Goal: Task Accomplishment & Management: Manage account settings

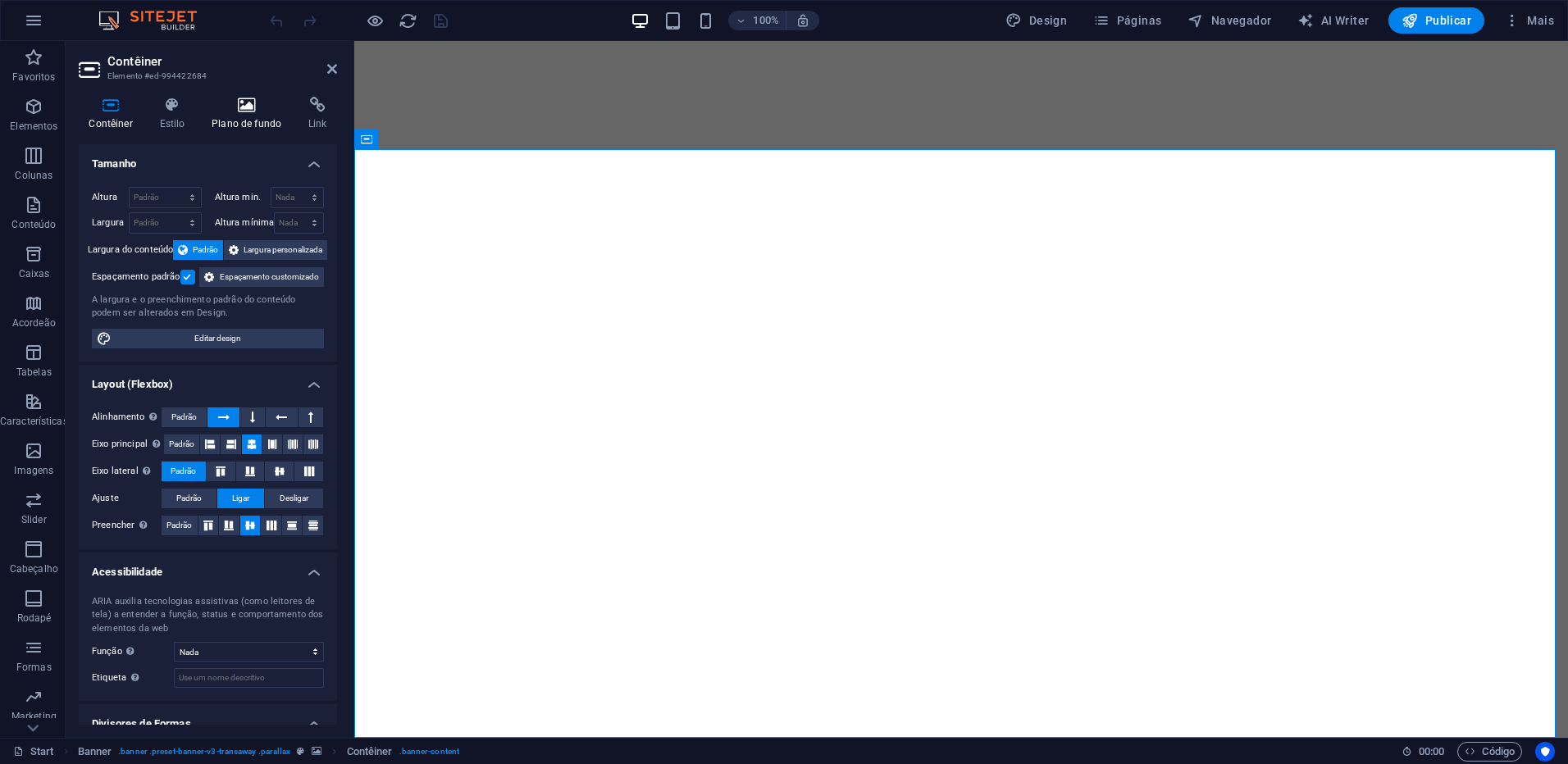
click at [254, 122] on h4 "Plano de fundo" at bounding box center [250, 114] width 96 height 34
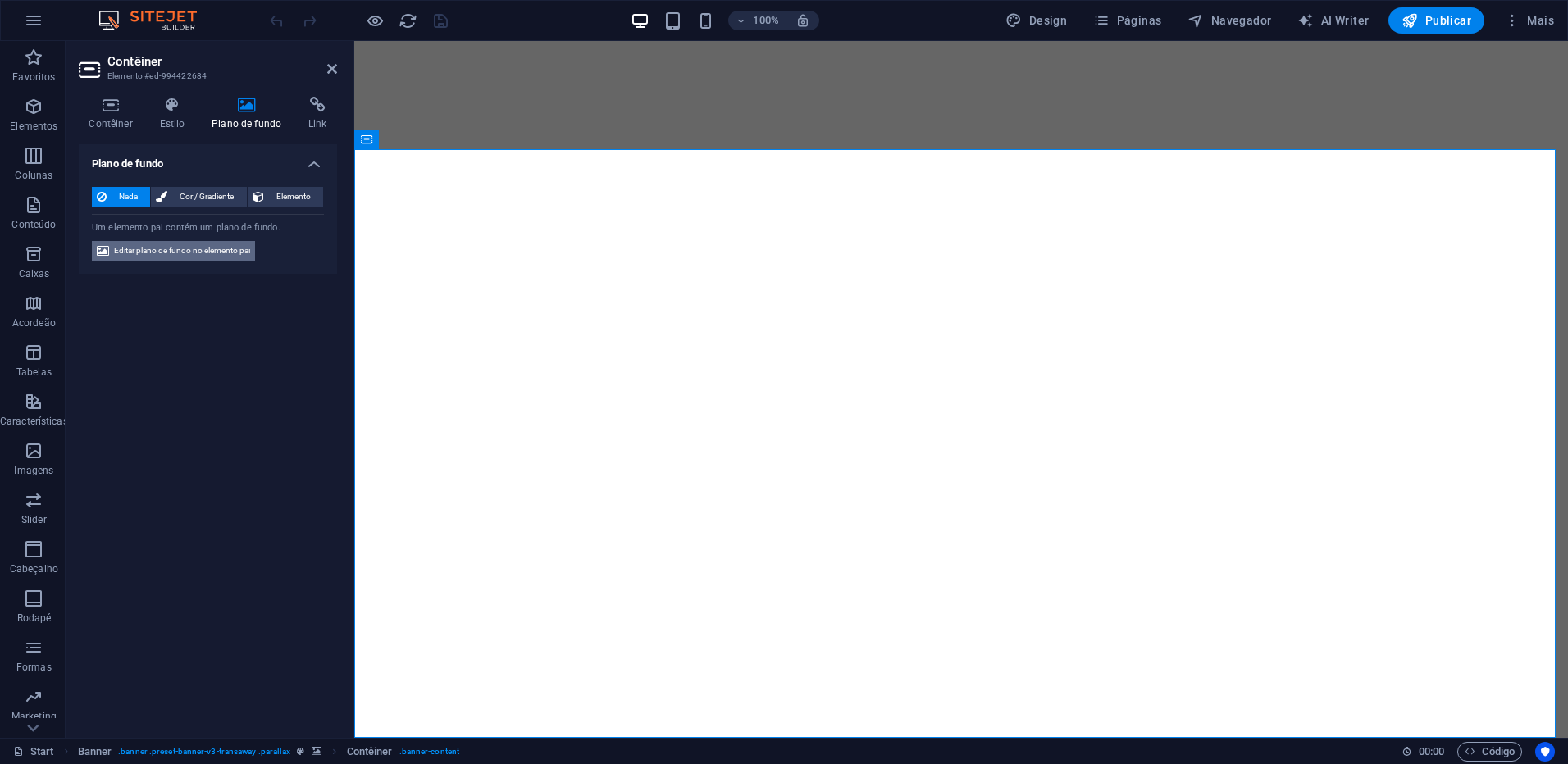
click at [236, 244] on span "Editar plano de fundo no elemento pai" at bounding box center [182, 251] width 136 height 20
select select "ms"
select select "s"
select select "ondemand"
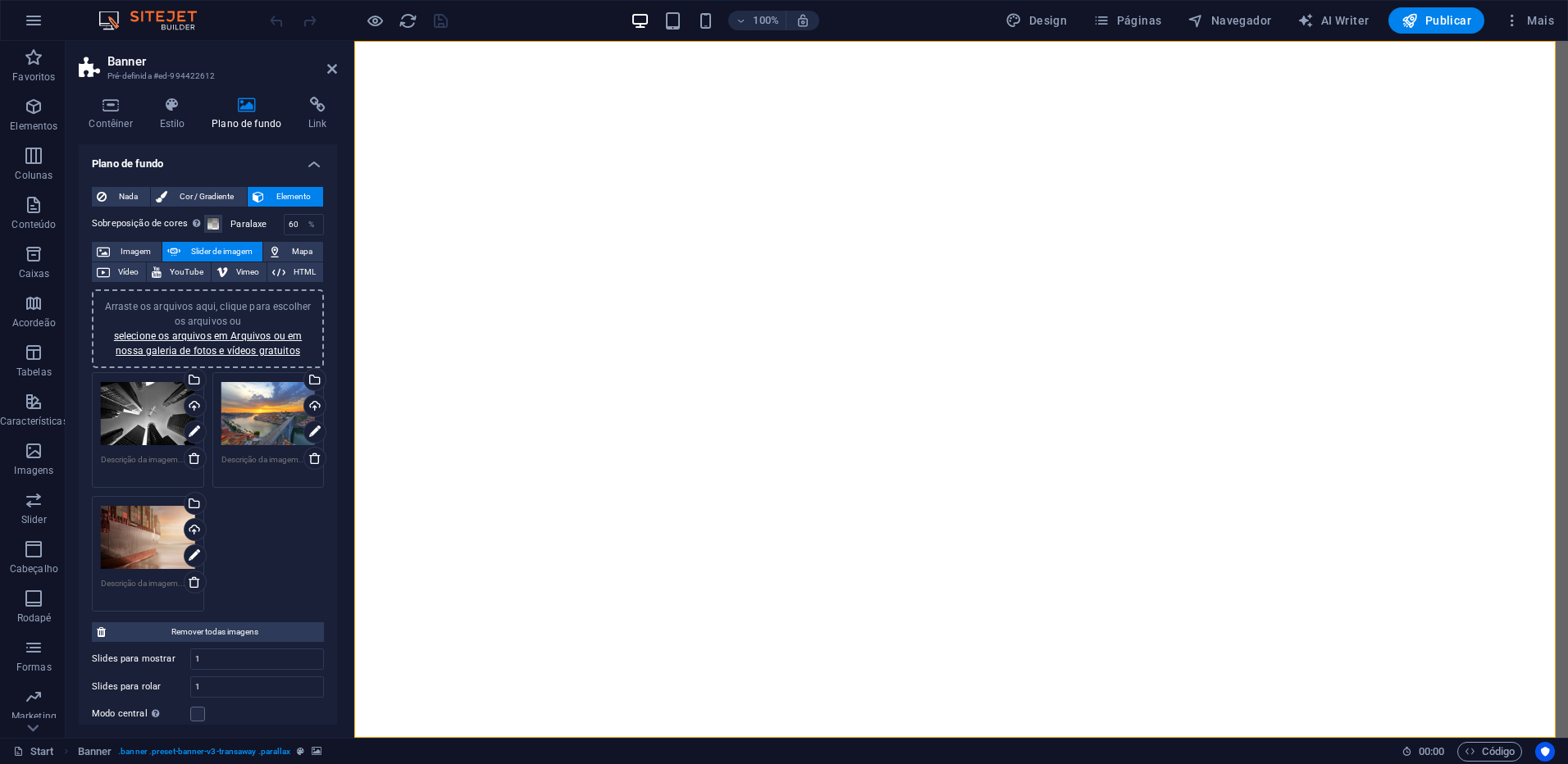
click at [144, 410] on div "Arraste os arquivos aqui, clique para escolher os arquivos ou selecione os arqu…" at bounding box center [148, 414] width 95 height 66
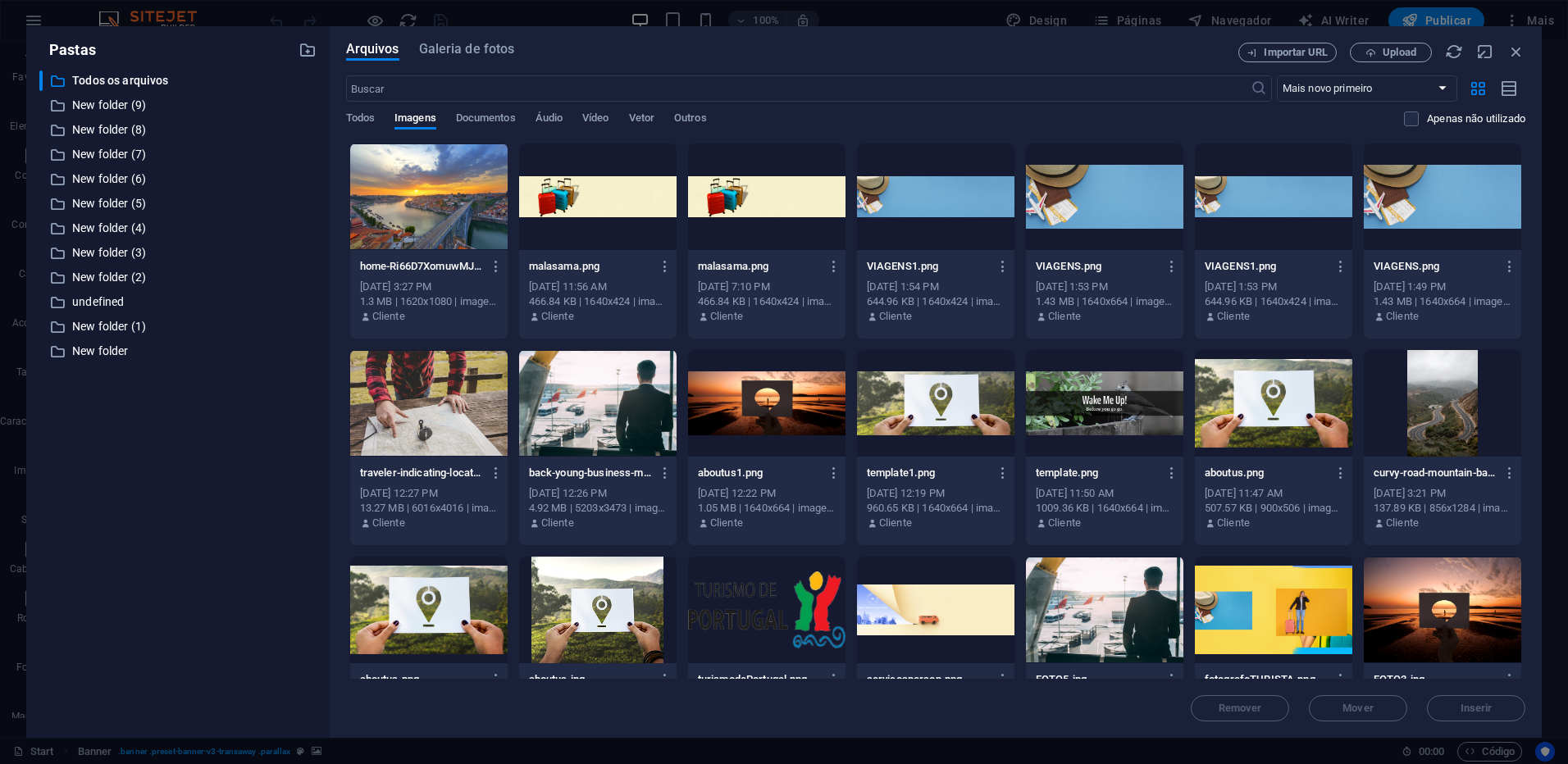
click at [615, 603] on div at bounding box center [597, 610] width 158 height 106
click at [1458, 701] on button "Inserir" at bounding box center [1476, 708] width 98 height 26
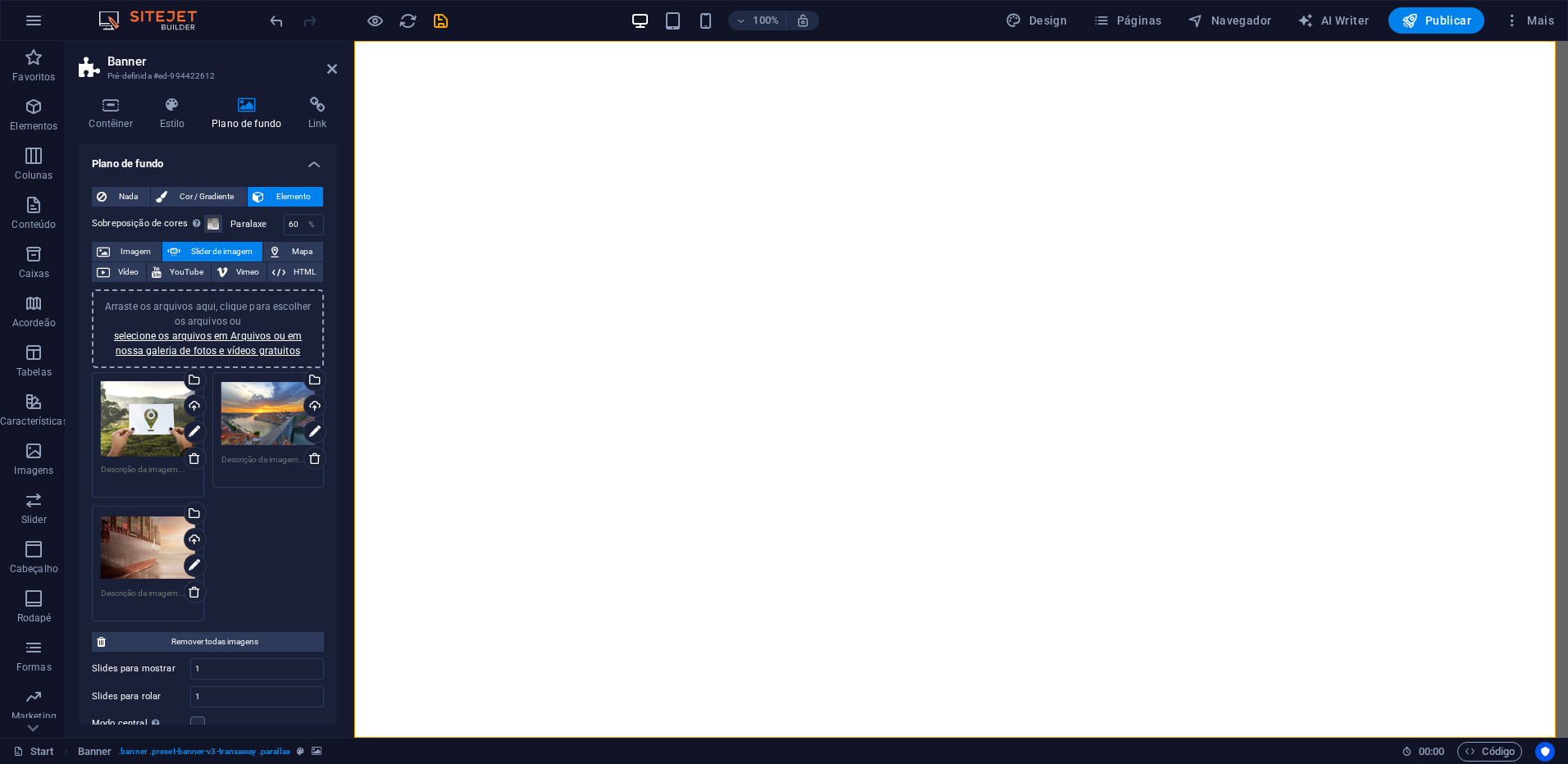
click at [136, 541] on div "Arraste os arquivos aqui, clique para escolher os arquivos ou selecione os arqu…" at bounding box center [148, 548] width 95 height 66
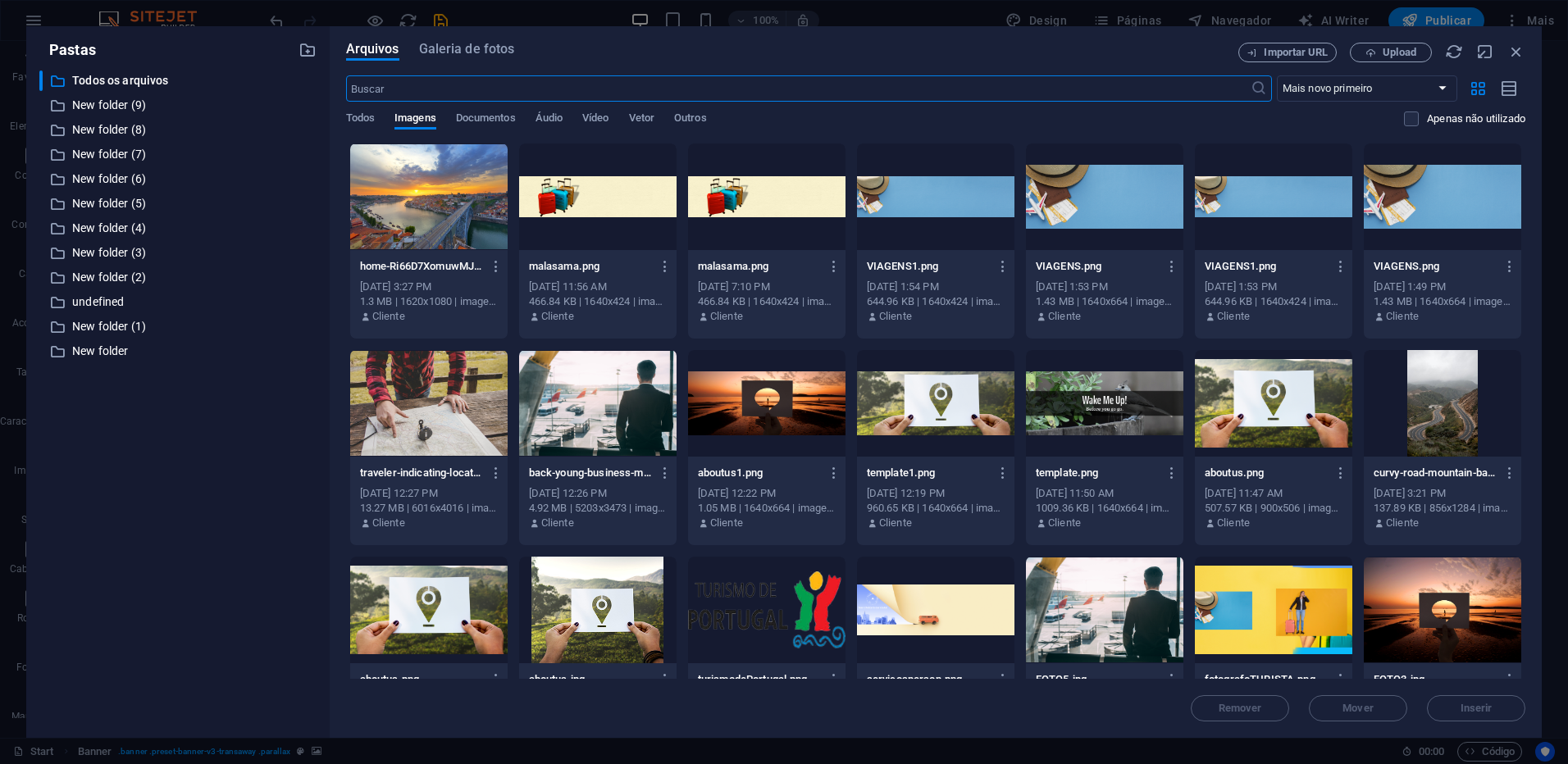
click at [1466, 409] on div at bounding box center [1443, 404] width 158 height 106
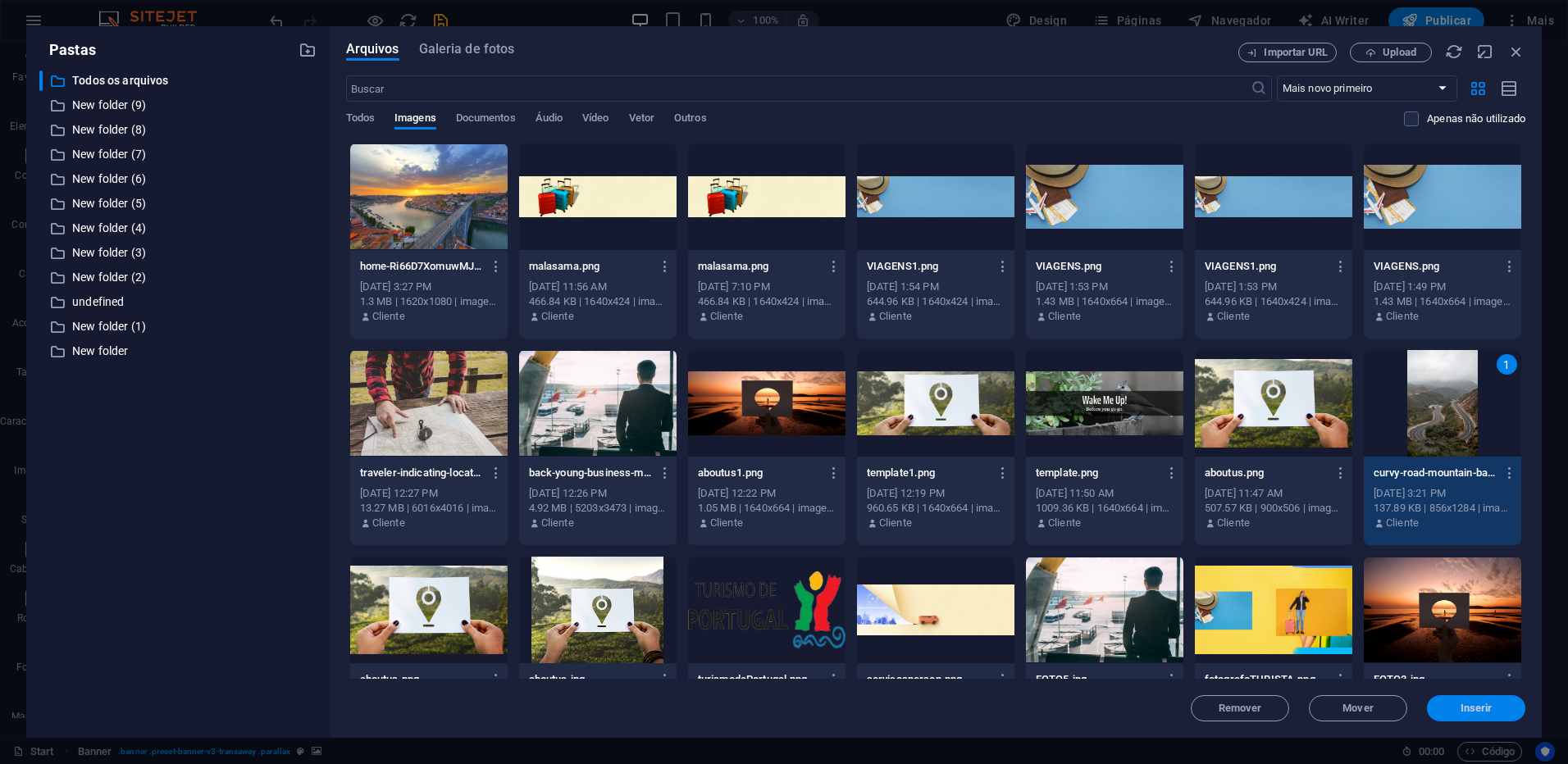
click at [1488, 698] on button "Inserir" at bounding box center [1476, 708] width 98 height 26
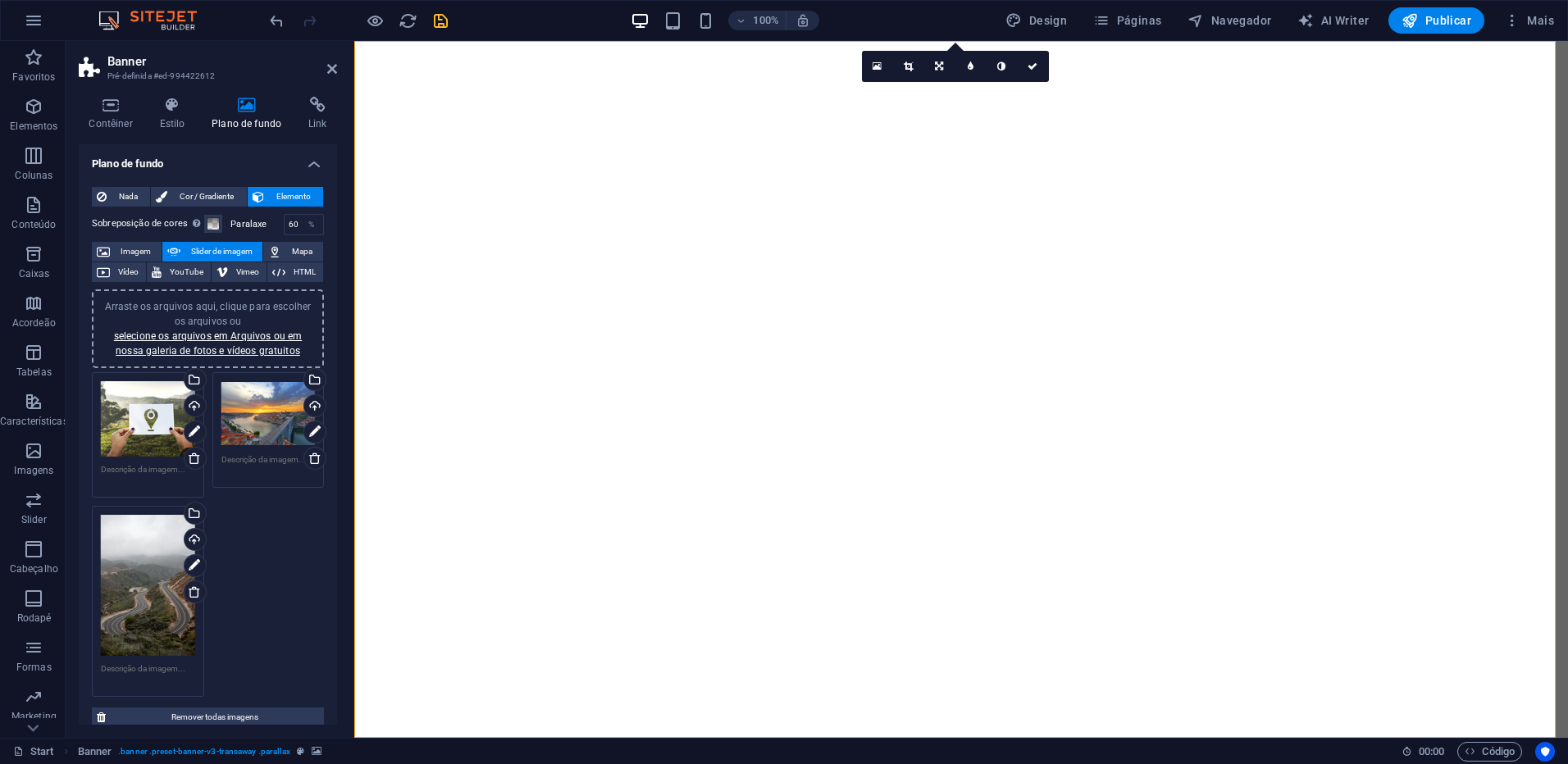
click at [441, 23] on icon "save" at bounding box center [441, 21] width 19 height 19
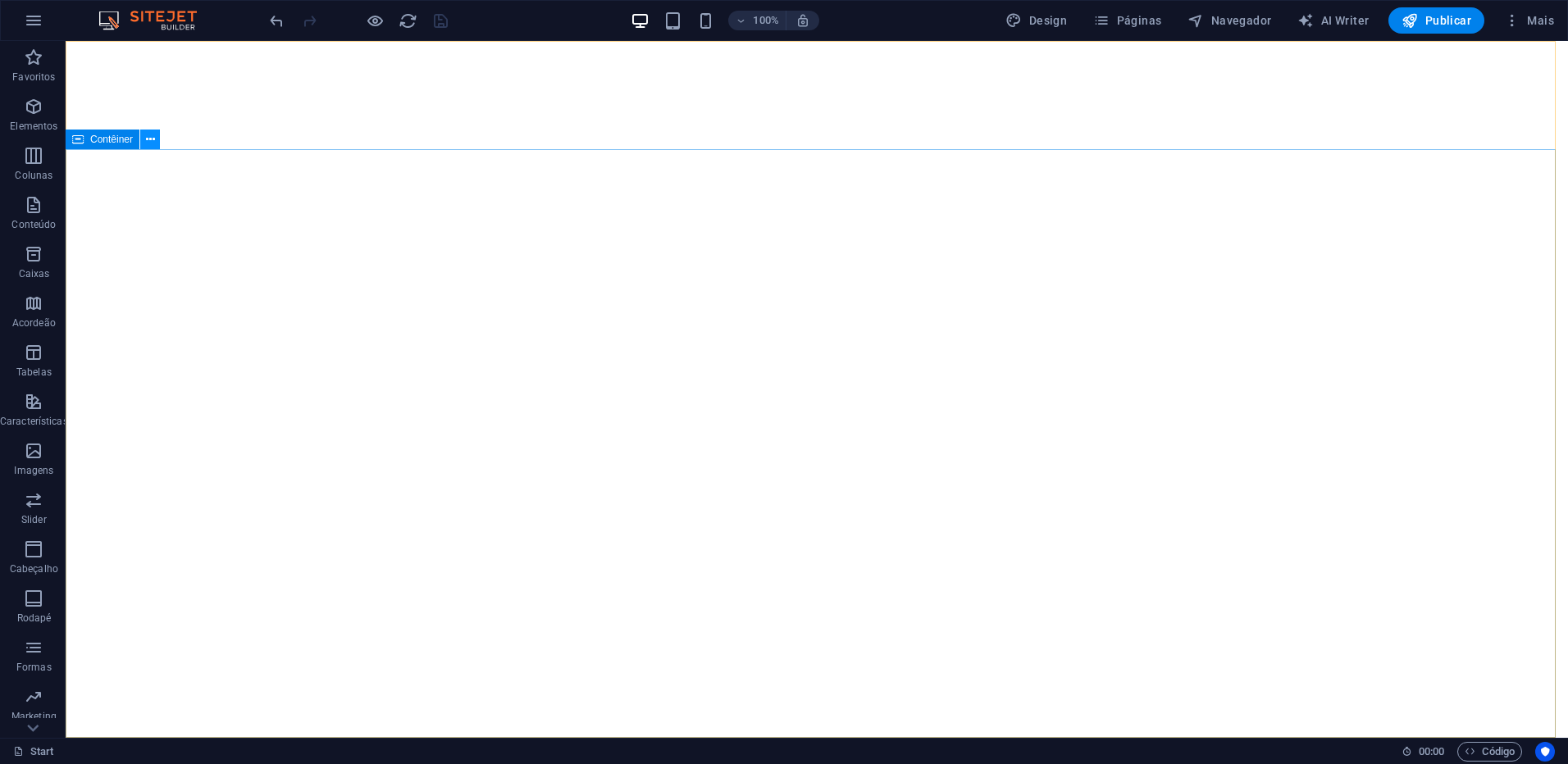
click at [144, 145] on button at bounding box center [150, 140] width 20 height 20
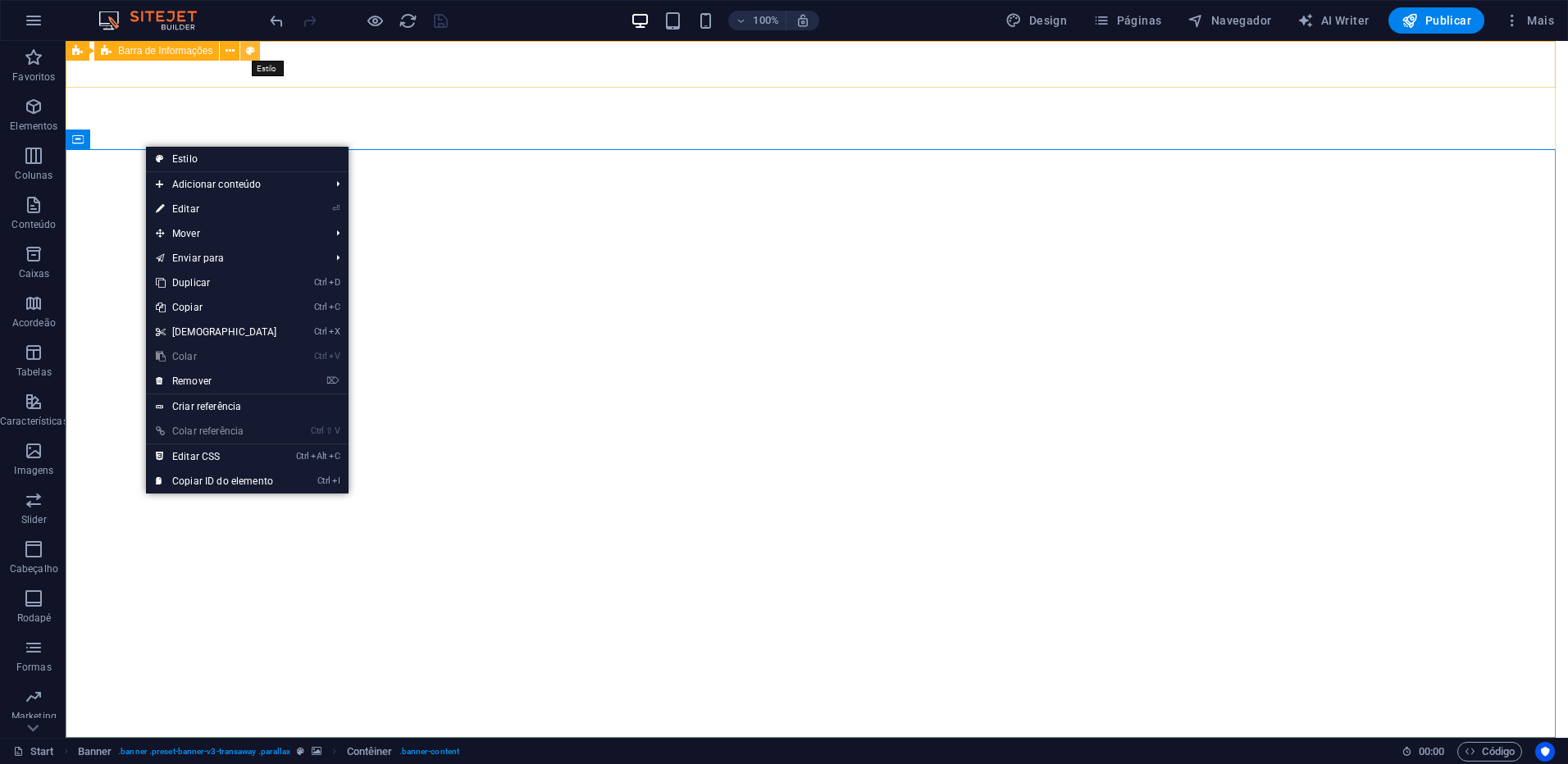
click at [249, 56] on icon at bounding box center [251, 50] width 9 height 17
select select "rem"
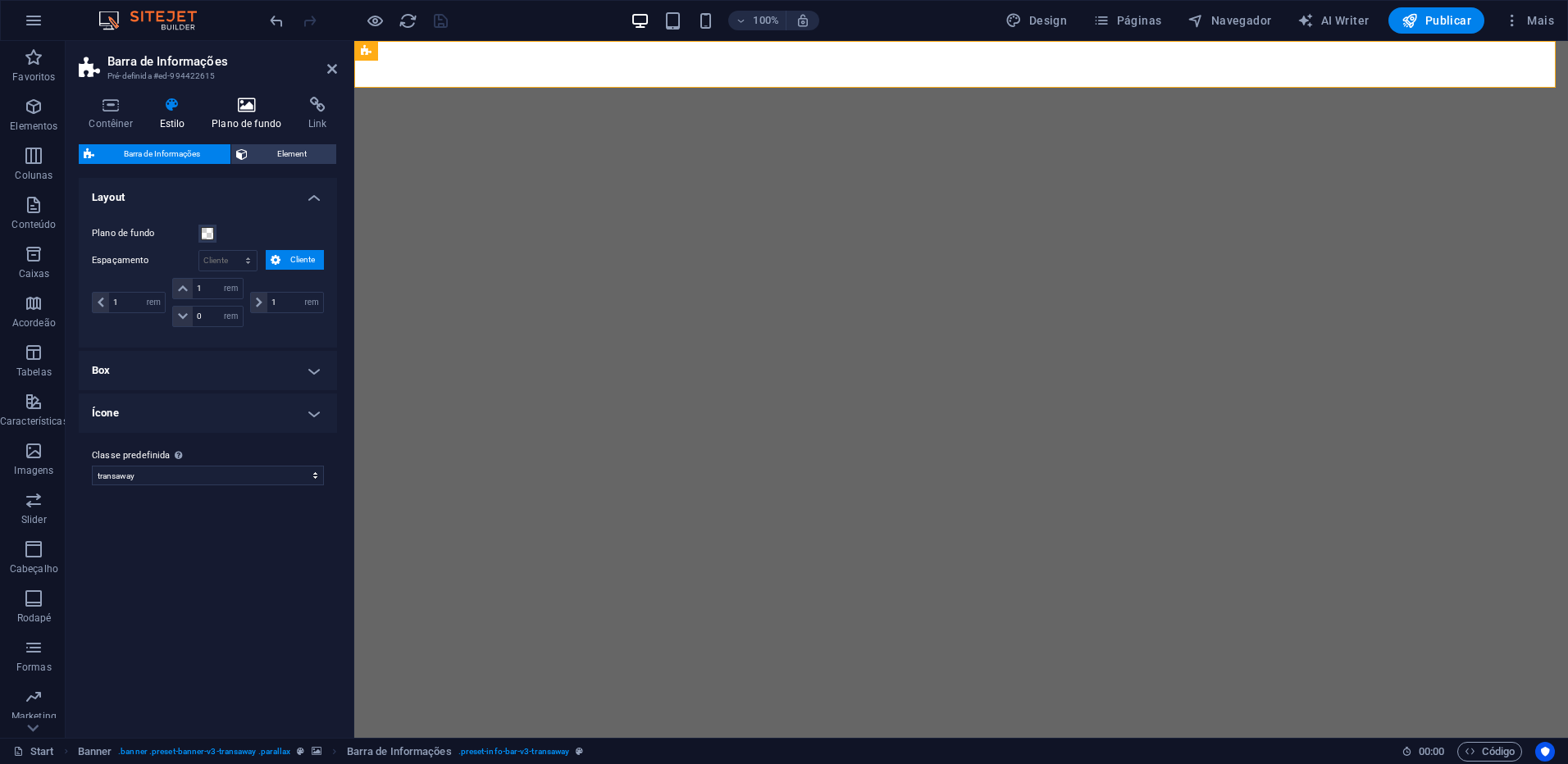
click at [246, 114] on h4 "Plano de fundo" at bounding box center [250, 114] width 96 height 34
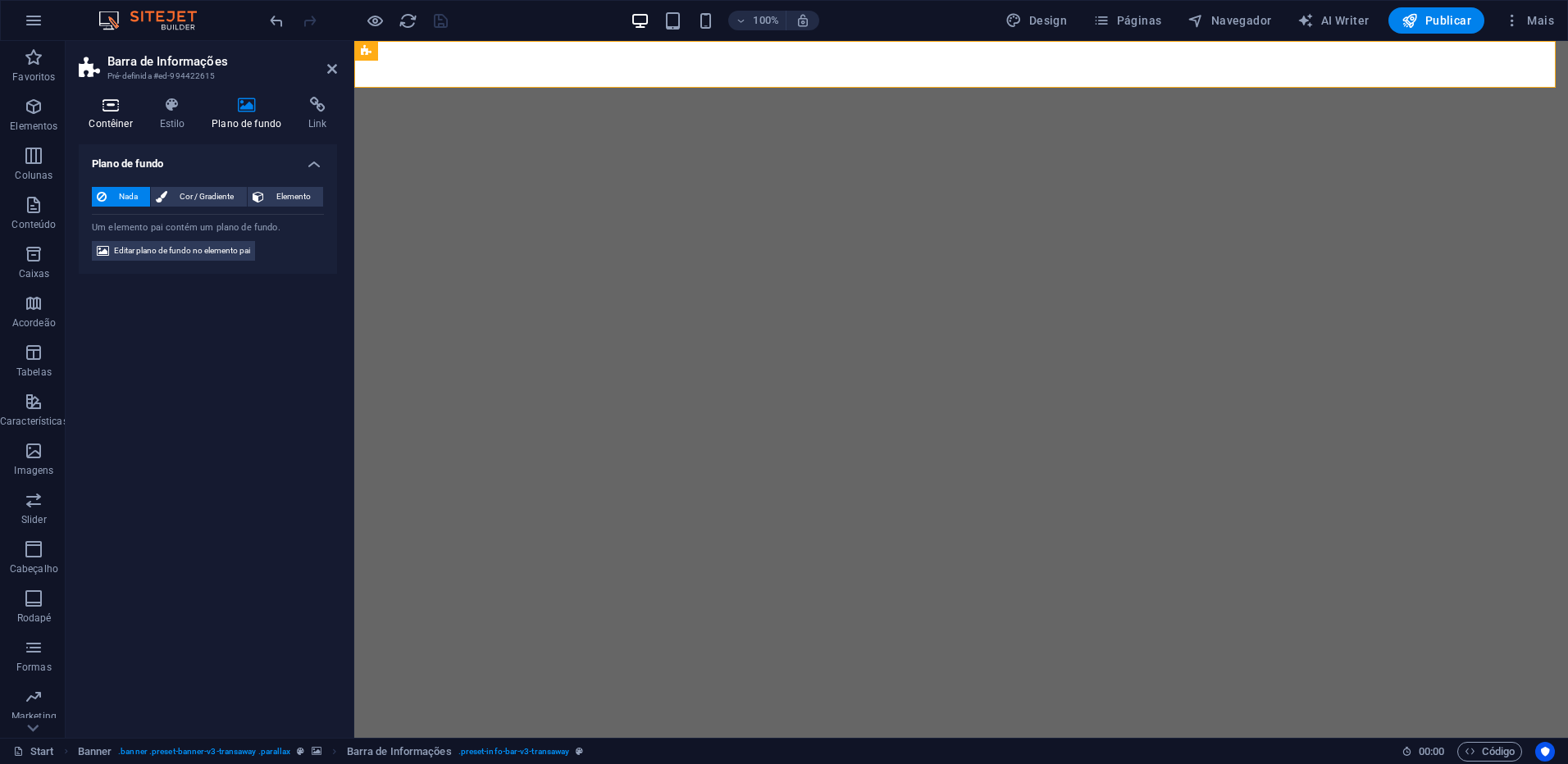
click at [99, 101] on icon at bounding box center [110, 105] width 64 height 16
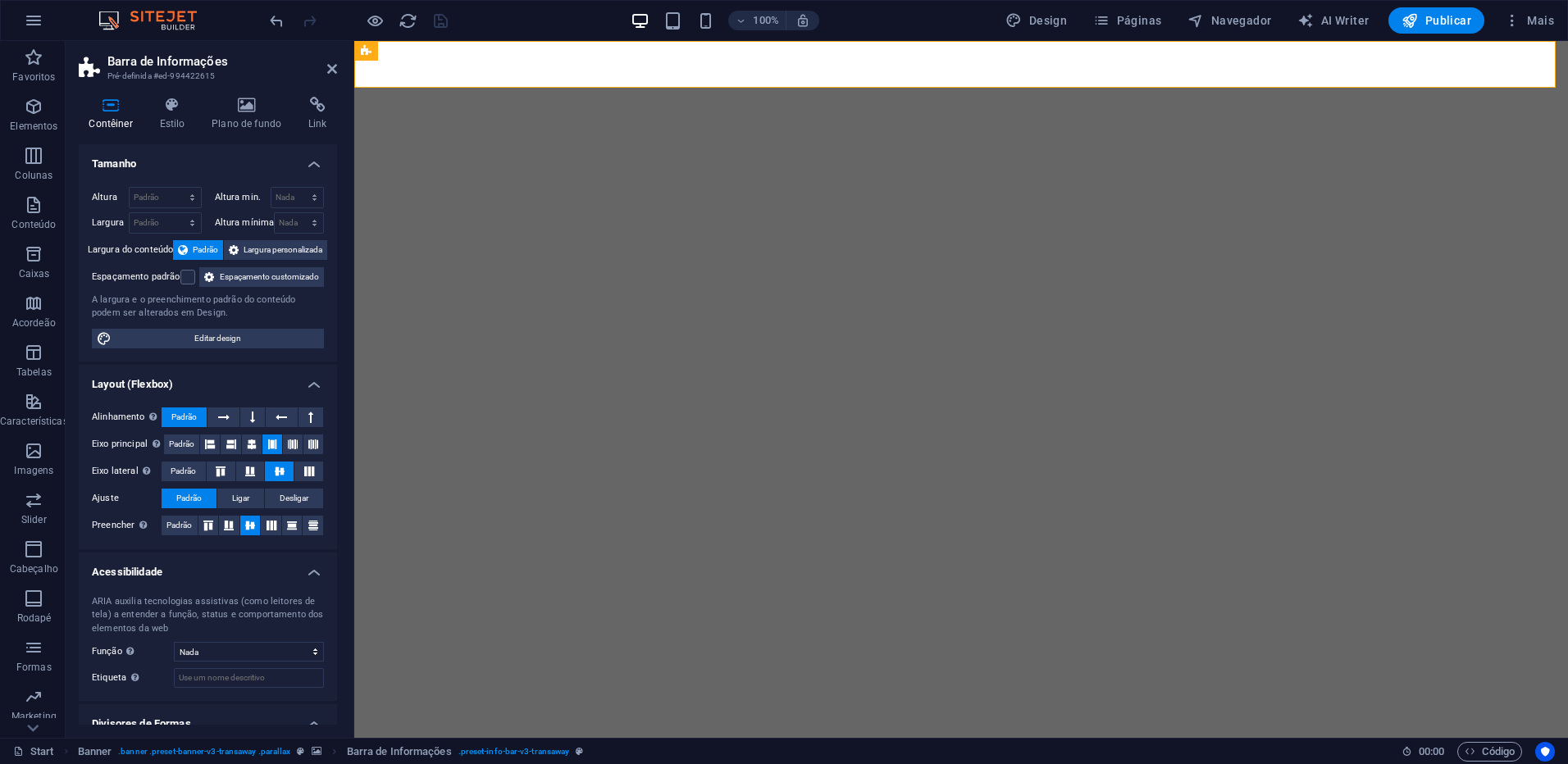
drag, startPoint x: 333, startPoint y: 388, endPoint x: 351, endPoint y: 475, distance: 88.8
click at [351, 475] on aside "Barra de Informações Pré-definida #ed-994422615 Contêiner Estilo Plano de fundo…" at bounding box center [210, 390] width 288 height 697
click at [180, 115] on h4 "Estilo" at bounding box center [176, 114] width 52 height 34
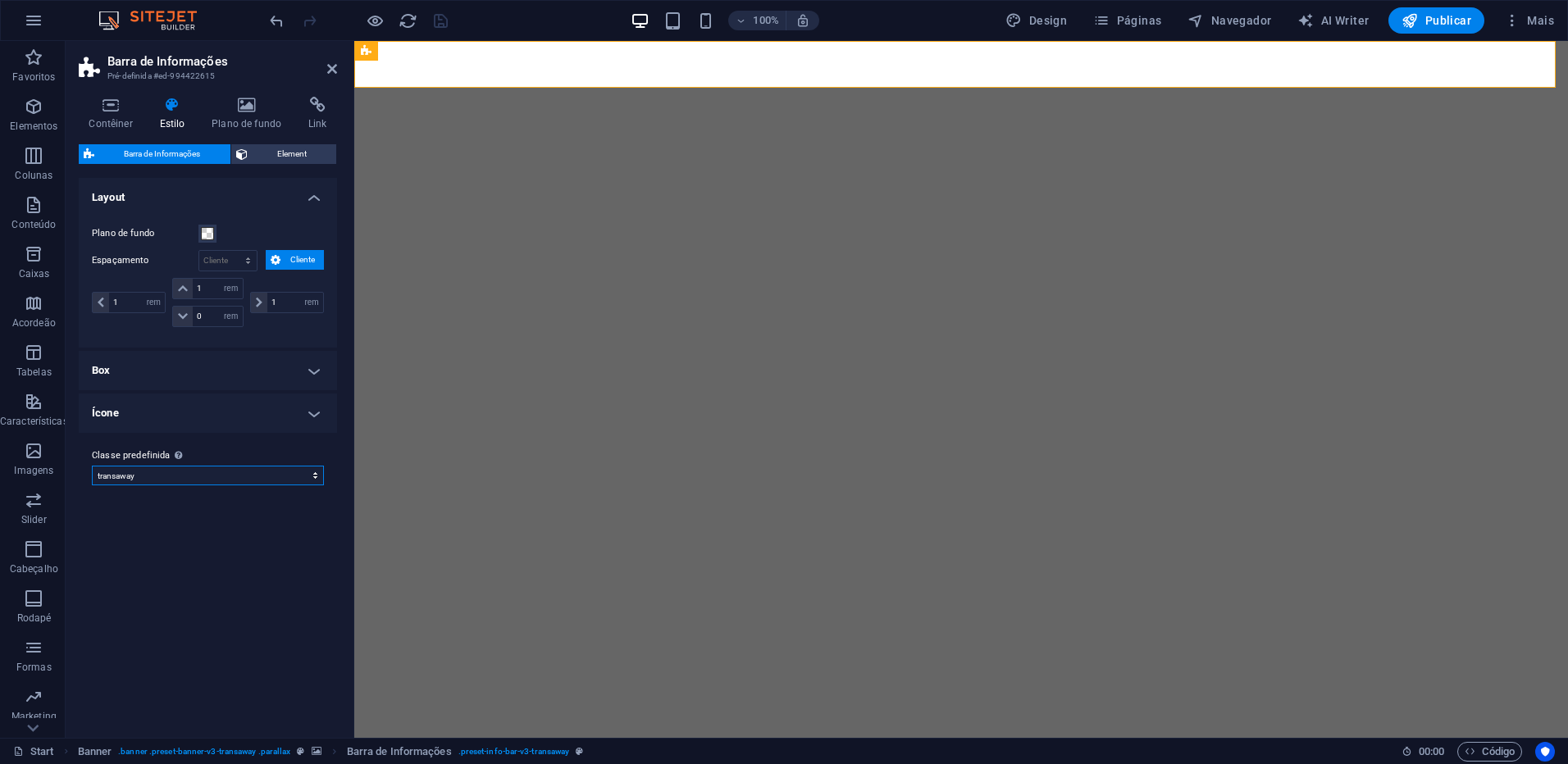
click at [306, 479] on select "transaway Adicionar classe predefinida" at bounding box center [208, 476] width 232 height 20
click at [255, 591] on div "Variantes Padrão Layout Plano de fundo Espaçamento px rem % vh vw Cliente Clien…" at bounding box center [207, 451] width 259 height 547
click at [249, 108] on icon at bounding box center [247, 105] width 90 height 16
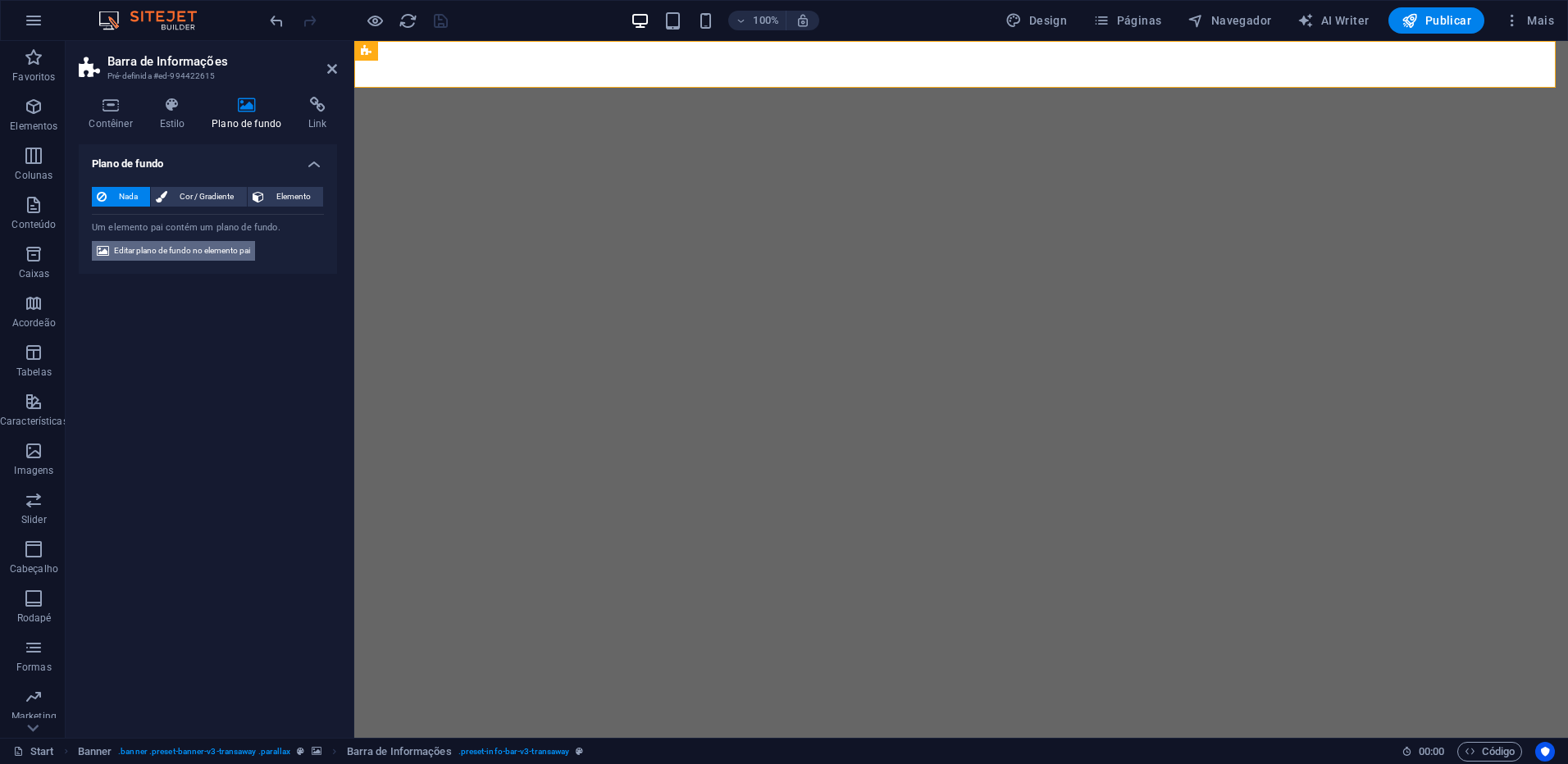
click at [208, 247] on span "Editar plano de fundo no elemento pai" at bounding box center [182, 251] width 136 height 20
select select "ms"
select select "s"
select select "ondemand"
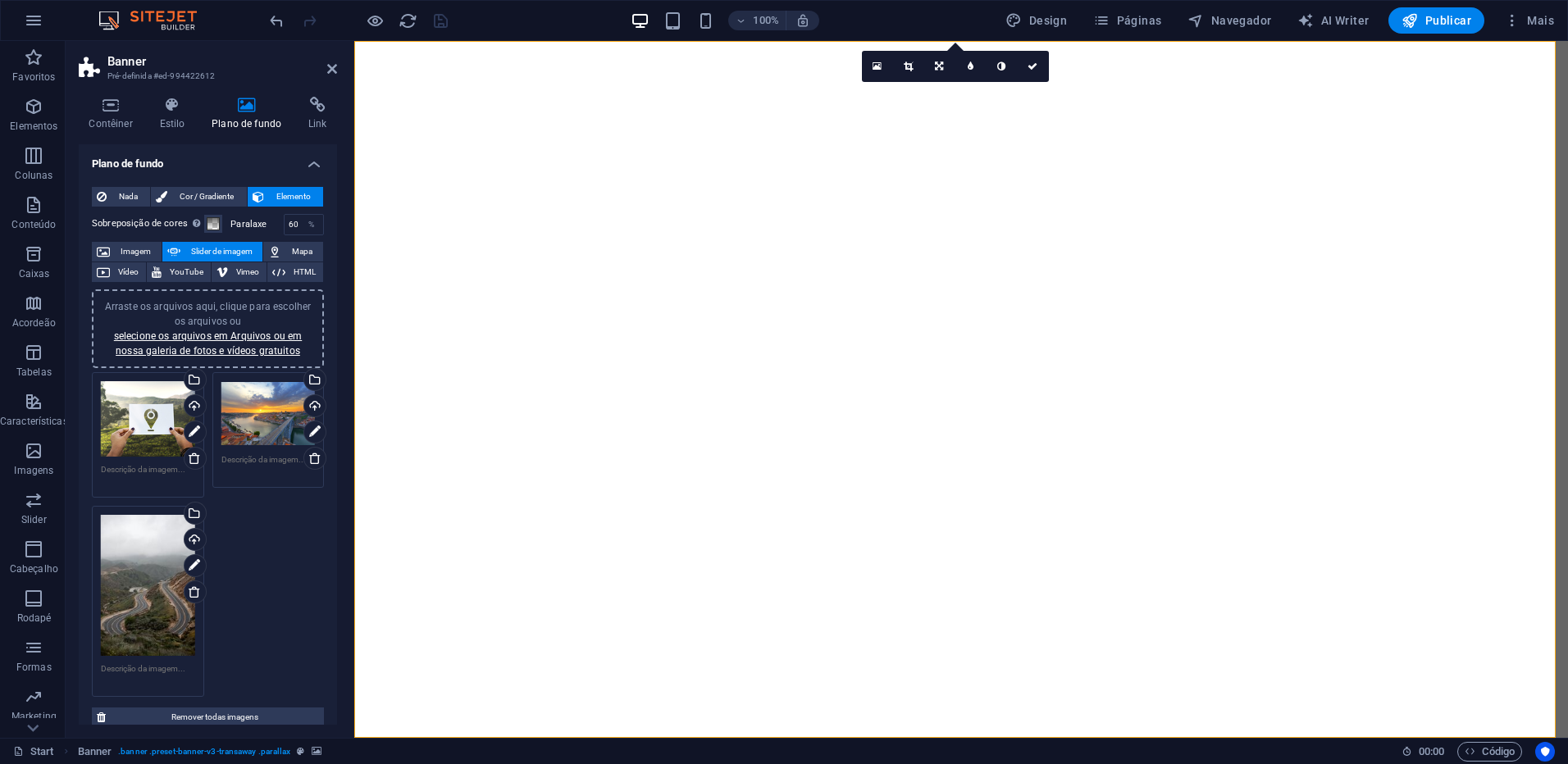
drag, startPoint x: 337, startPoint y: 460, endPoint x: 298, endPoint y: 609, distance: 154.0
click at [298, 619] on div "Contêiner Estilo Plano de fundo Link Tamanho Altura Padrão px rem % vh vw Altur…" at bounding box center [208, 411] width 285 height 654
drag, startPoint x: 333, startPoint y: 499, endPoint x: 336, endPoint y: 541, distance: 42.1
click at [336, 543] on div "Plano de fundo Nada Cor / Gradiente Elemento Esticar o plano de fundo para a la…" at bounding box center [207, 434] width 259 height 580
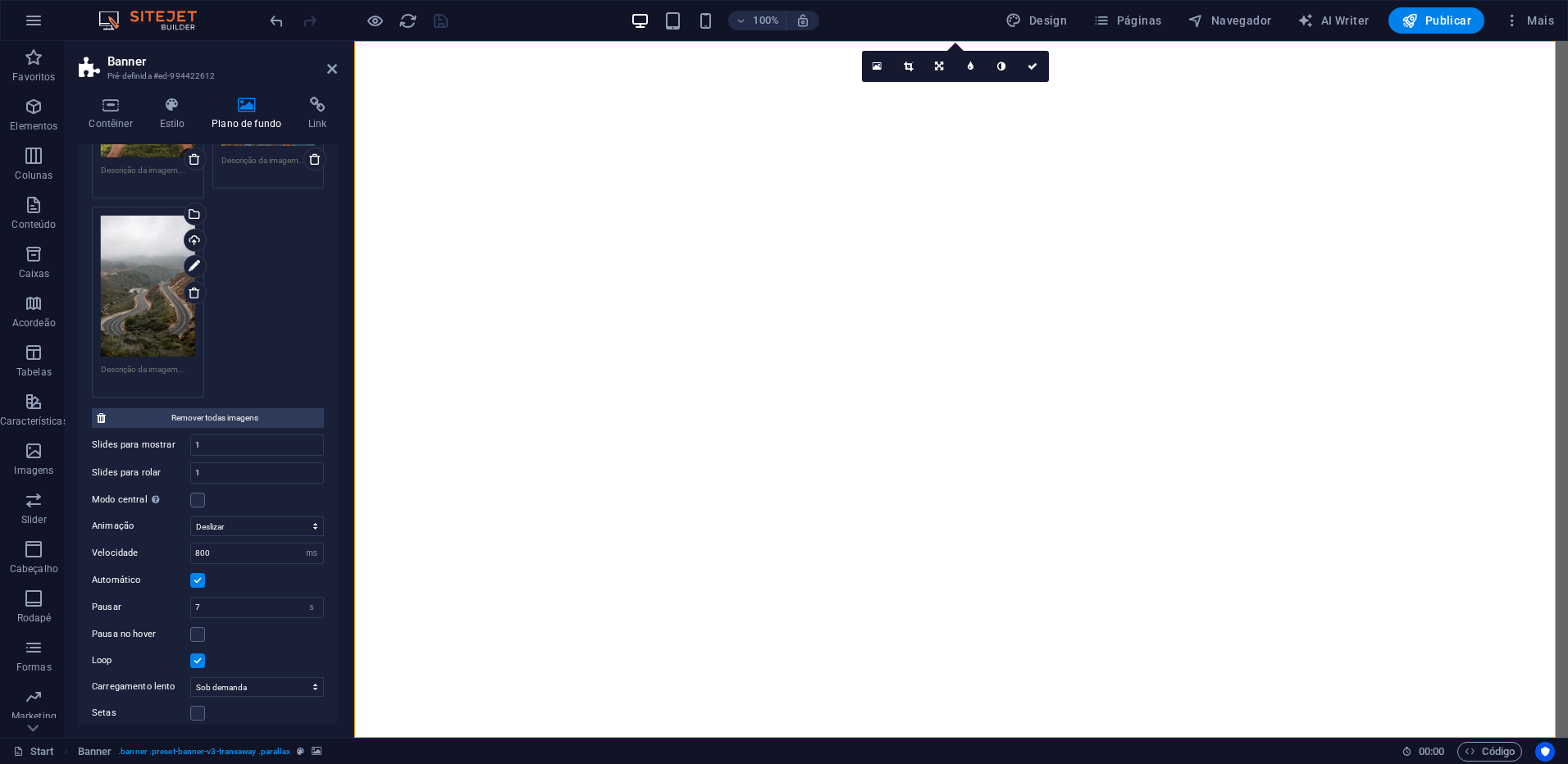
scroll to position [333, 0]
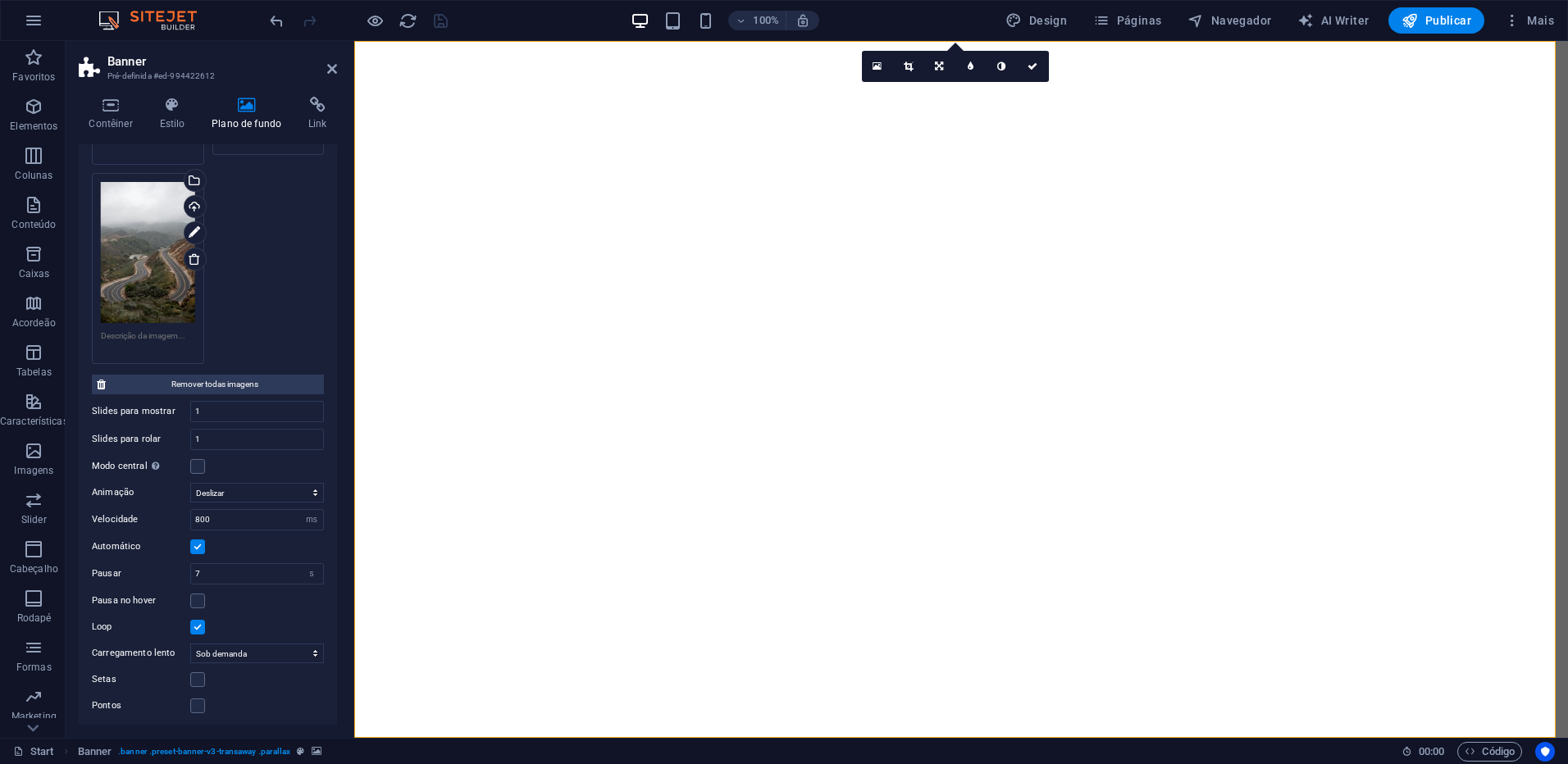
drag, startPoint x: 333, startPoint y: 643, endPoint x: 345, endPoint y: 587, distance: 57.3
click at [345, 587] on div "Contêiner Estilo Plano de fundo Link Tamanho Altura Padrão px rem % vh vw Altur…" at bounding box center [208, 411] width 285 height 654
click at [285, 653] on select "Desligar Sob demanda Progressivo" at bounding box center [257, 654] width 133 height 20
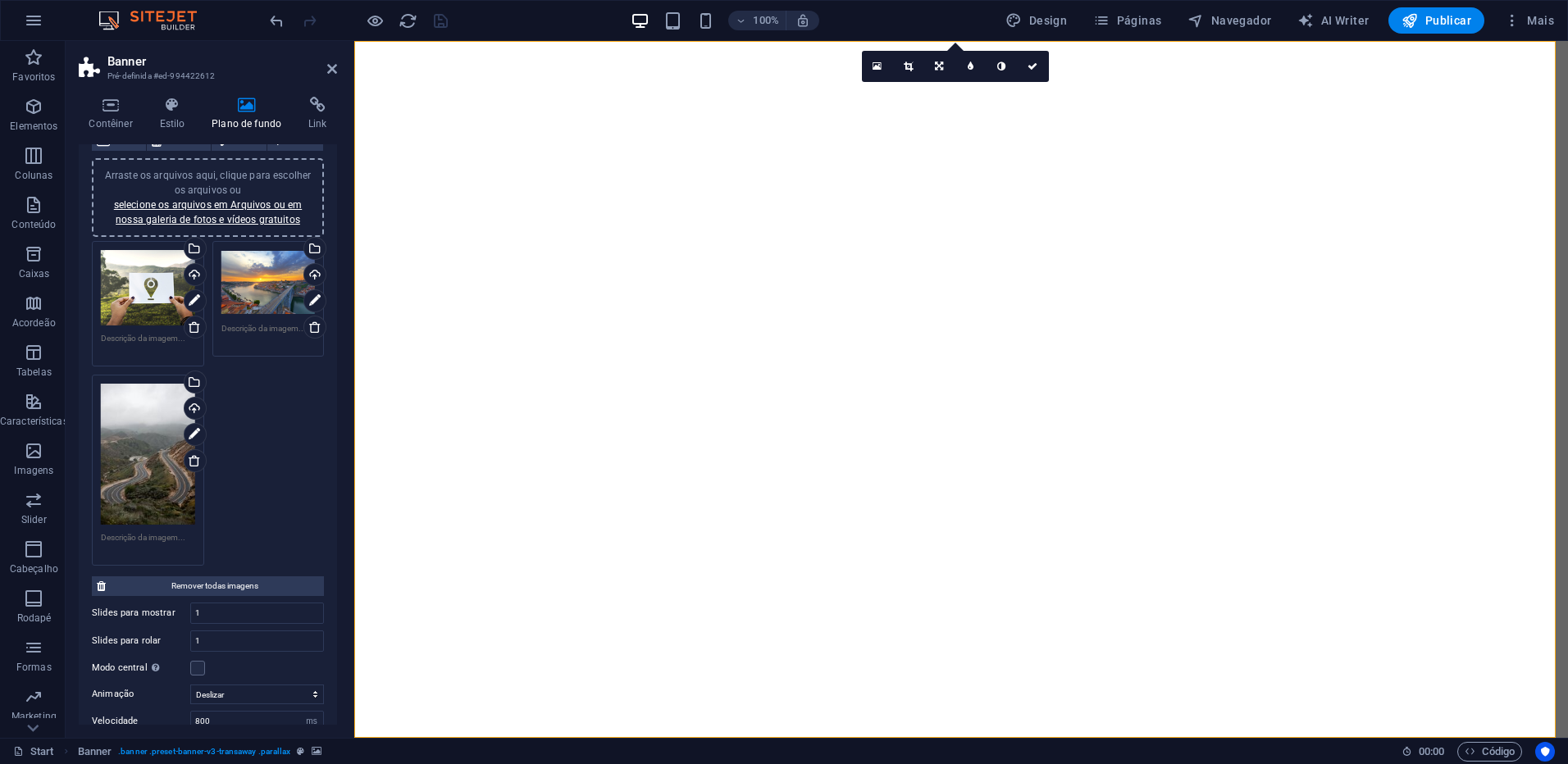
scroll to position [128, 0]
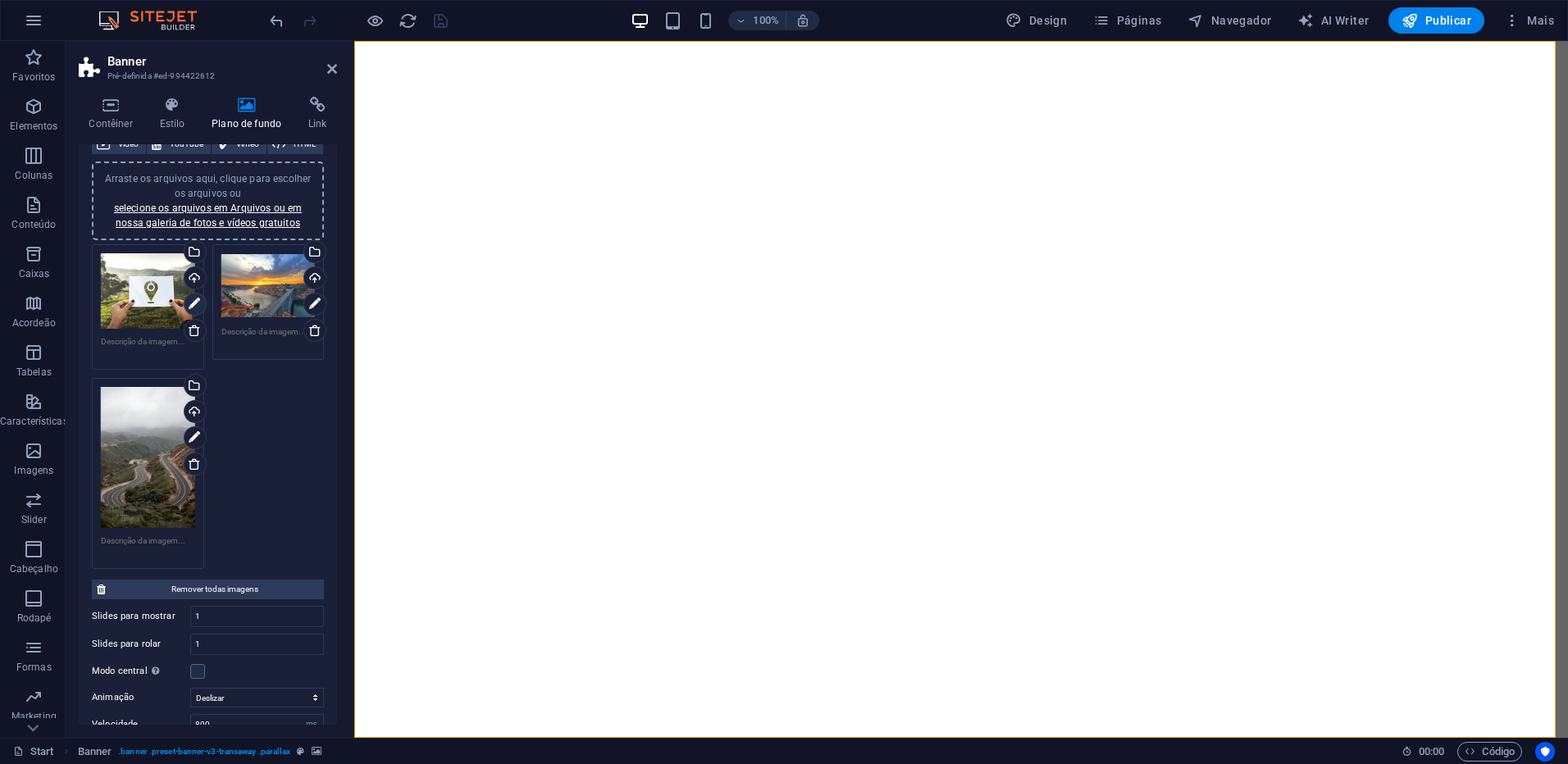
click at [191, 300] on icon at bounding box center [194, 305] width 12 height 20
click at [311, 305] on icon at bounding box center [315, 305] width 12 height 20
click at [188, 433] on icon at bounding box center [194, 438] width 12 height 20
click at [370, 23] on icon "button" at bounding box center [375, 21] width 19 height 19
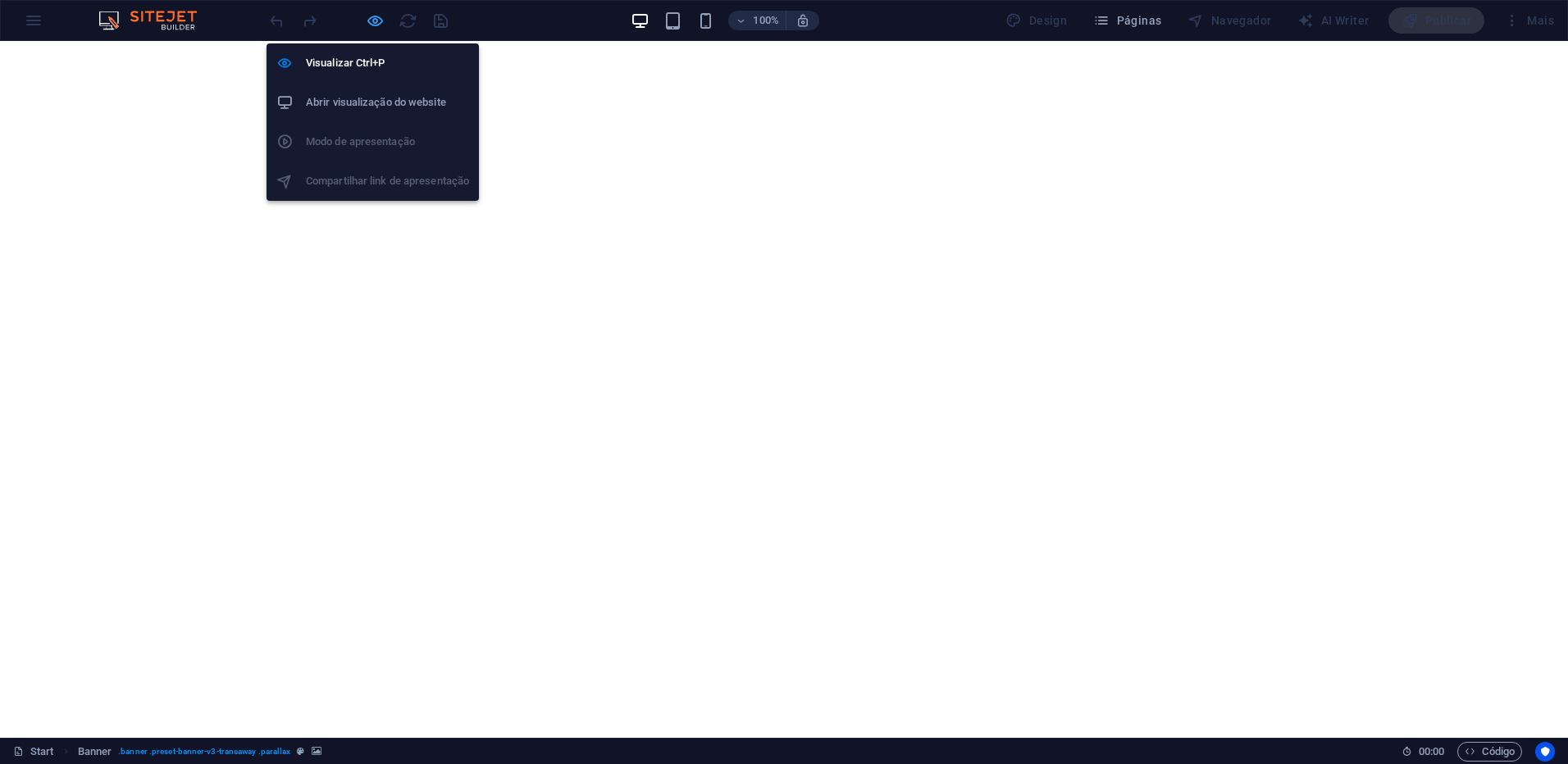
click at [376, 21] on icon "button" at bounding box center [375, 21] width 19 height 19
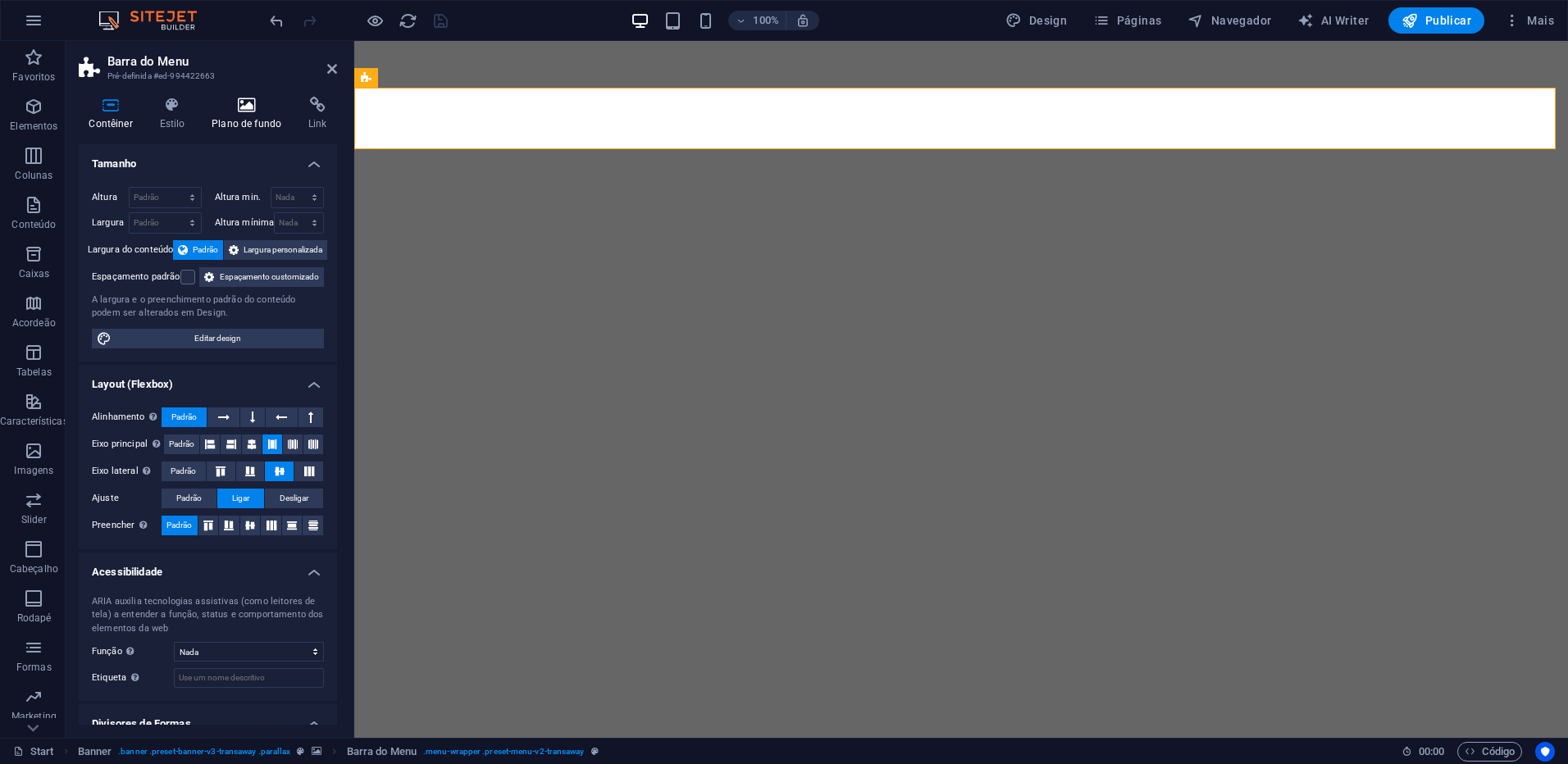
click at [255, 113] on icon at bounding box center [247, 105] width 90 height 16
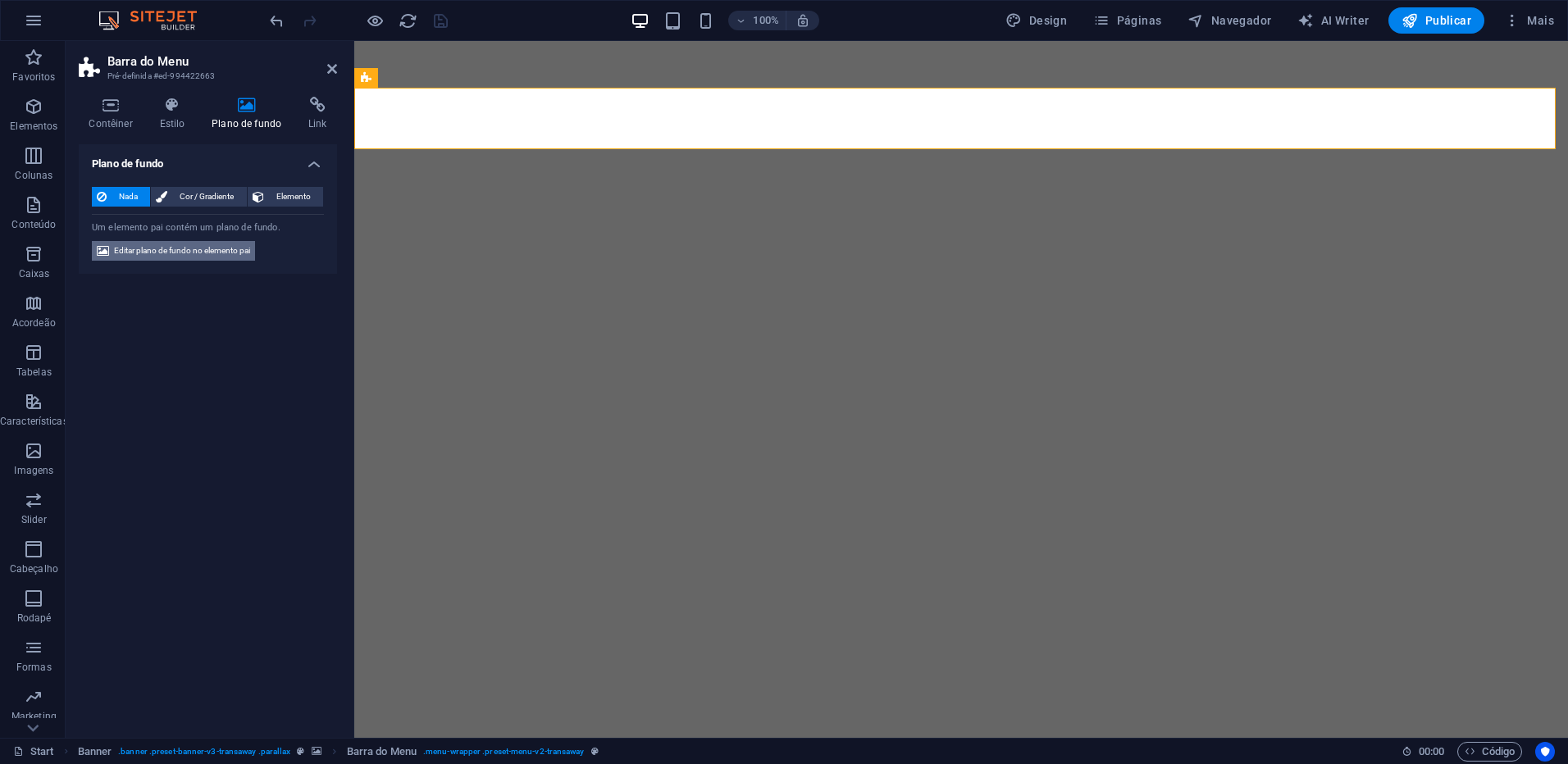
click at [243, 250] on span "Editar plano de fundo no elemento pai" at bounding box center [182, 251] width 136 height 20
select select "ms"
select select "s"
select select "ondemand"
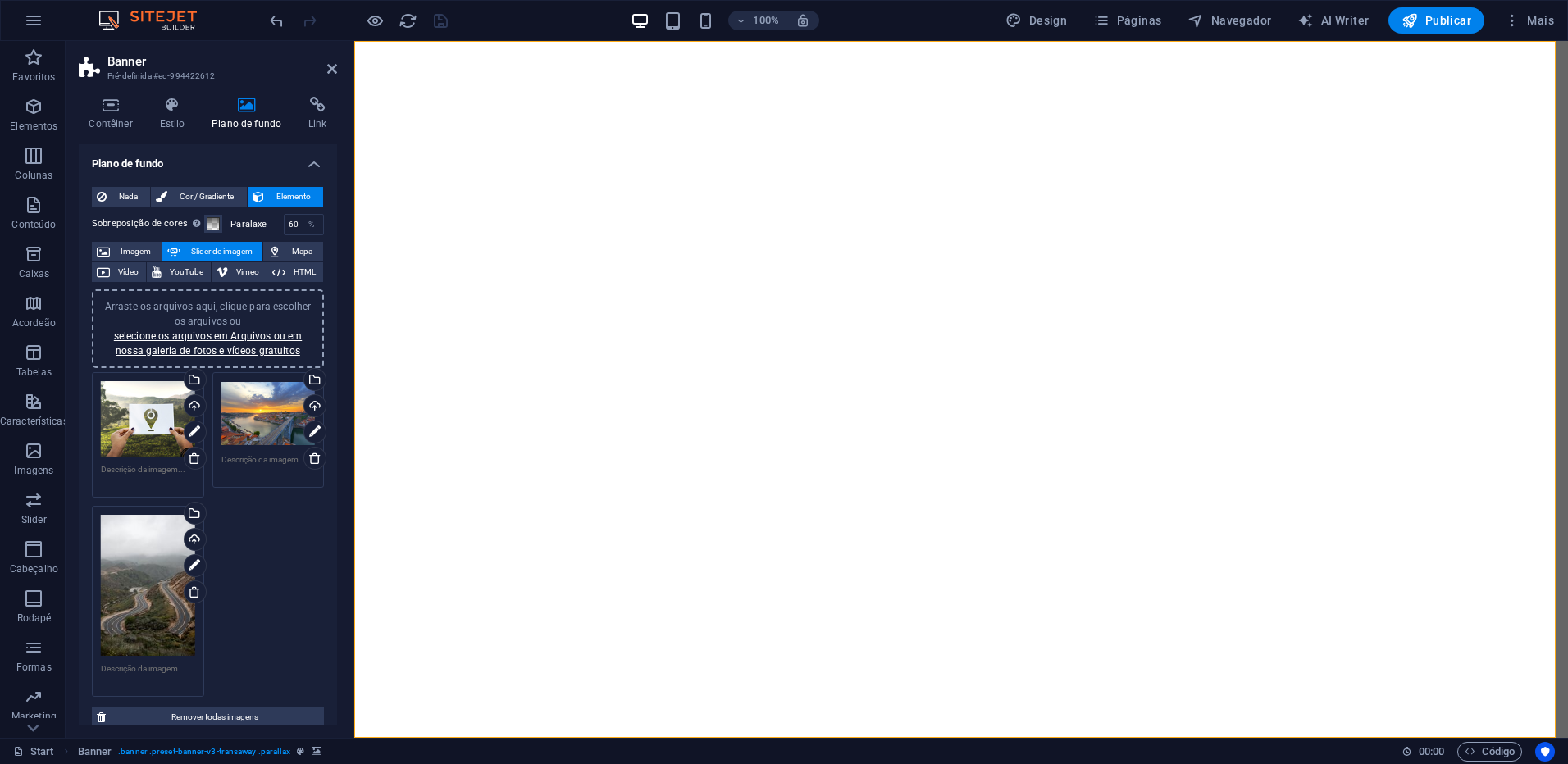
click at [122, 409] on div "Arraste os arquivos aqui, clique para escolher os arquivos ou selecione os arqu…" at bounding box center [148, 419] width 95 height 76
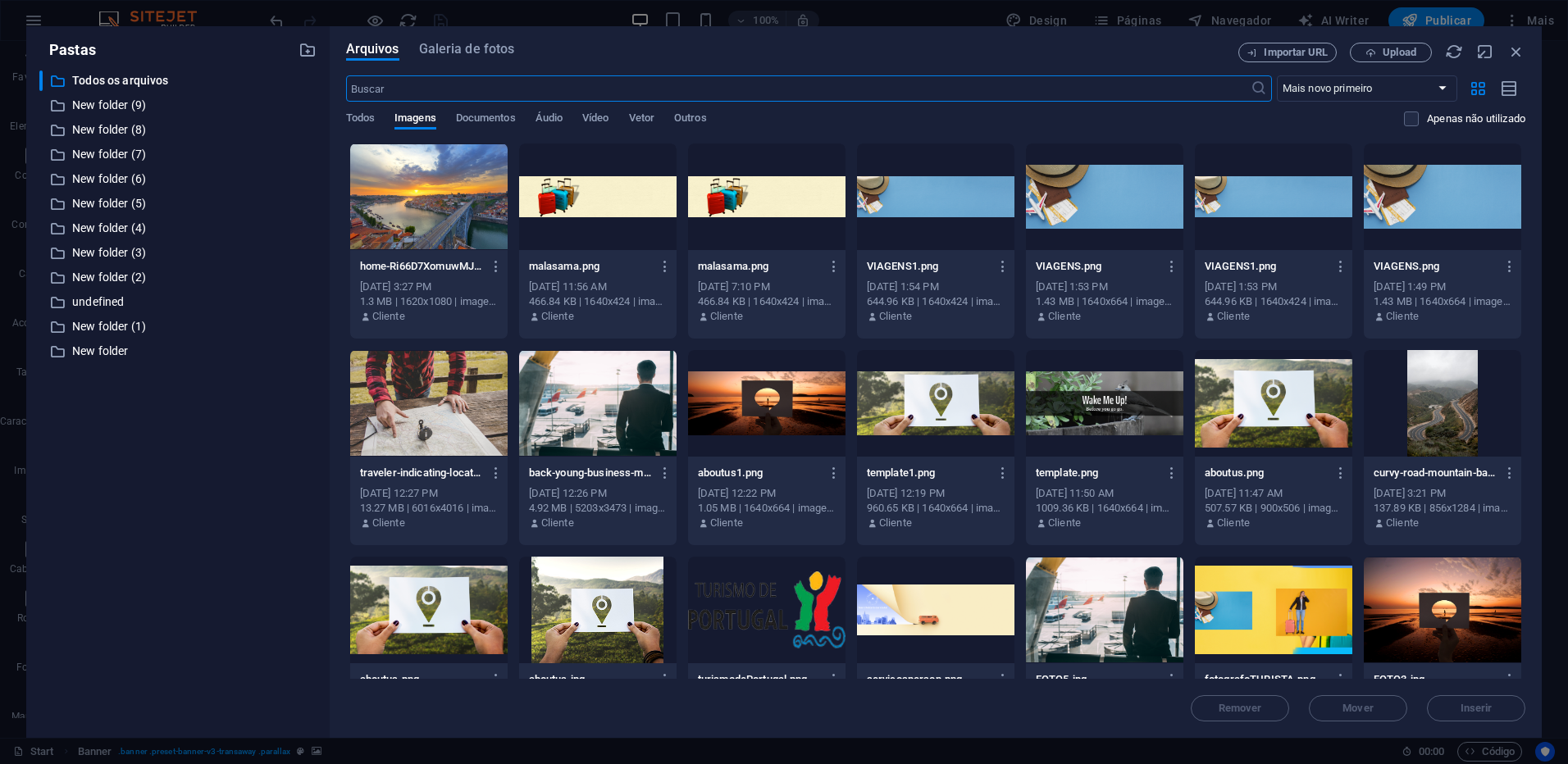
click at [830, 411] on div at bounding box center [767, 404] width 158 height 106
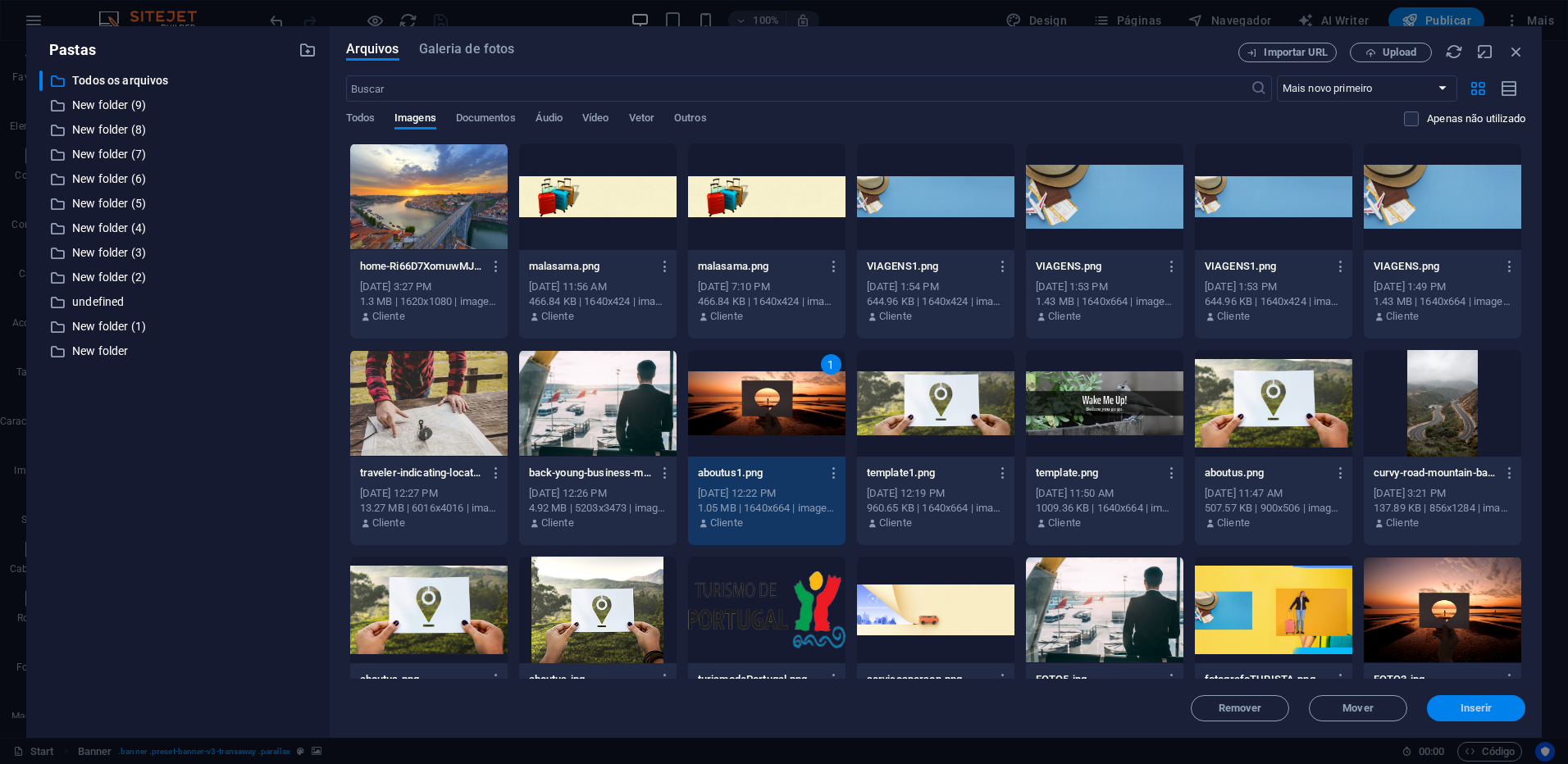
click at [1484, 708] on span "Inserir" at bounding box center [1476, 708] width 32 height 10
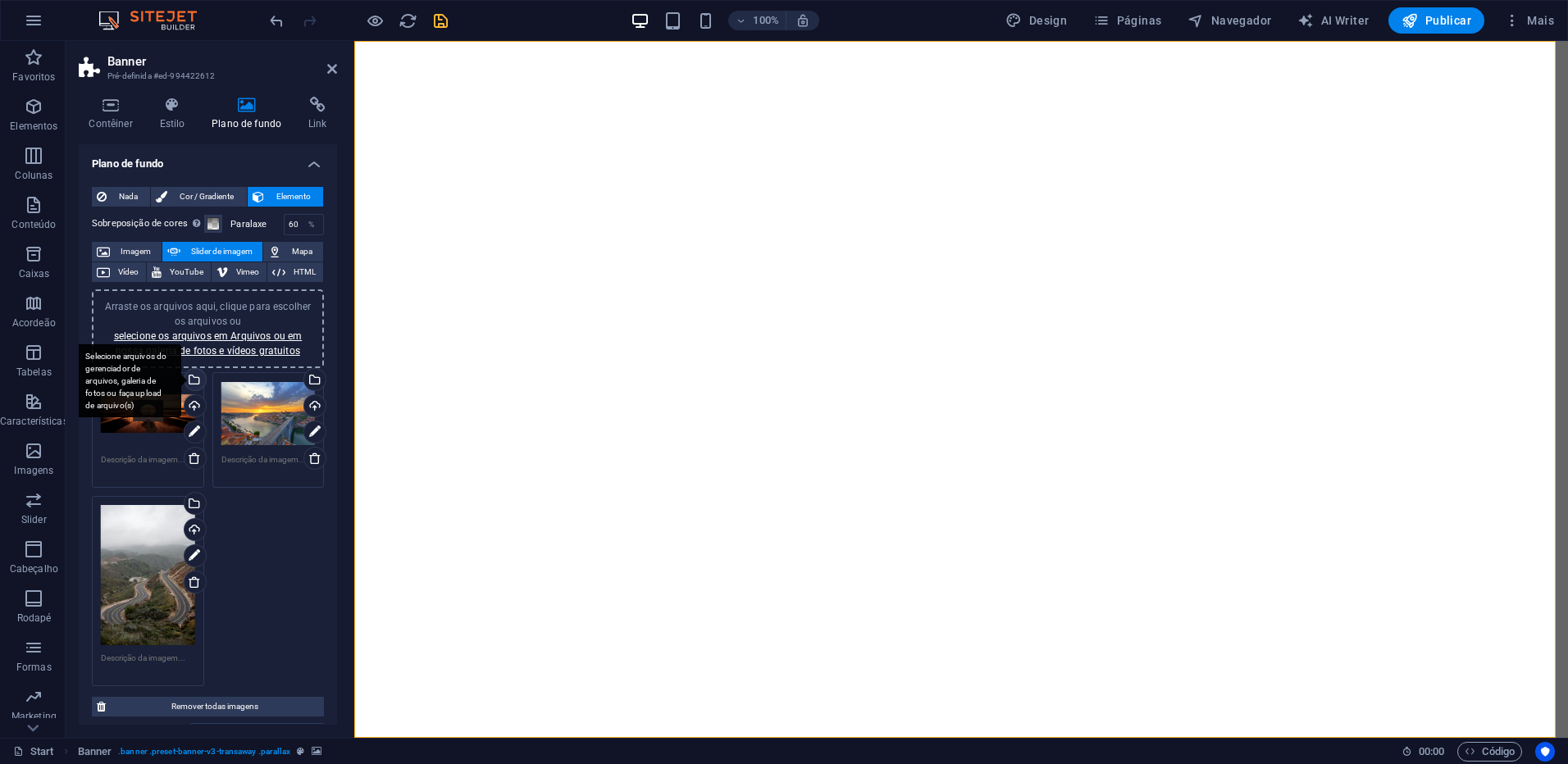
click at [194, 381] on div "Selecione arquivos do gerenciador de arquivos, galeria de fotos ou faça upload …" at bounding box center [193, 381] width 24 height 24
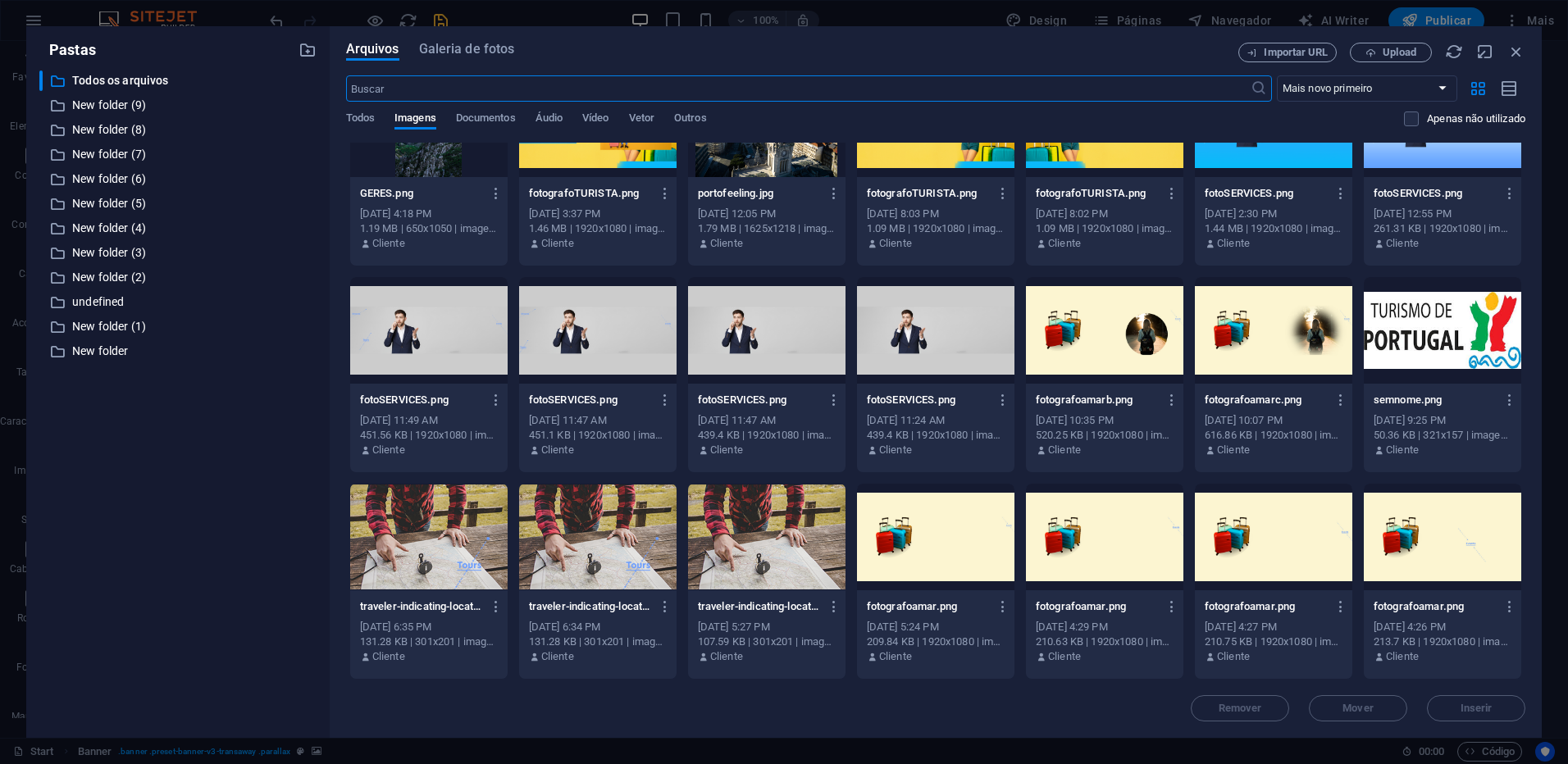
scroll to position [1367, 0]
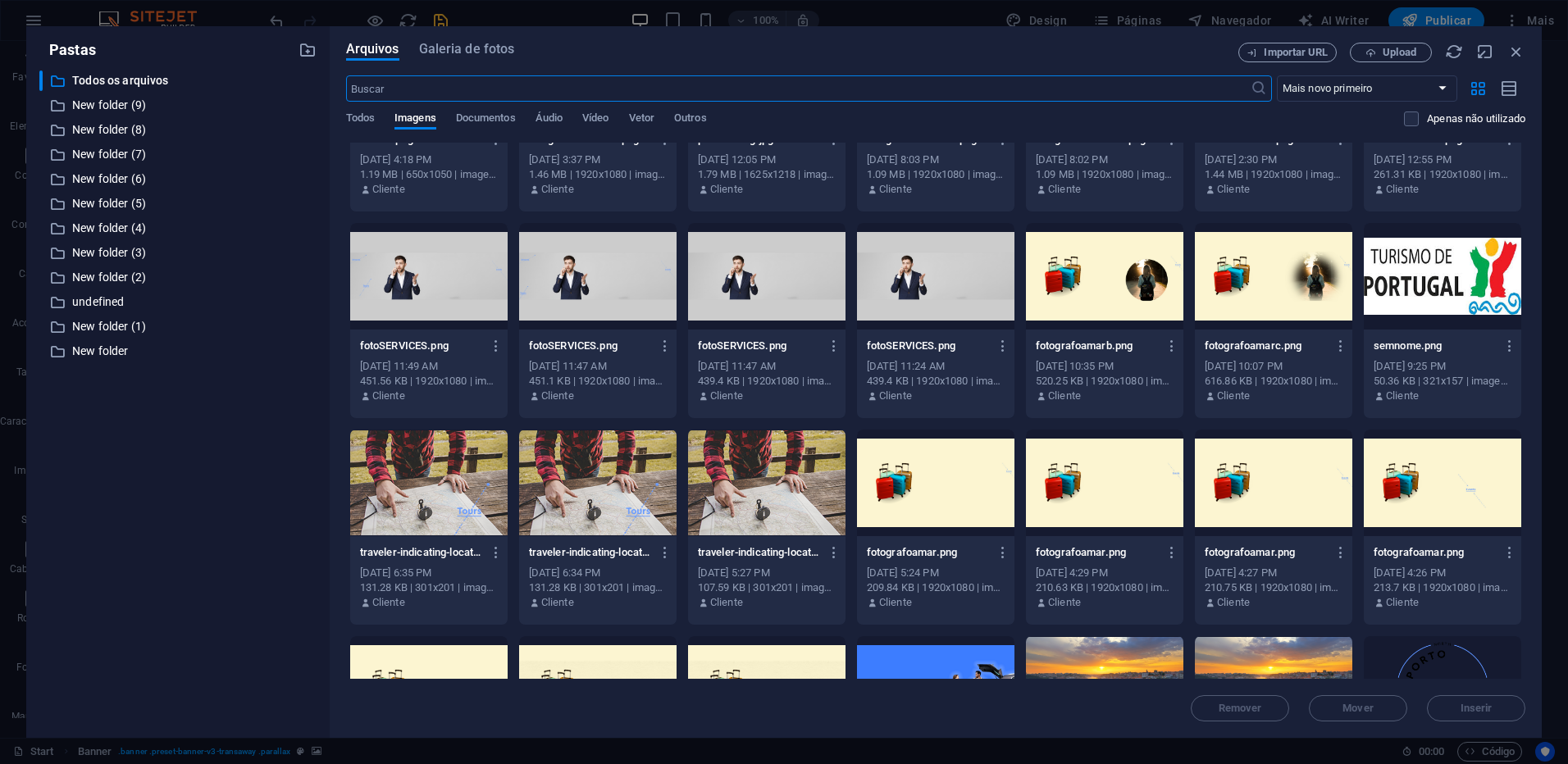
click at [793, 496] on div at bounding box center [767, 483] width 158 height 106
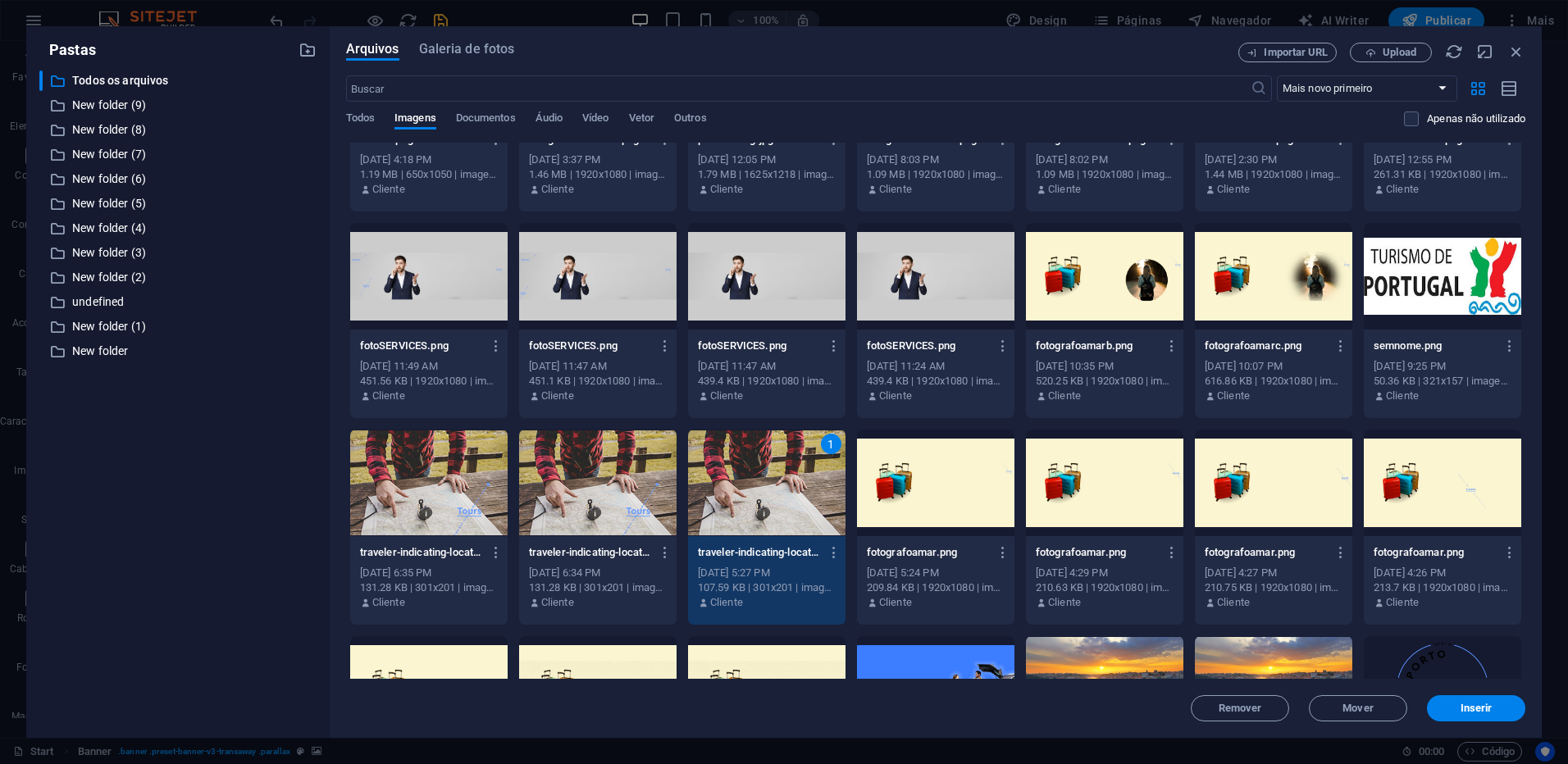
click at [793, 496] on div "1" at bounding box center [767, 483] width 158 height 106
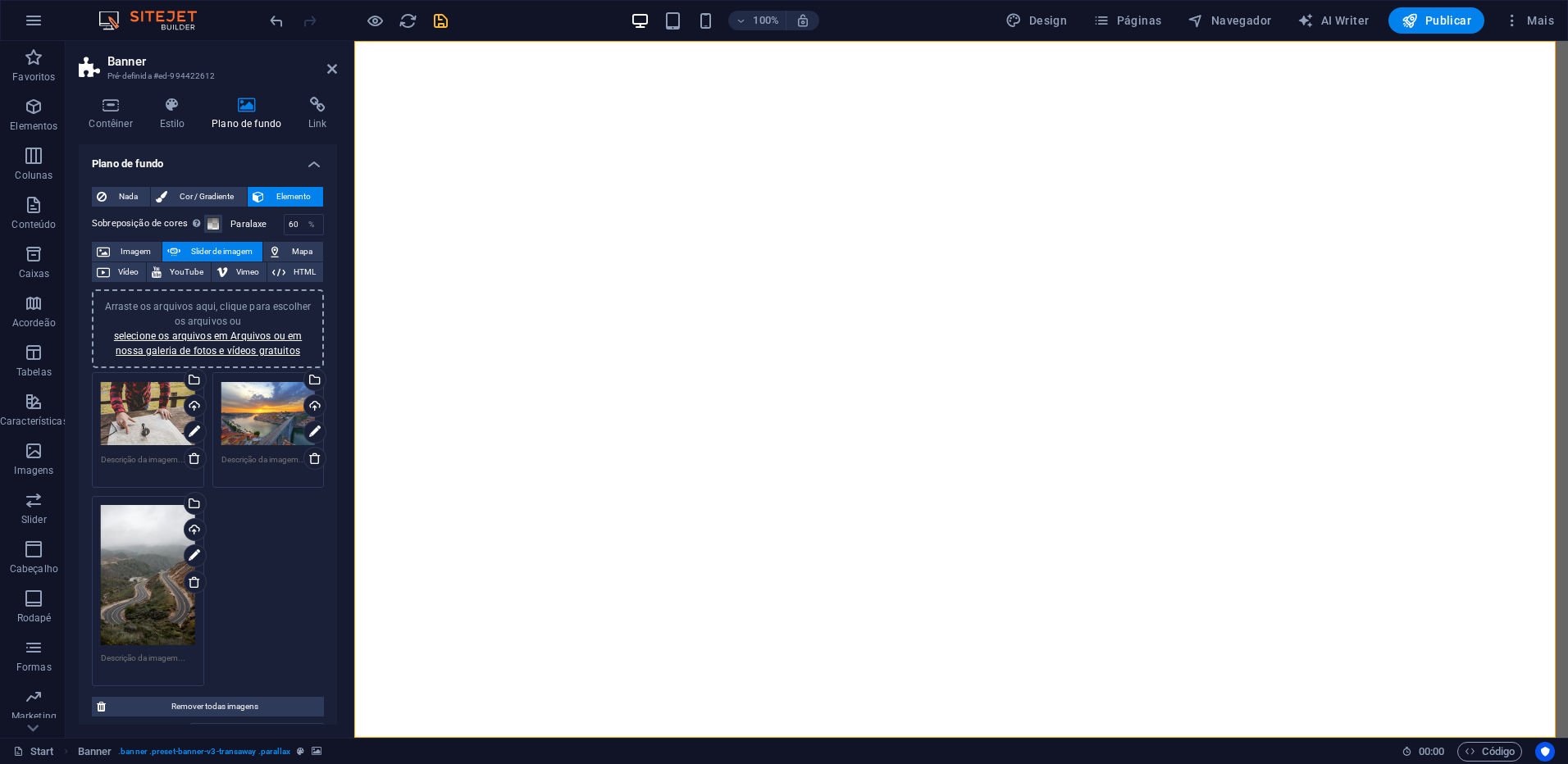
click at [153, 423] on div "Arraste os arquivos aqui, clique para escolher os arquivos ou selecione os arqu…" at bounding box center [148, 414] width 95 height 66
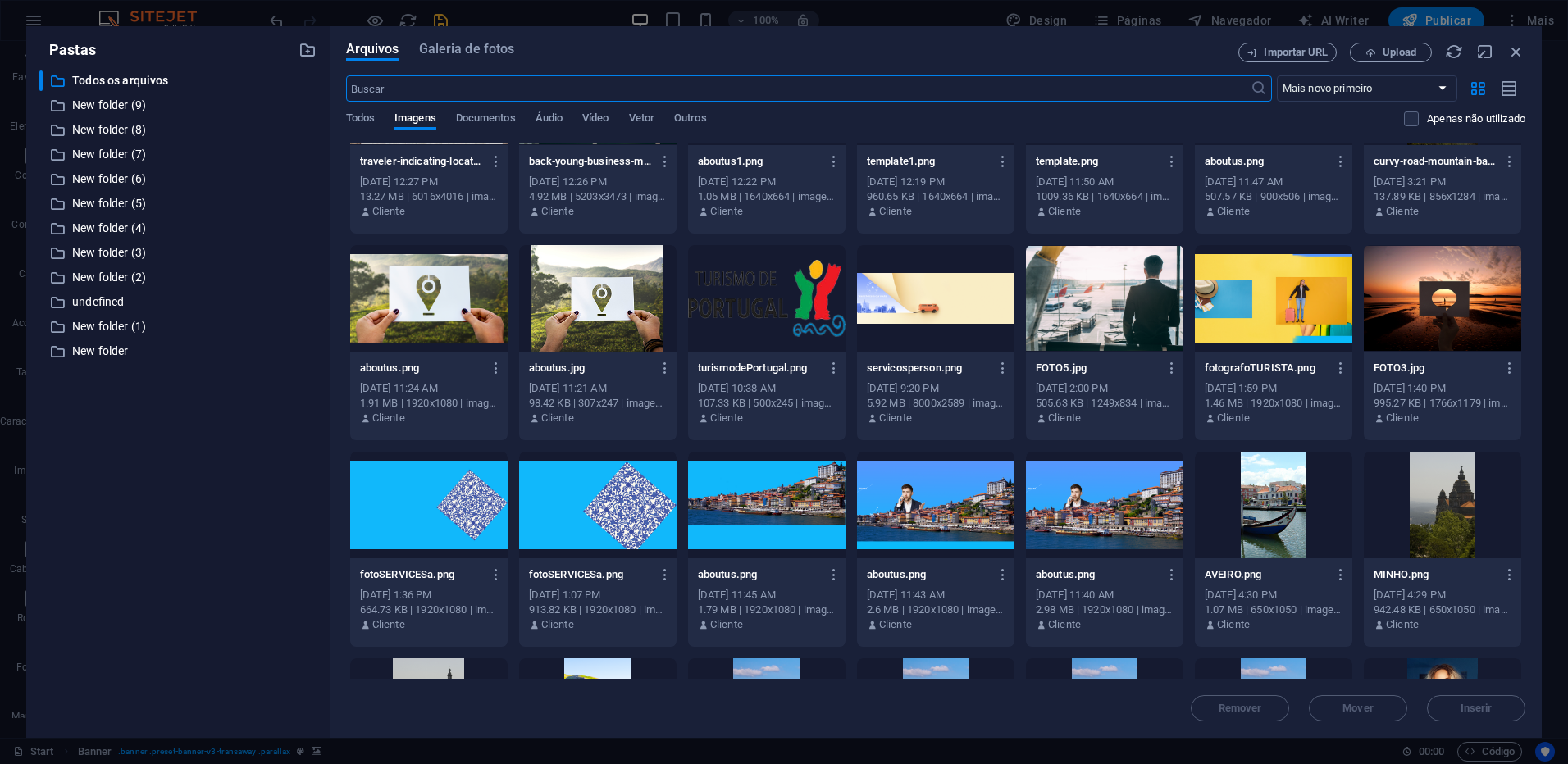
scroll to position [314, 0]
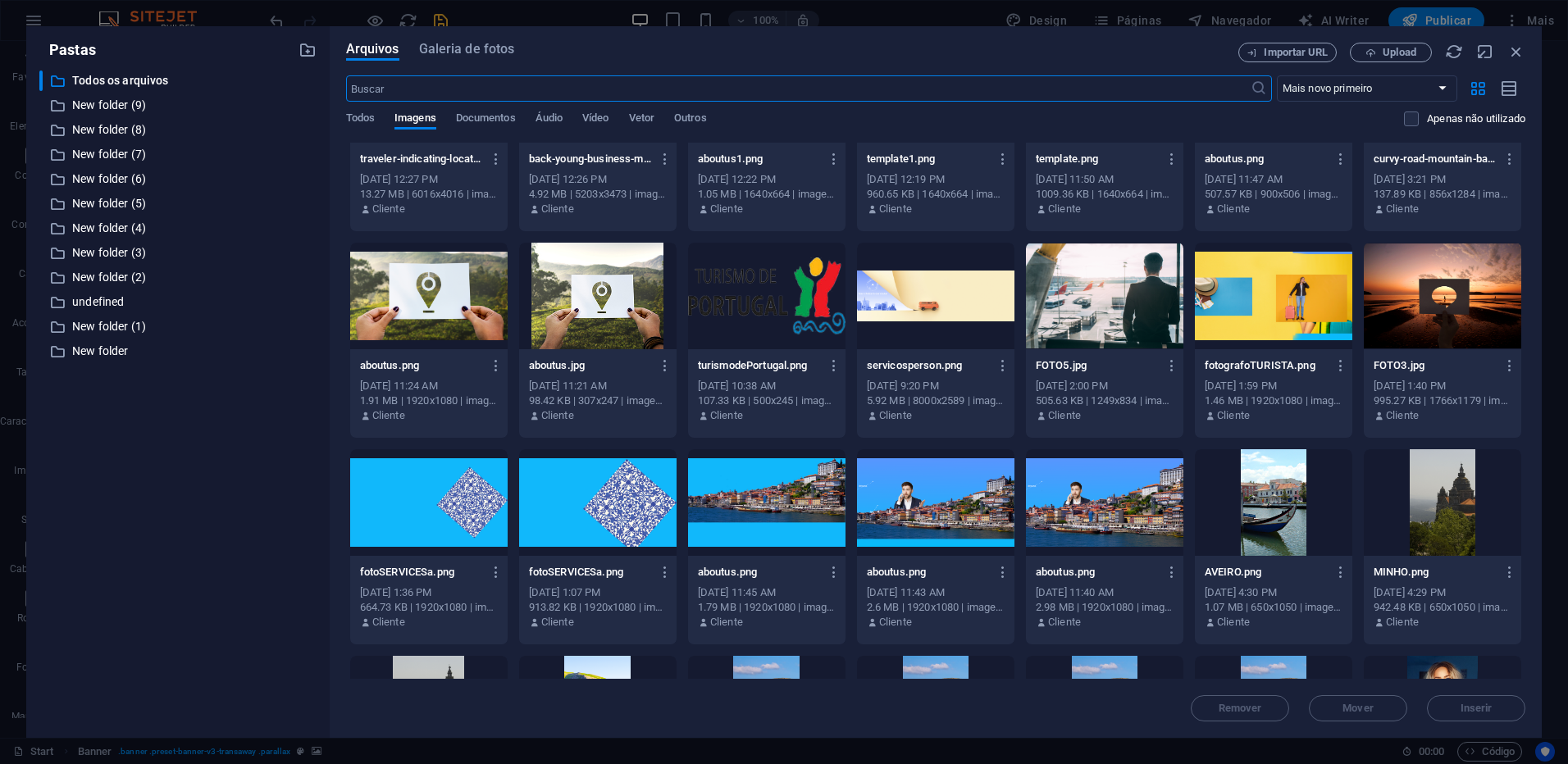
click at [442, 312] on div at bounding box center [429, 296] width 158 height 106
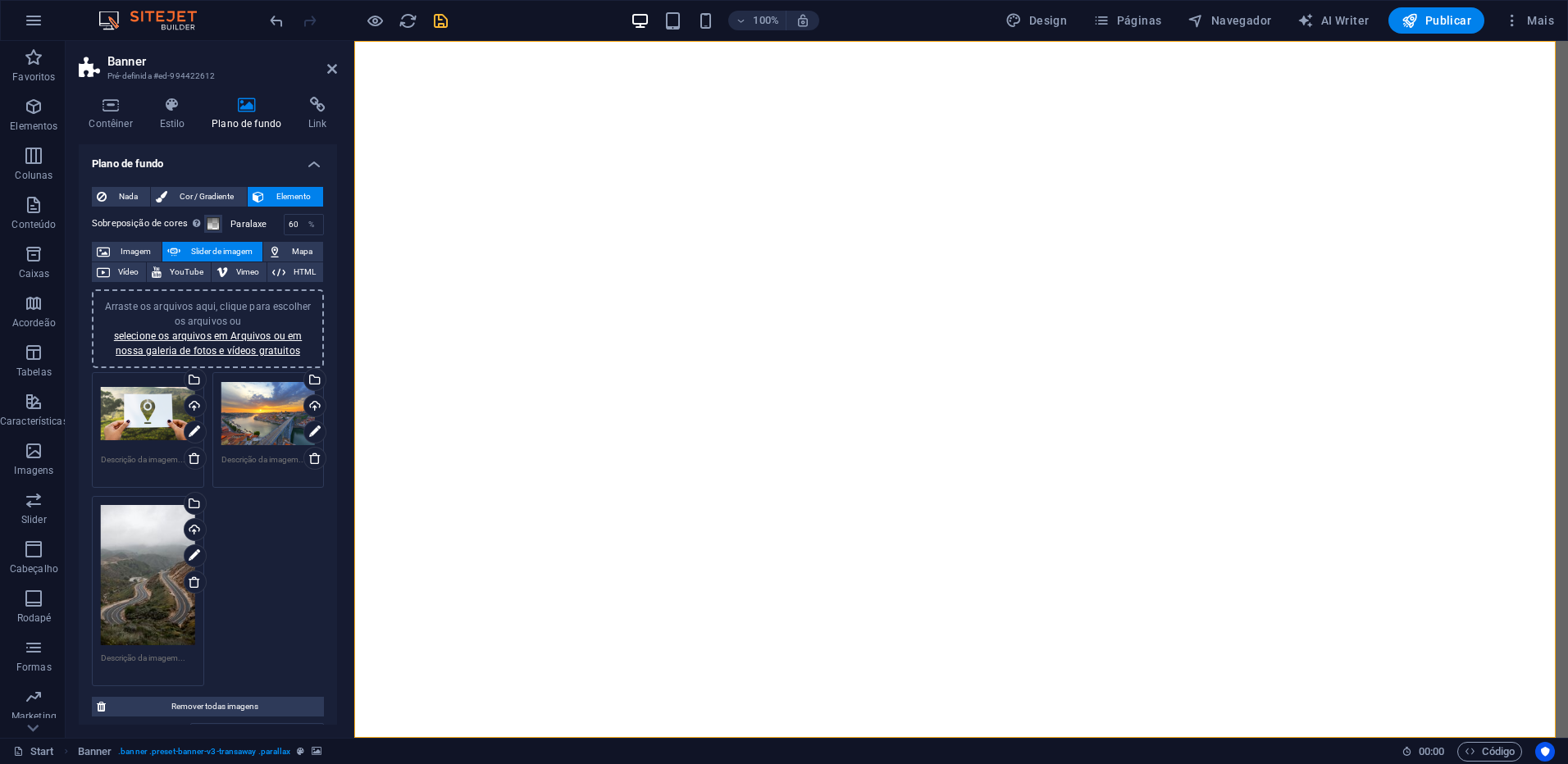
click at [150, 586] on div "Arraste os arquivos aqui, clique para escolher os arquivos ou selecione os arqu…" at bounding box center [148, 576] width 95 height 141
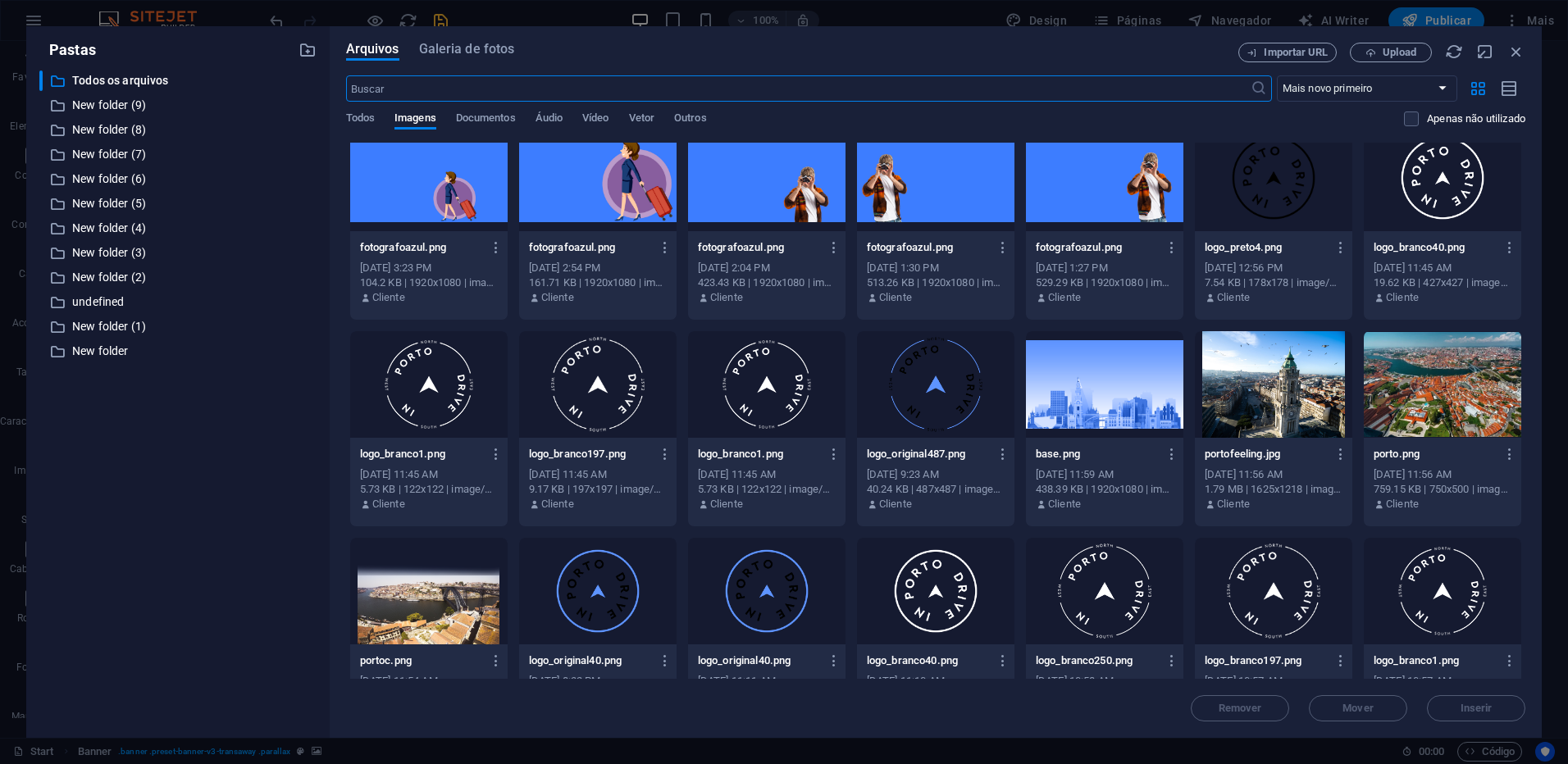
scroll to position [2918, 0]
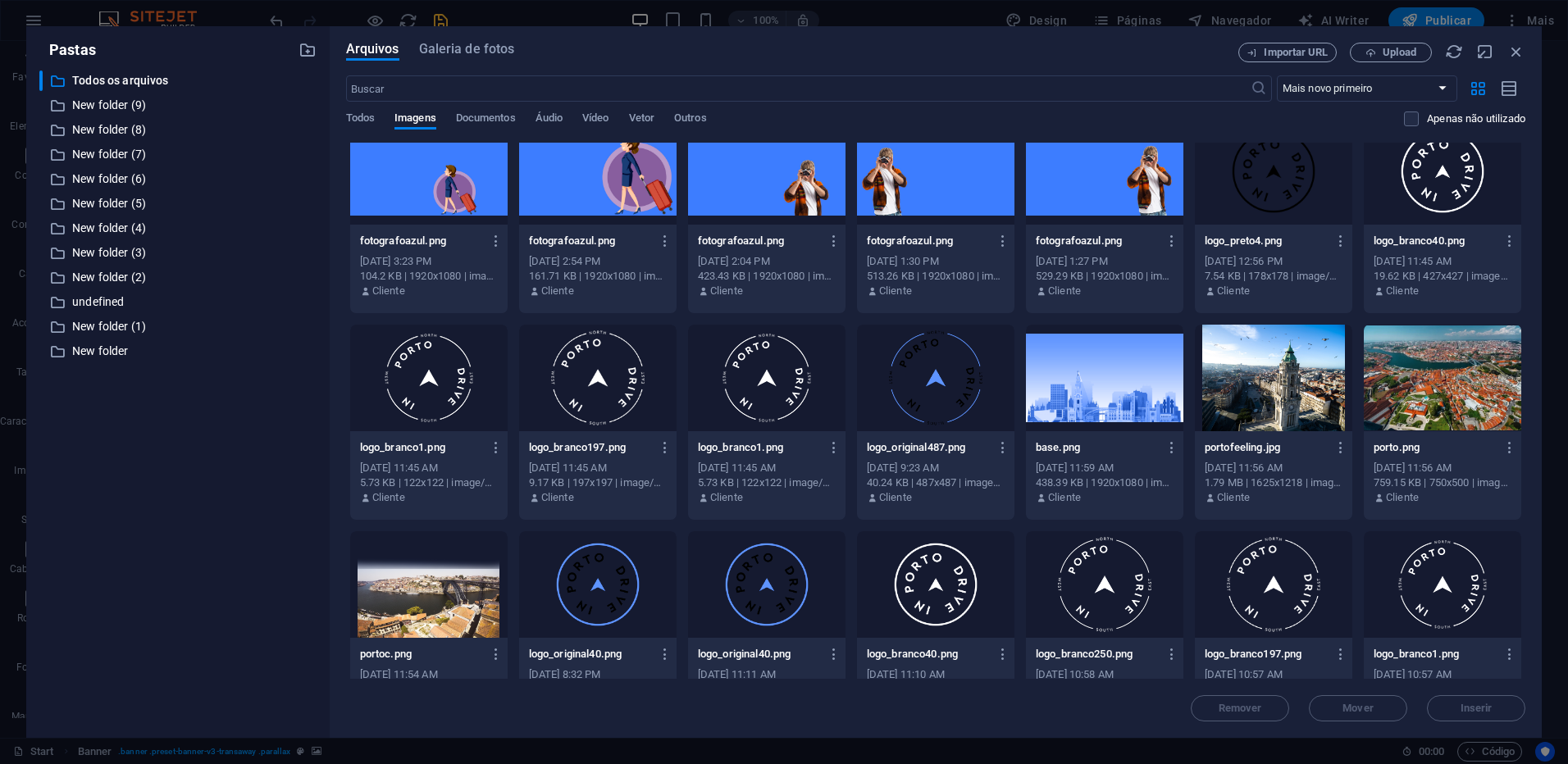
click at [1288, 414] on div at bounding box center [1273, 377] width 158 height 106
click at [1288, 415] on div at bounding box center [1273, 377] width 158 height 106
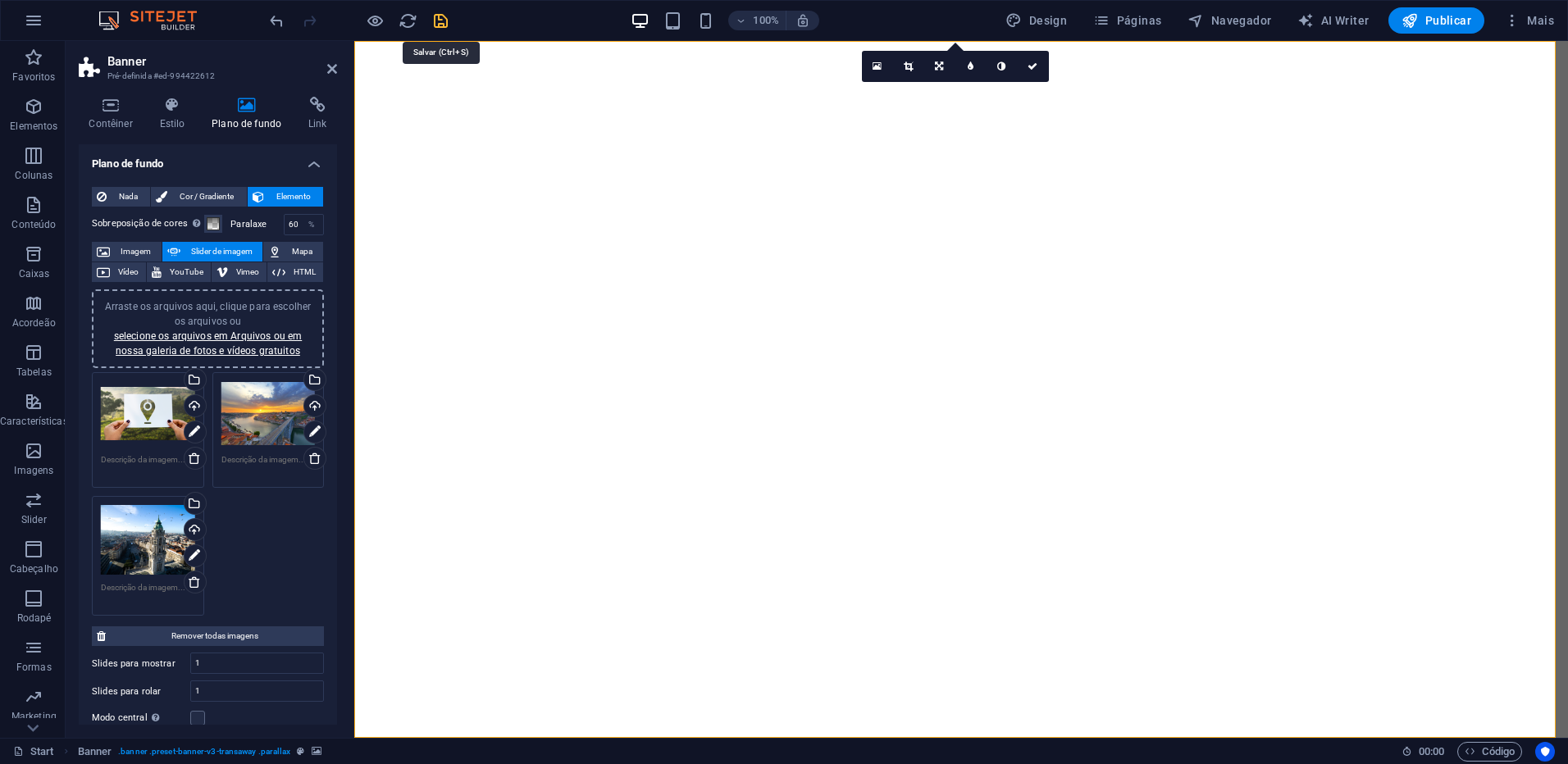
click at [439, 19] on icon "save" at bounding box center [441, 21] width 19 height 19
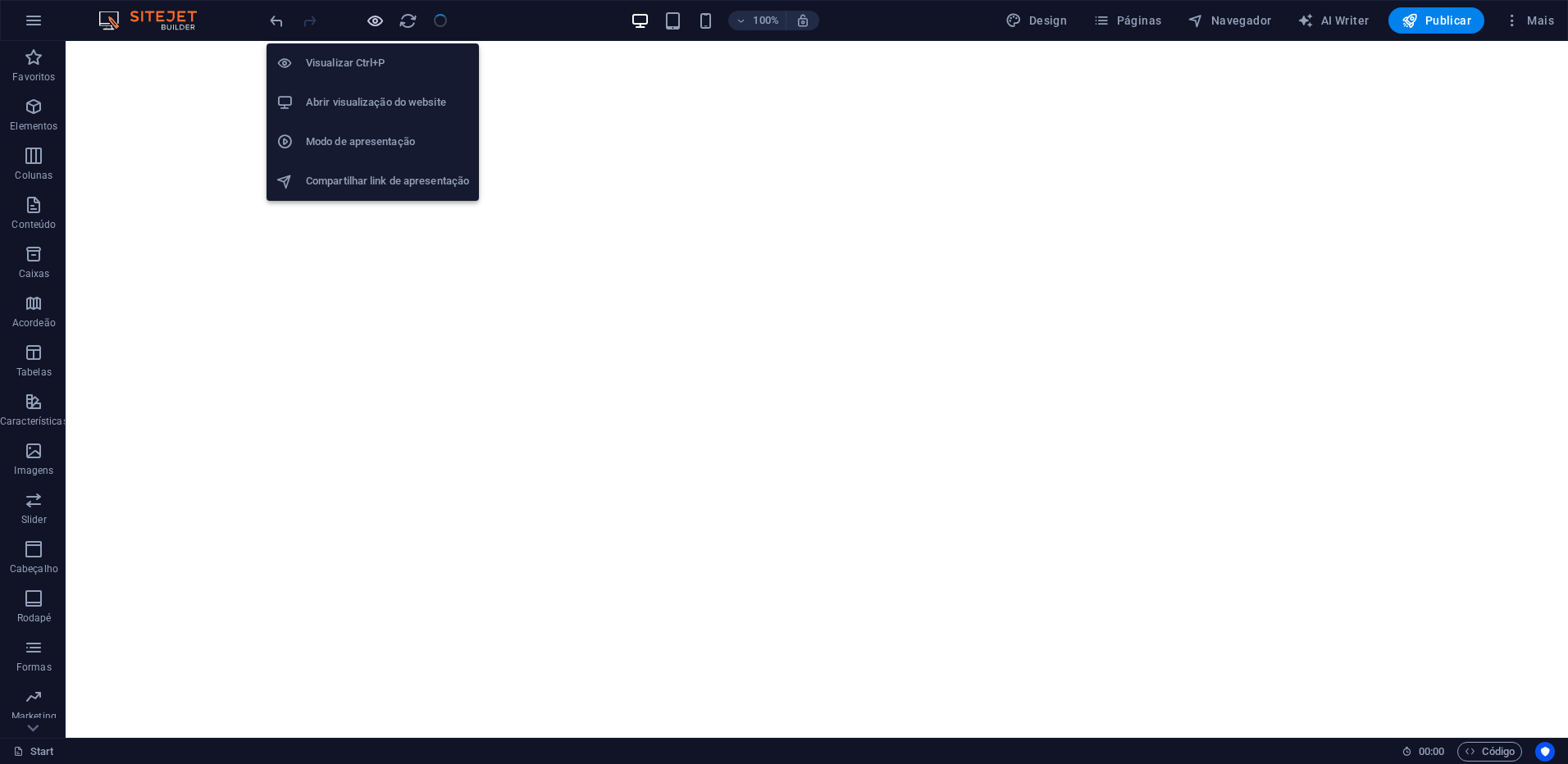
click at [375, 23] on icon "button" at bounding box center [375, 21] width 19 height 19
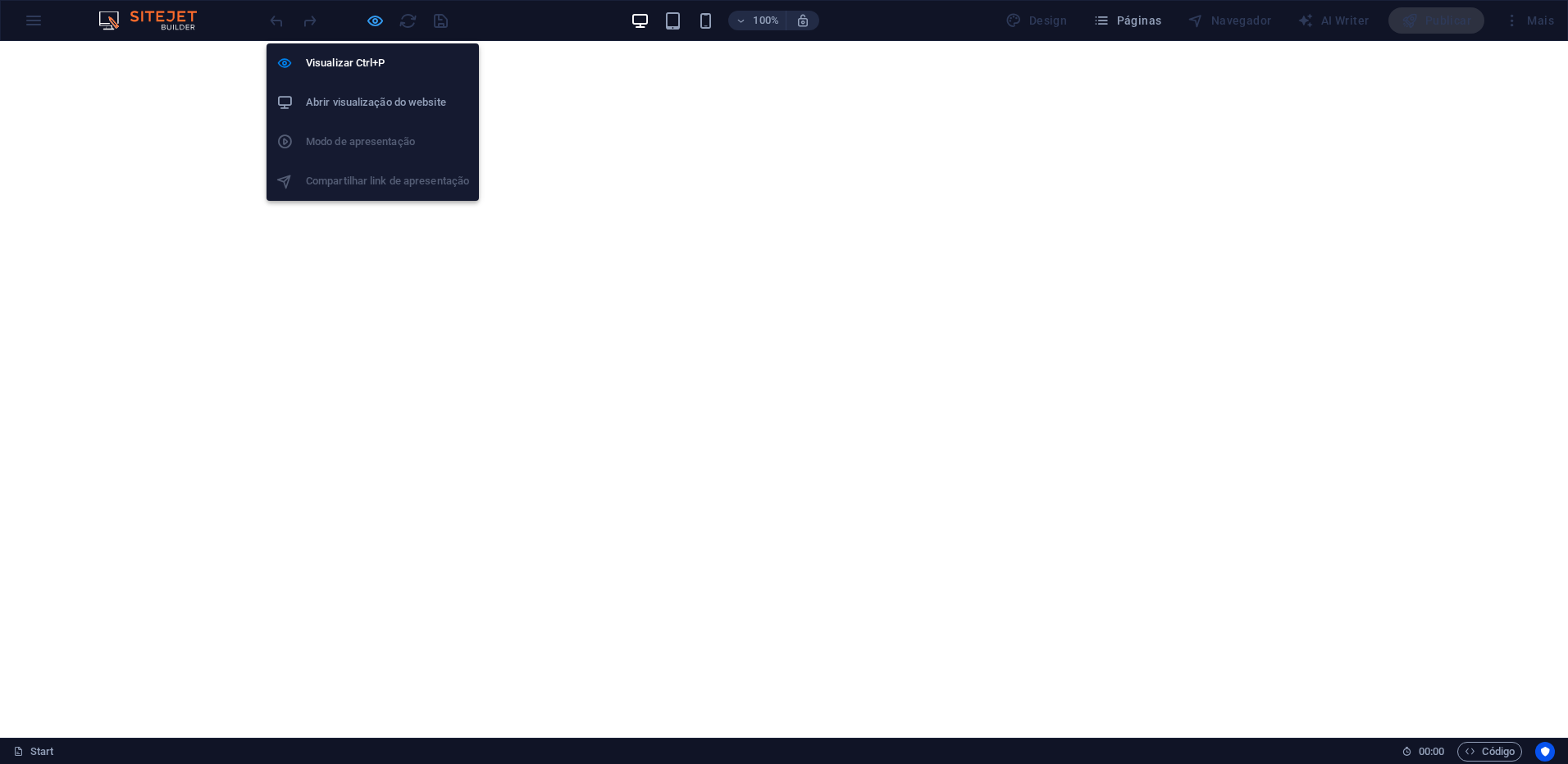
click at [381, 23] on icon "button" at bounding box center [375, 21] width 19 height 19
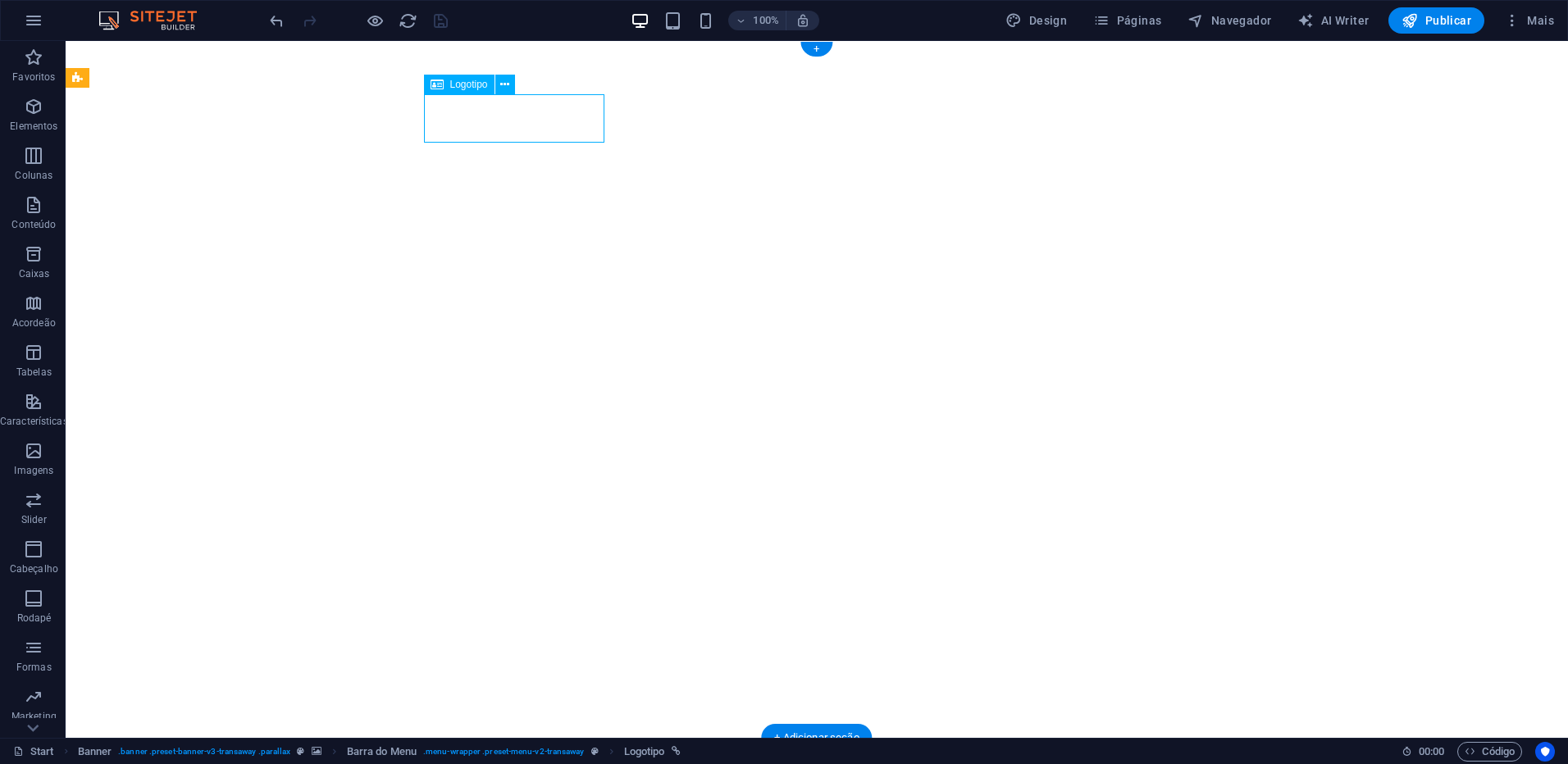
select select "px"
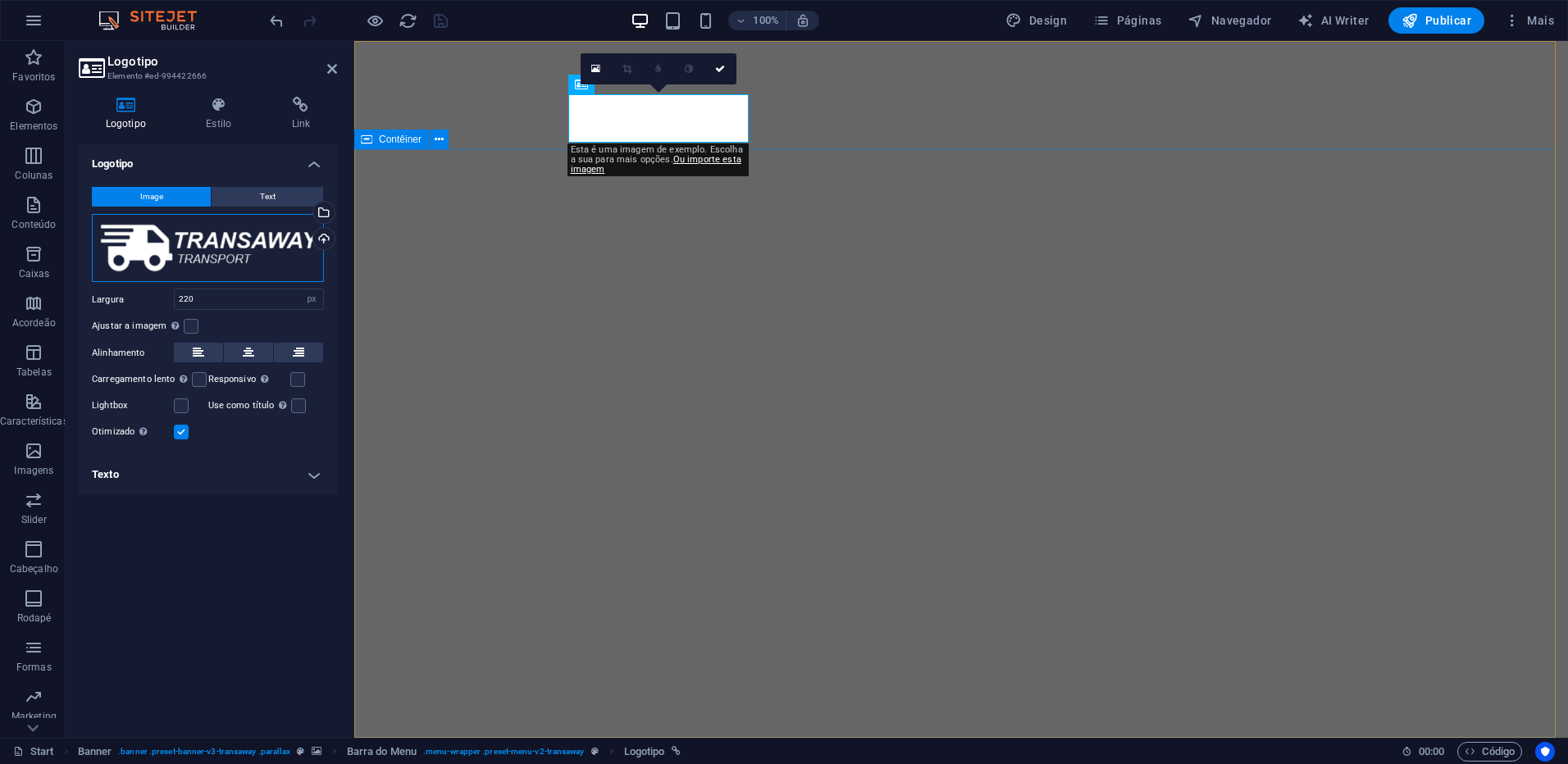
click at [266, 247] on div "Arraste os arquivos aqui, clique para escolher os arquivos ou selecione os arqu…" at bounding box center [208, 249] width 232 height 68
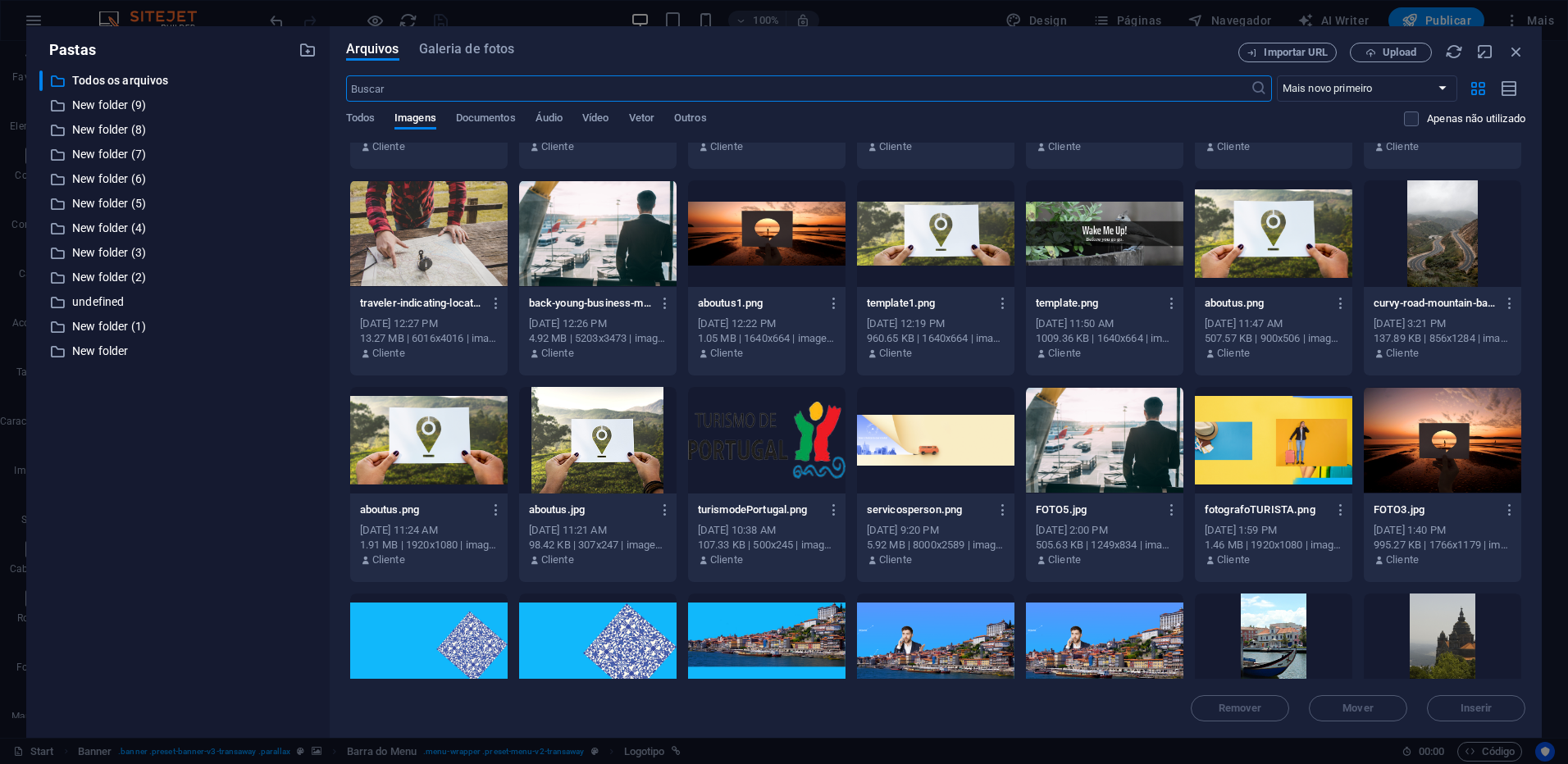
scroll to position [0, 0]
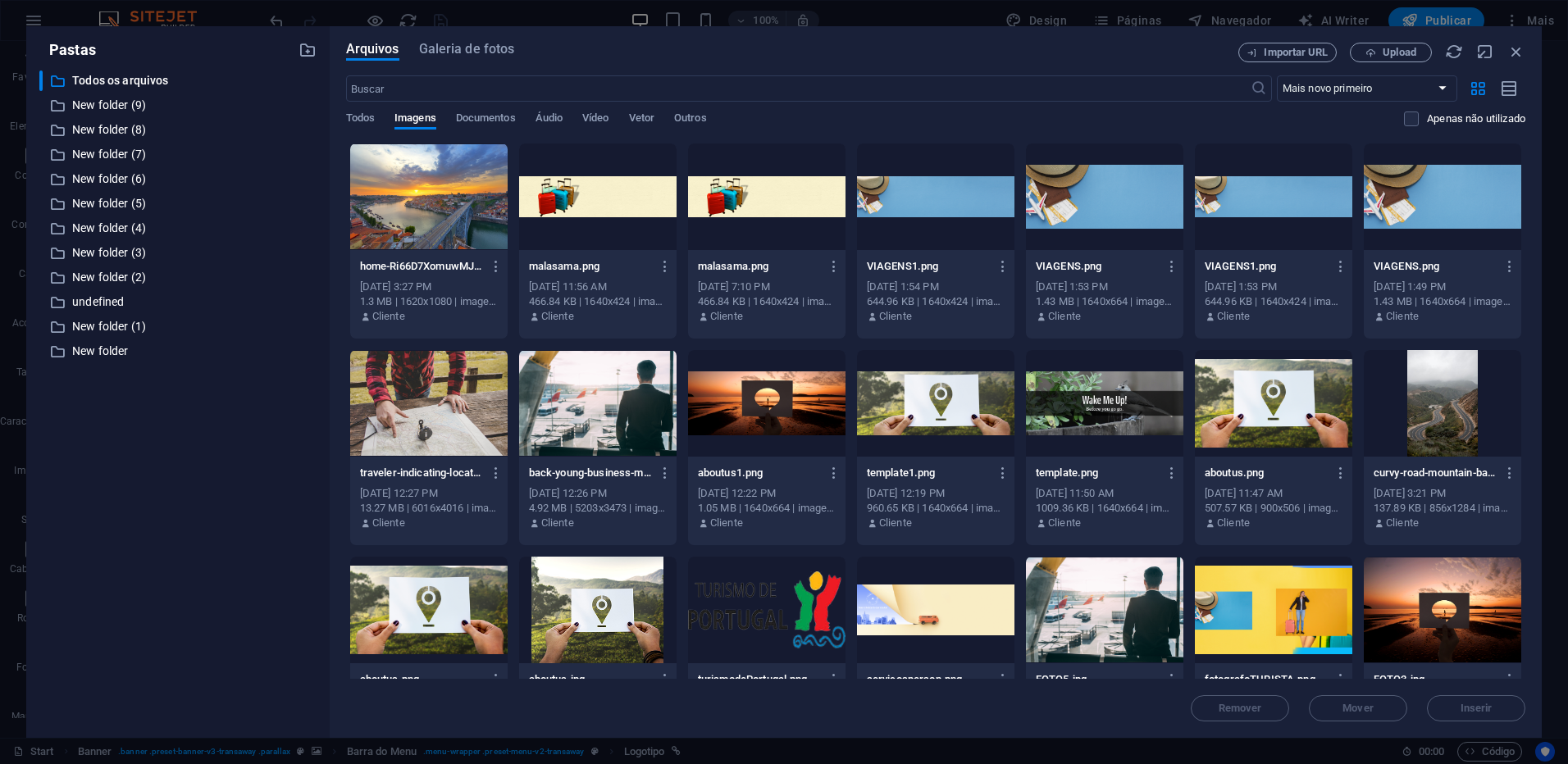
drag, startPoint x: 1527, startPoint y: 212, endPoint x: 1545, endPoint y: 335, distance: 124.3
click at [1545, 335] on div "Pastas ​ Todos os arquivos Todos os arquivos ​ New folder (9) New folder (9) ​ …" at bounding box center [784, 382] width 1568 height 764
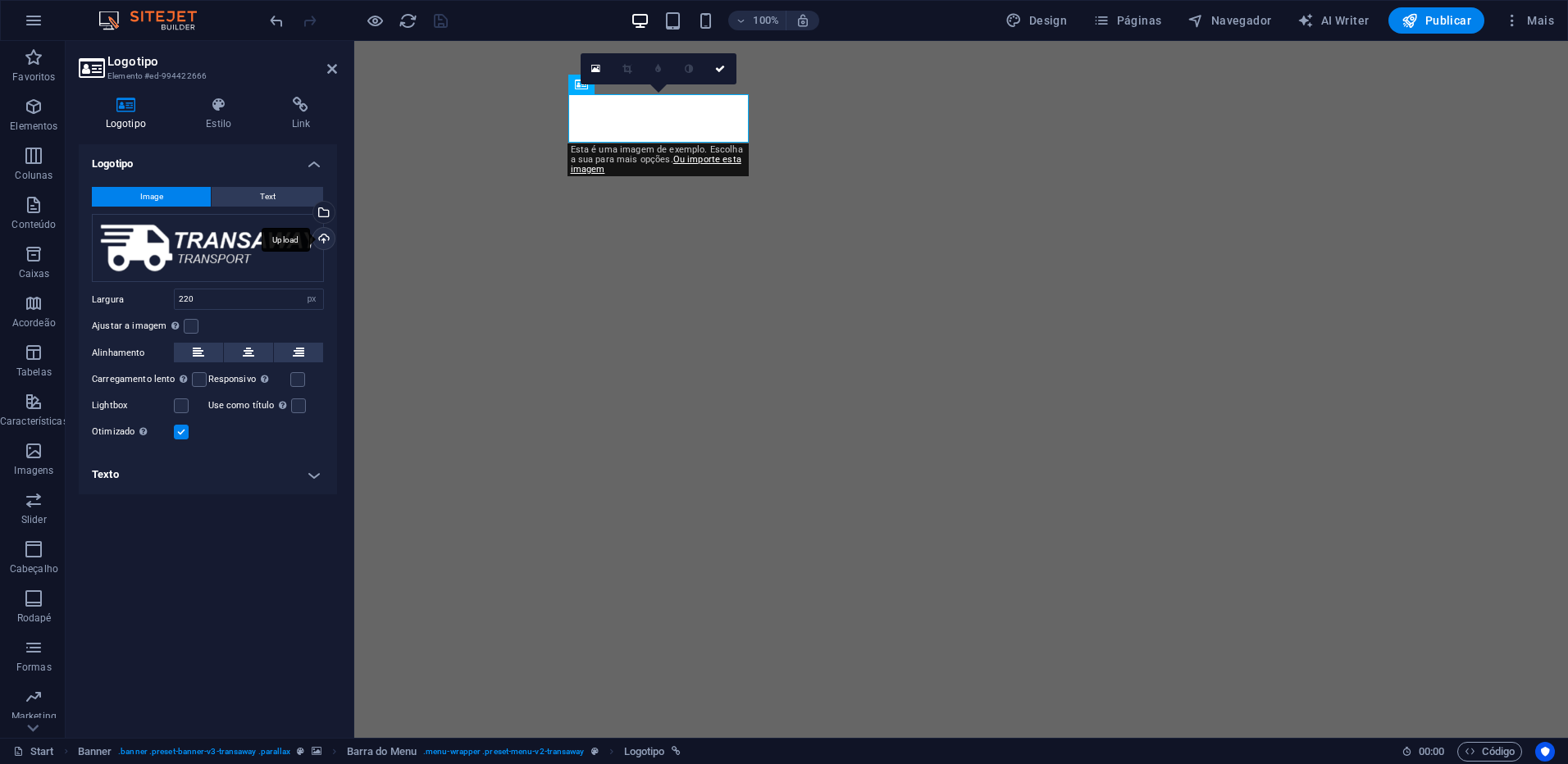
click at [329, 241] on div "Upload" at bounding box center [322, 240] width 24 height 24
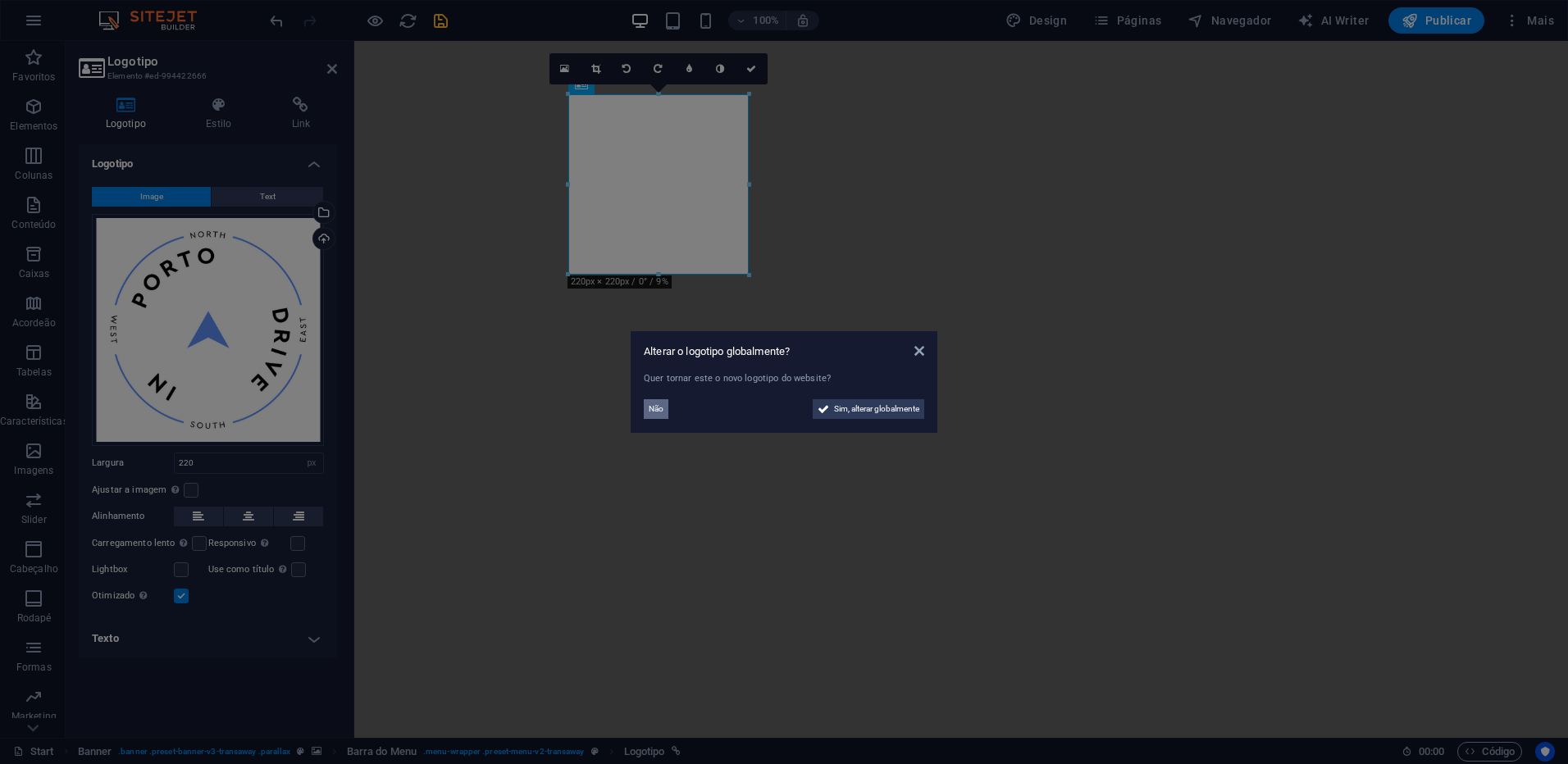
click at [656, 407] on span "Não" at bounding box center [656, 409] width 14 height 20
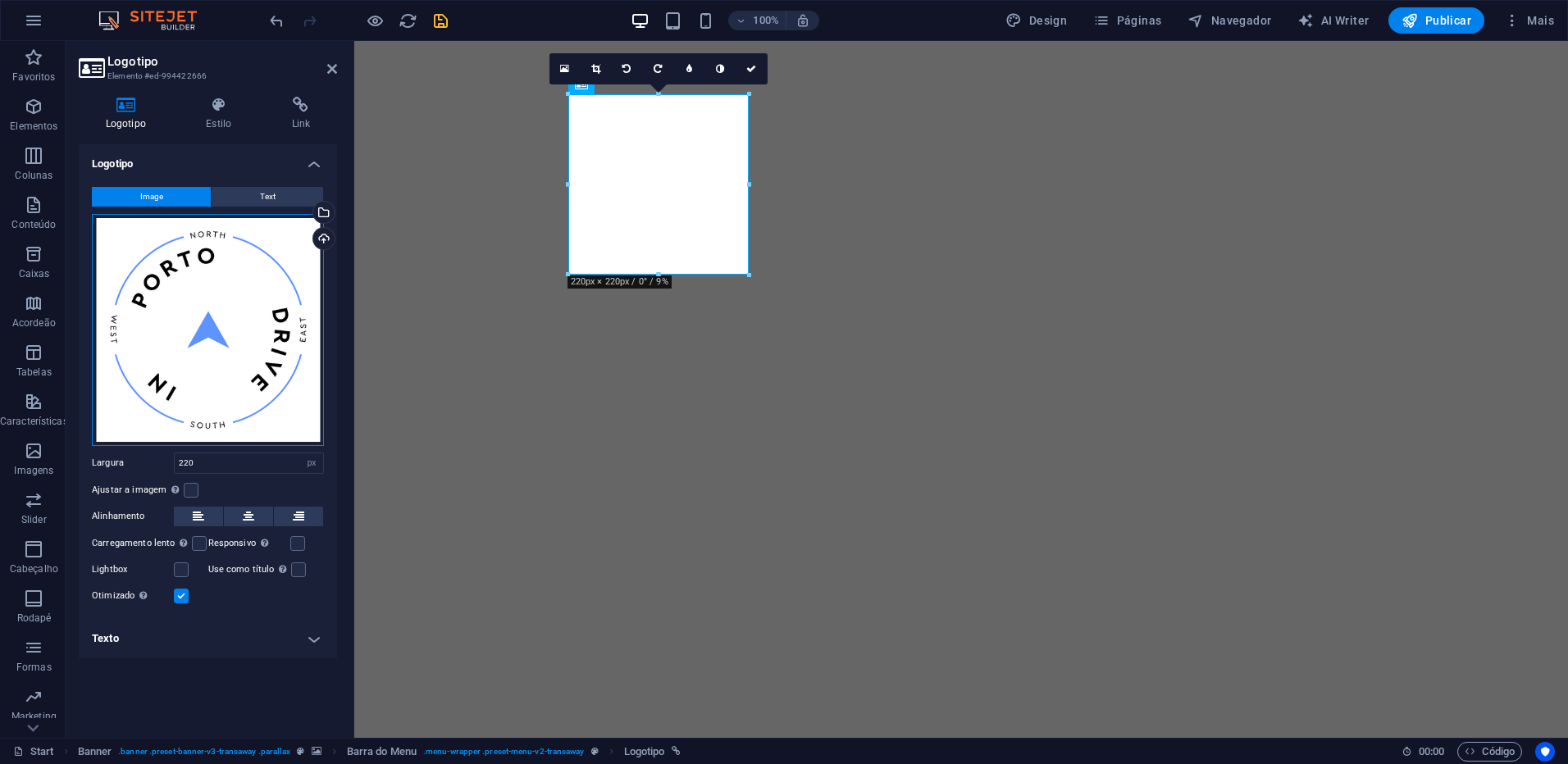
click at [255, 305] on div "Arraste os arquivos aqui, clique para escolher os arquivos ou selecione os arqu…" at bounding box center [208, 331] width 232 height 232
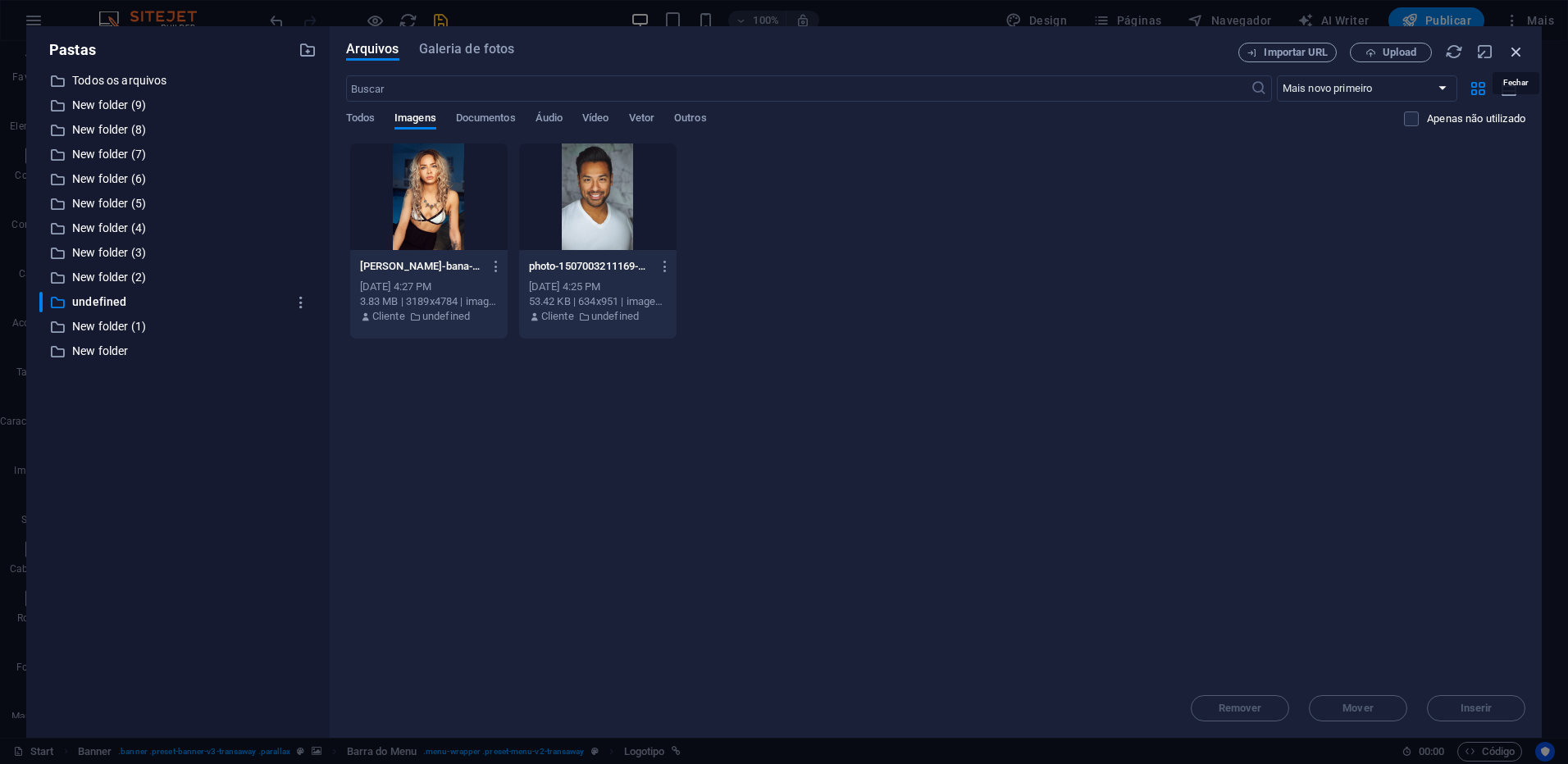
click at [1521, 48] on icon "button" at bounding box center [1517, 51] width 18 height 18
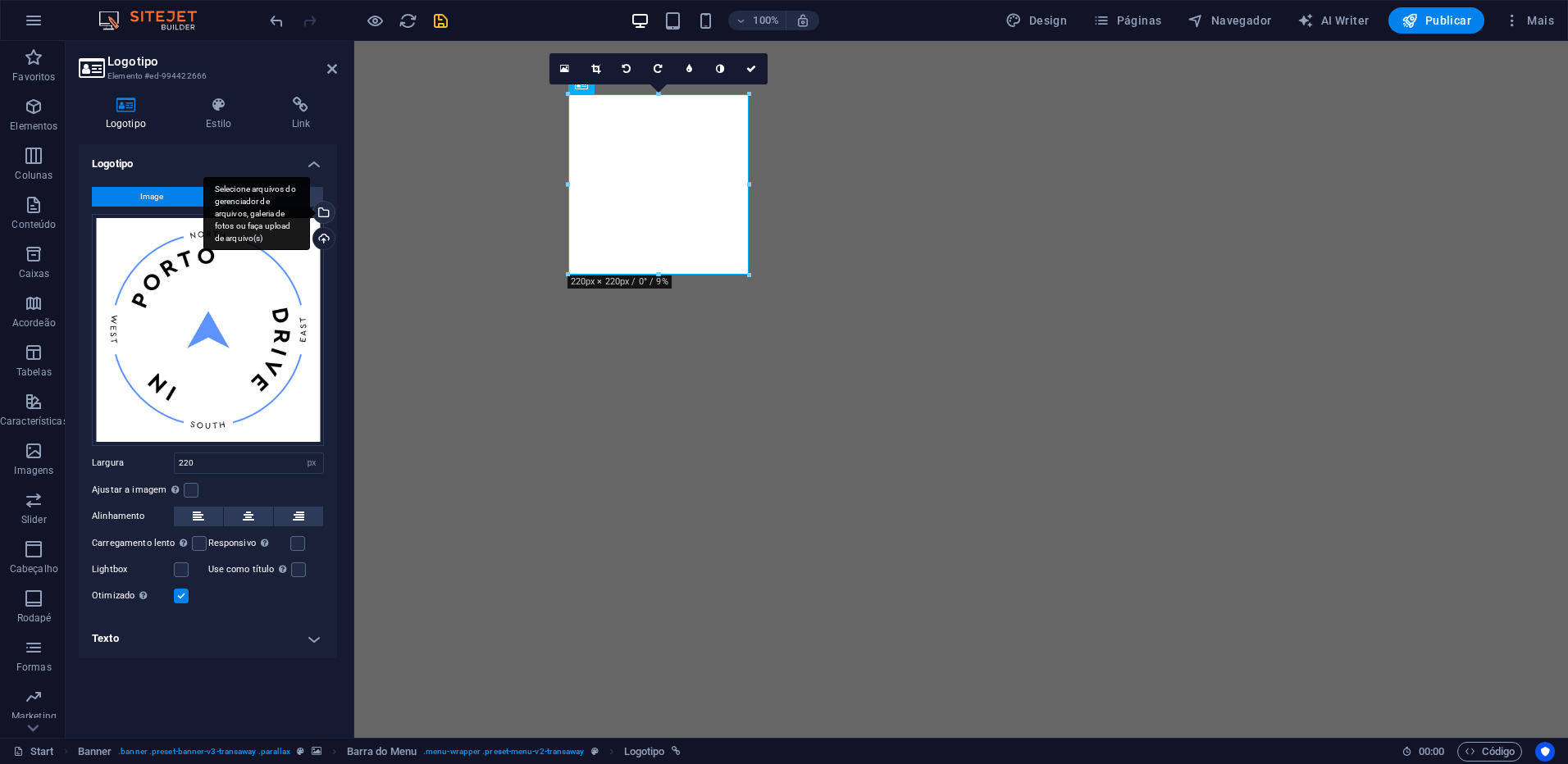
click at [327, 214] on div "Selecione arquivos do gerenciador de arquivos, galeria de fotos ou faça upload …" at bounding box center [322, 214] width 24 height 24
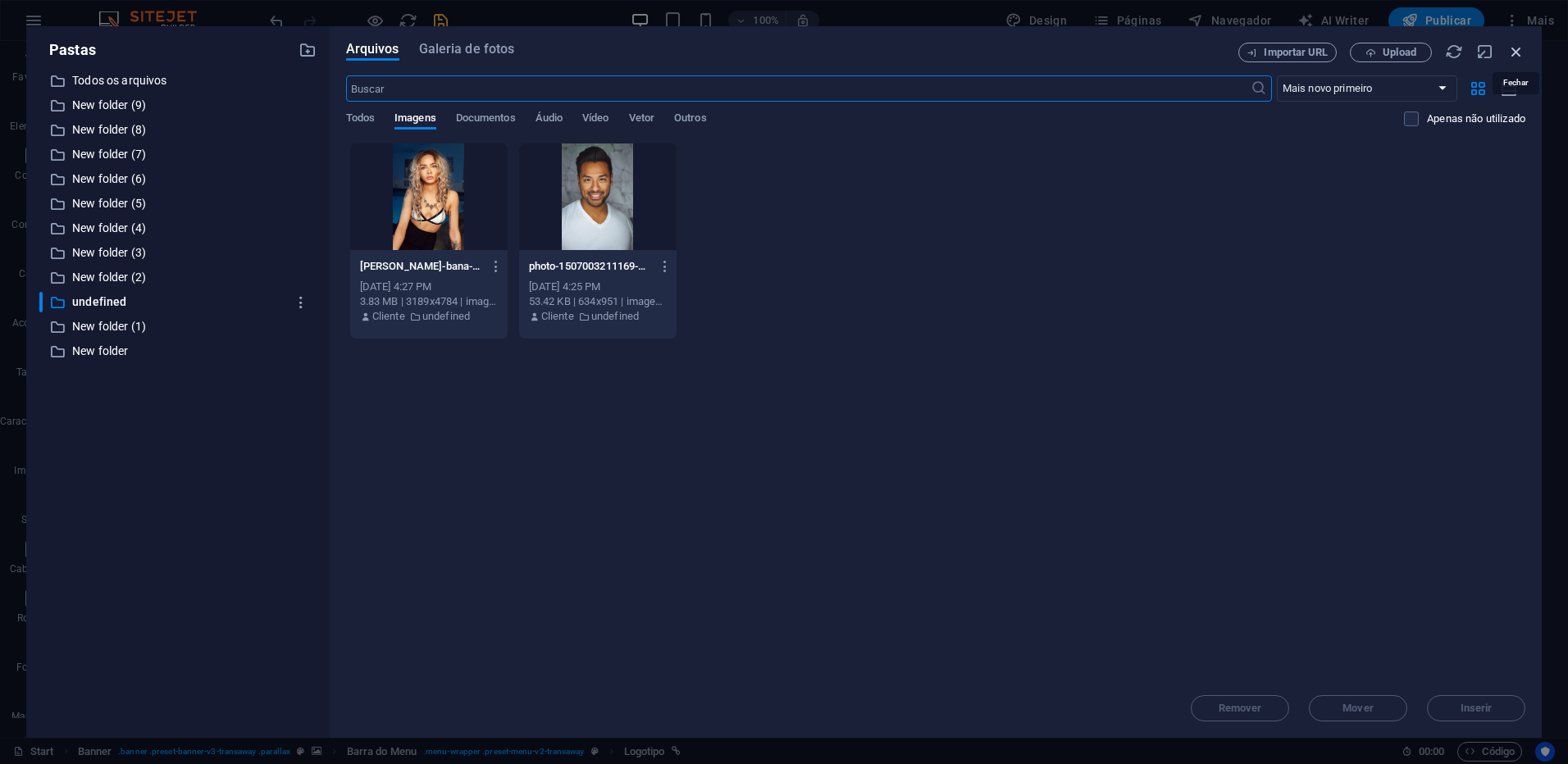
click at [1515, 50] on icon "button" at bounding box center [1517, 51] width 18 height 18
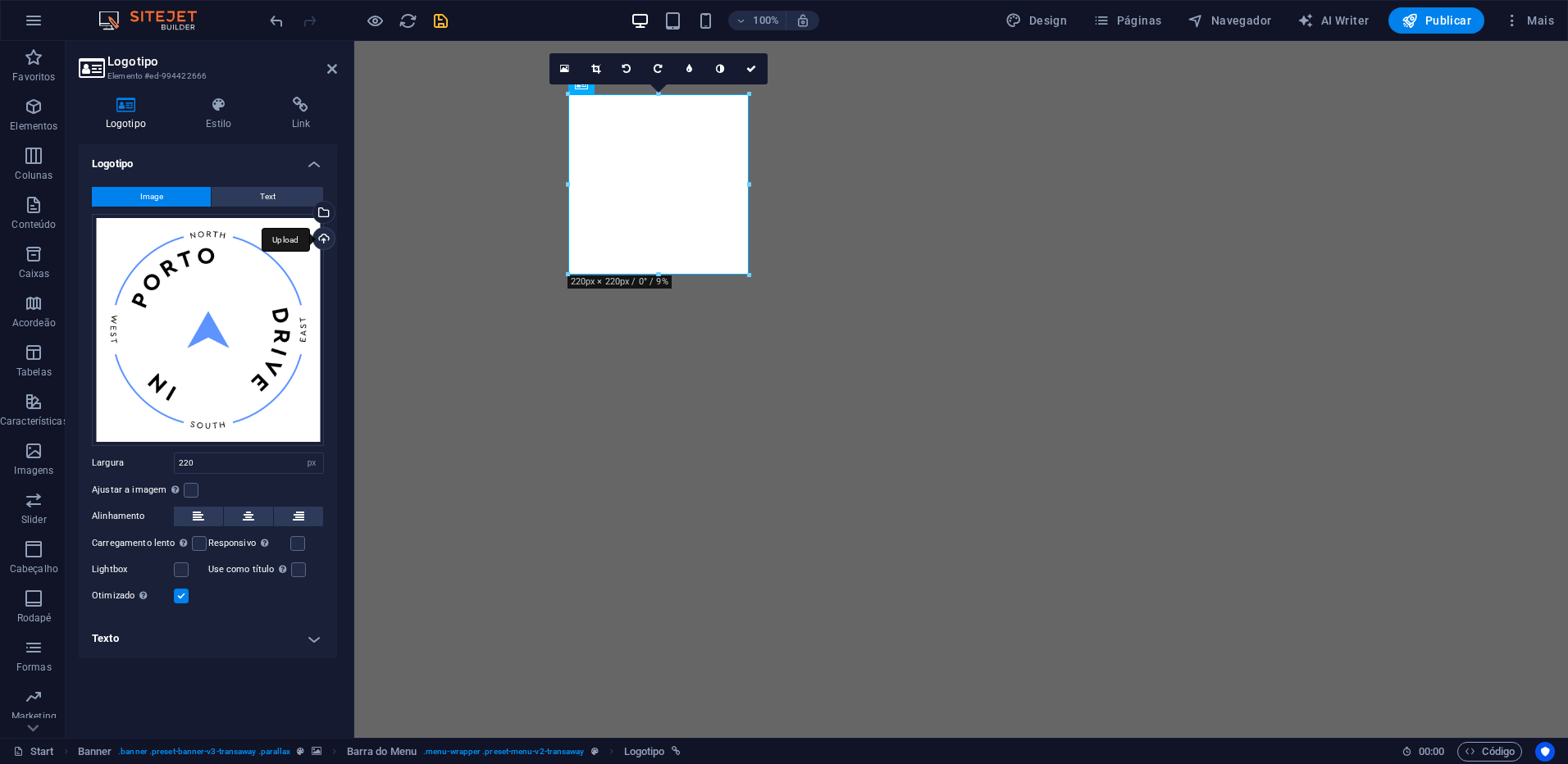
click at [322, 241] on div "Upload" at bounding box center [322, 240] width 24 height 24
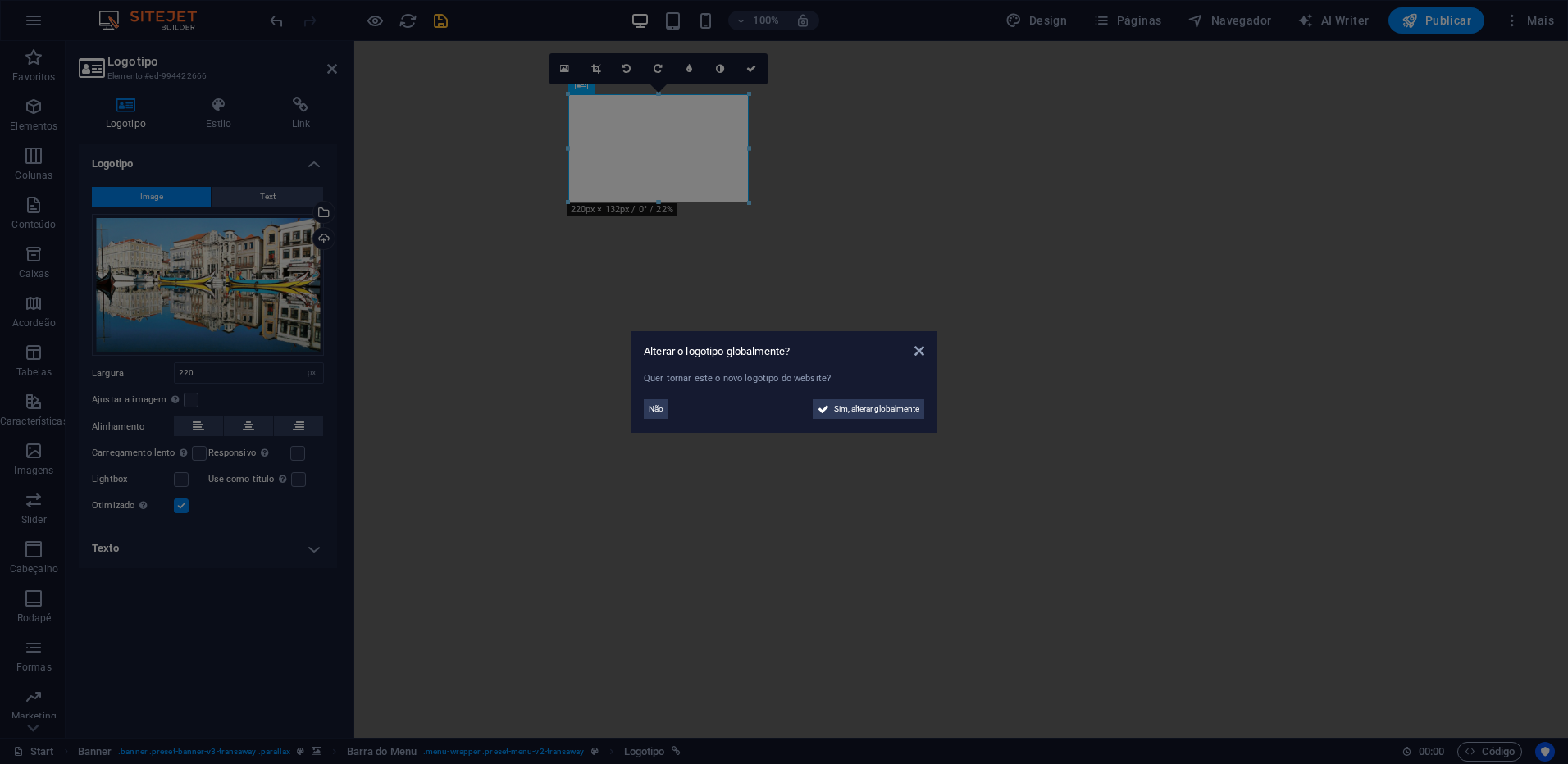
click at [324, 212] on aside "Alterar o logotipo globalmente? Quer tornar este o novo logotipo do website? Nã…" at bounding box center [784, 382] width 1568 height 764
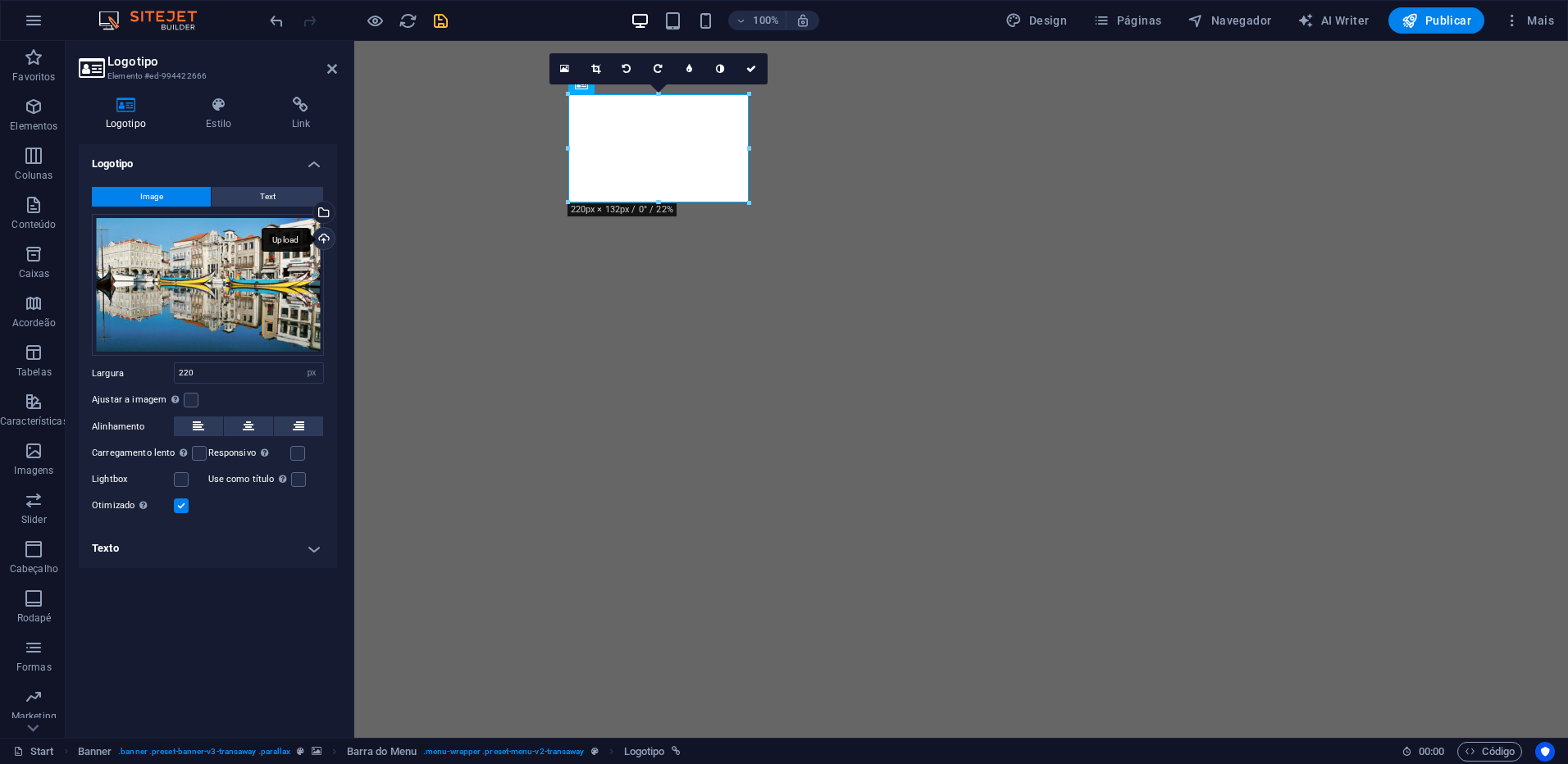
click at [324, 237] on div "Upload" at bounding box center [322, 240] width 24 height 24
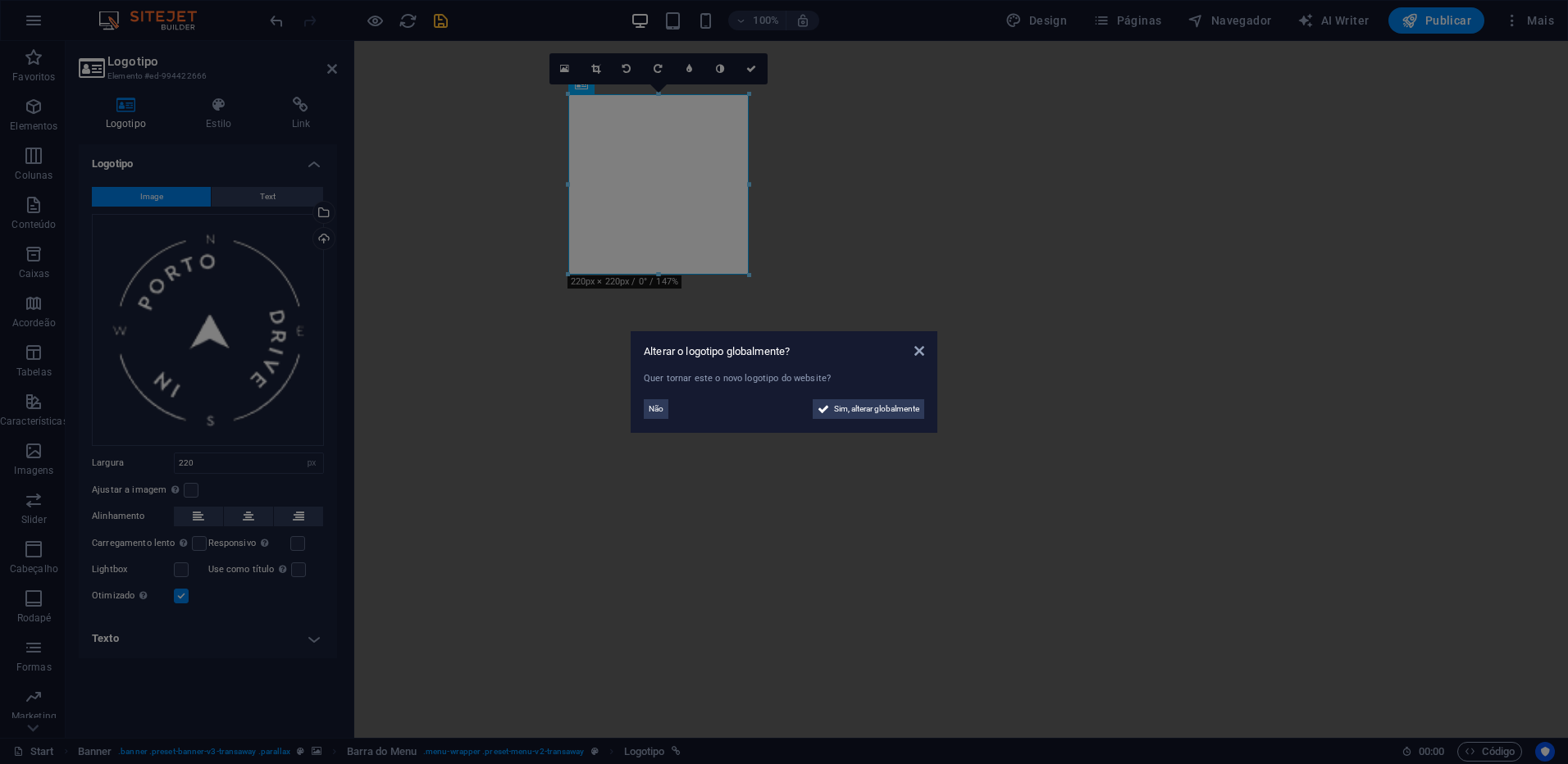
click at [327, 240] on aside "Alterar o logotipo globalmente? Quer tornar este o novo logotipo do website? Nã…" at bounding box center [784, 382] width 1568 height 764
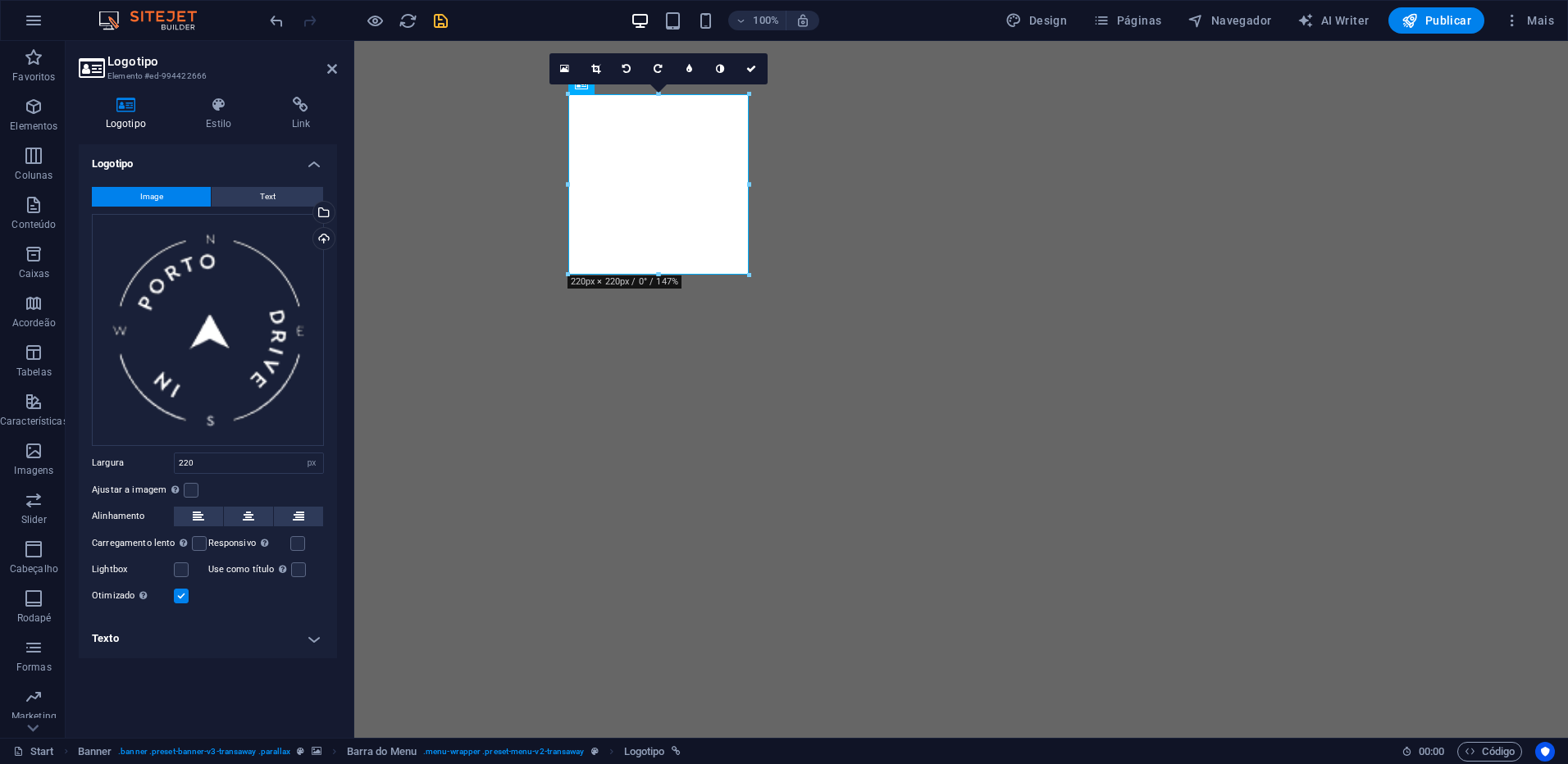
click at [327, 240] on div "Upload" at bounding box center [322, 240] width 24 height 24
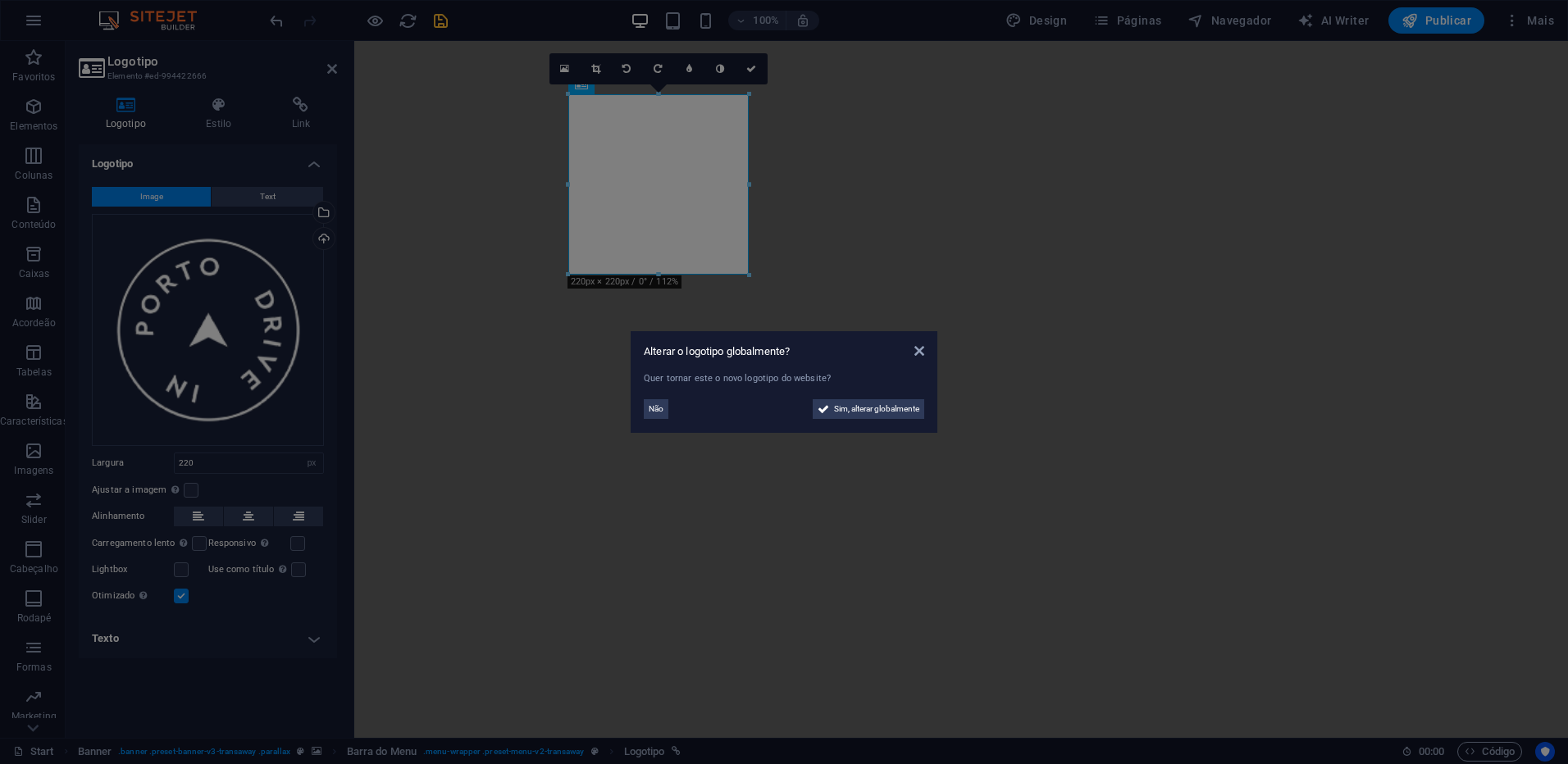
click at [223, 461] on aside "Alterar o logotipo globalmente? Quer tornar este o novo logotipo do website? Nã…" at bounding box center [784, 382] width 1568 height 764
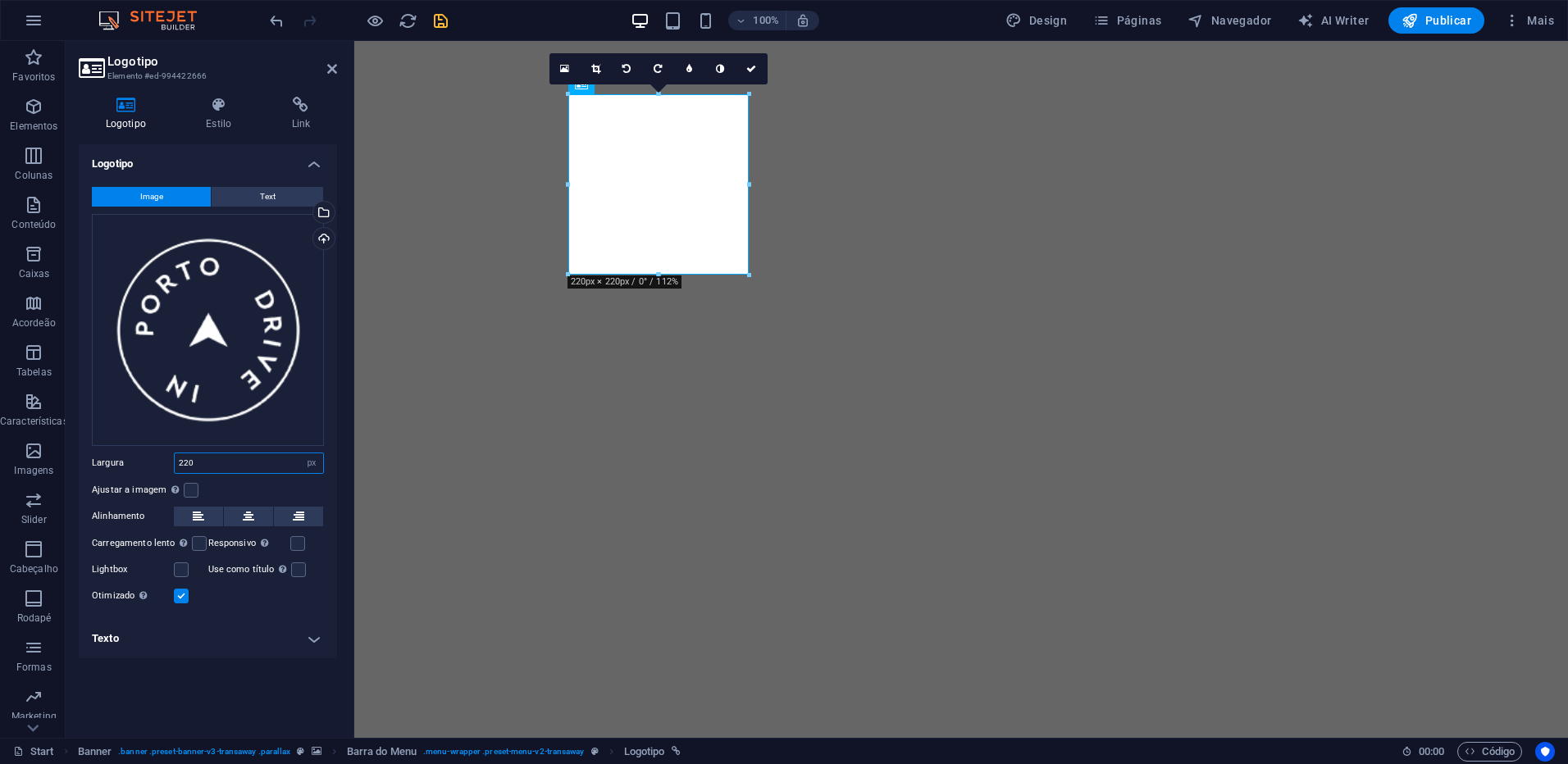
drag, startPoint x: 214, startPoint y: 461, endPoint x: 151, endPoint y: 462, distance: 63.0
click at [151, 462] on div "Largura 220 Padrão automático px rem % em vh vw" at bounding box center [208, 463] width 232 height 22
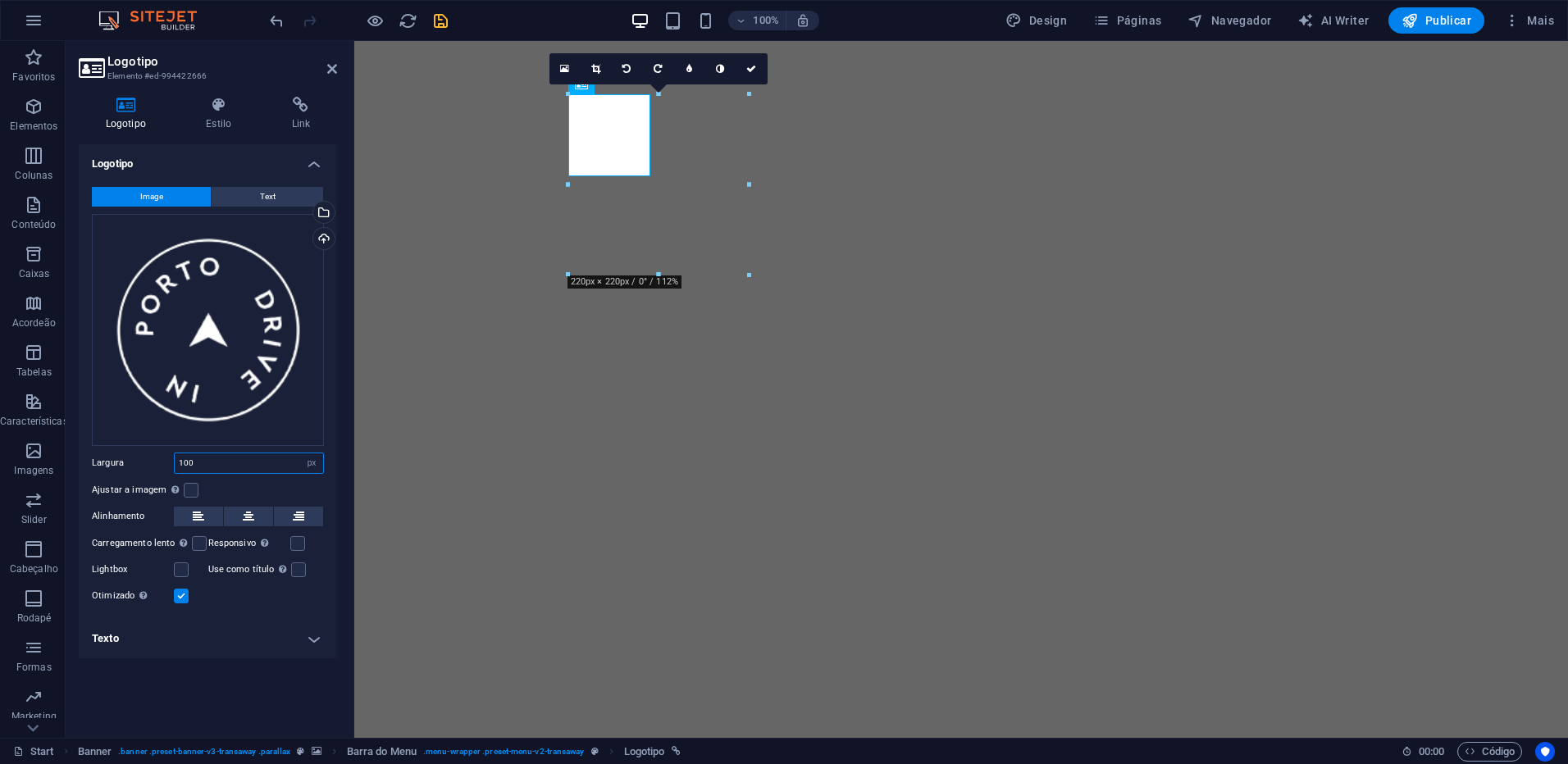
drag, startPoint x: 200, startPoint y: 467, endPoint x: 154, endPoint y: 468, distance: 46.0
click at [154, 468] on div "Largura 100 Padrão automático px rem % em vh vw" at bounding box center [208, 463] width 232 height 22
type input "75"
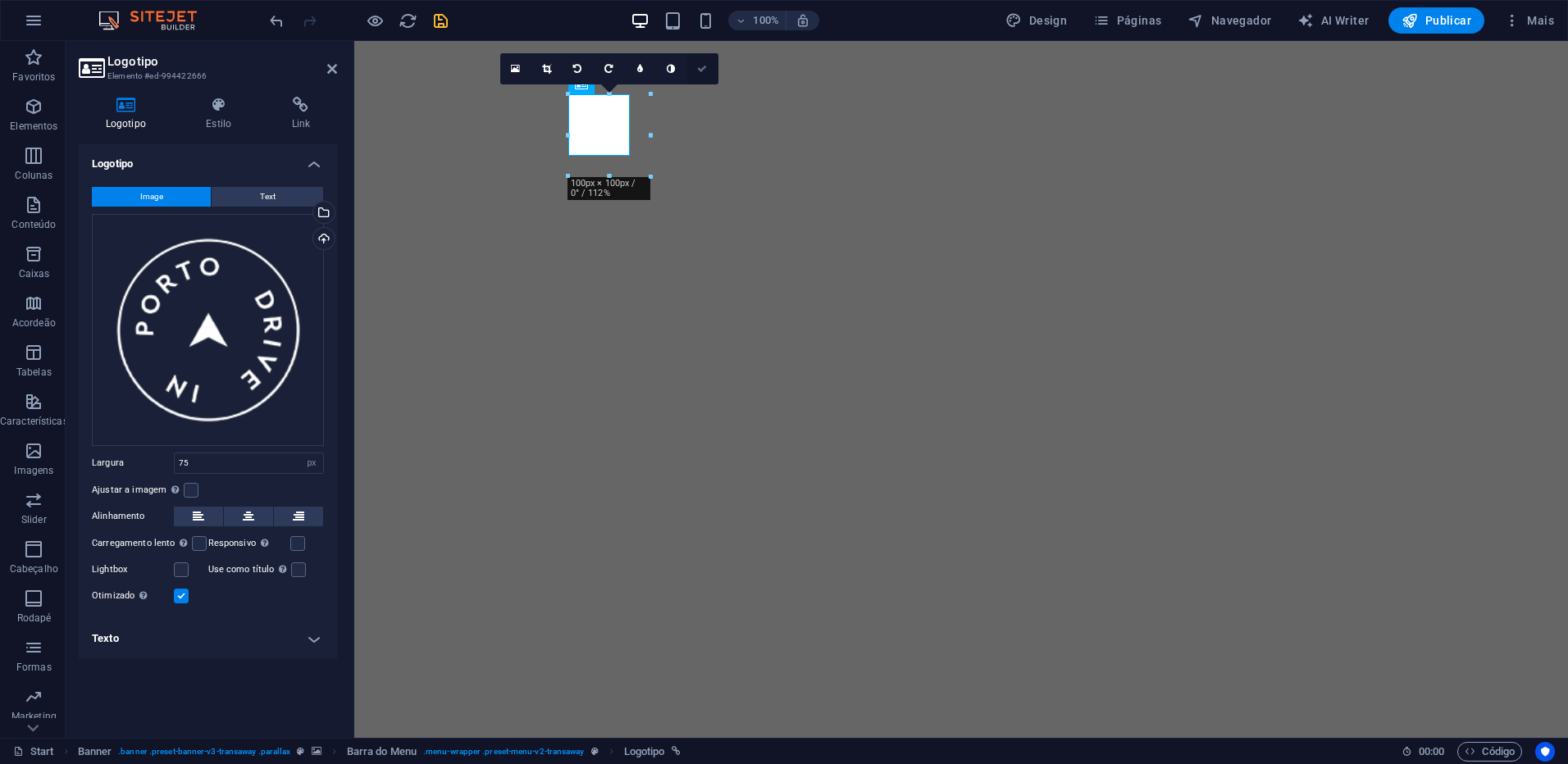
click at [700, 67] on icon at bounding box center [702, 68] width 10 height 10
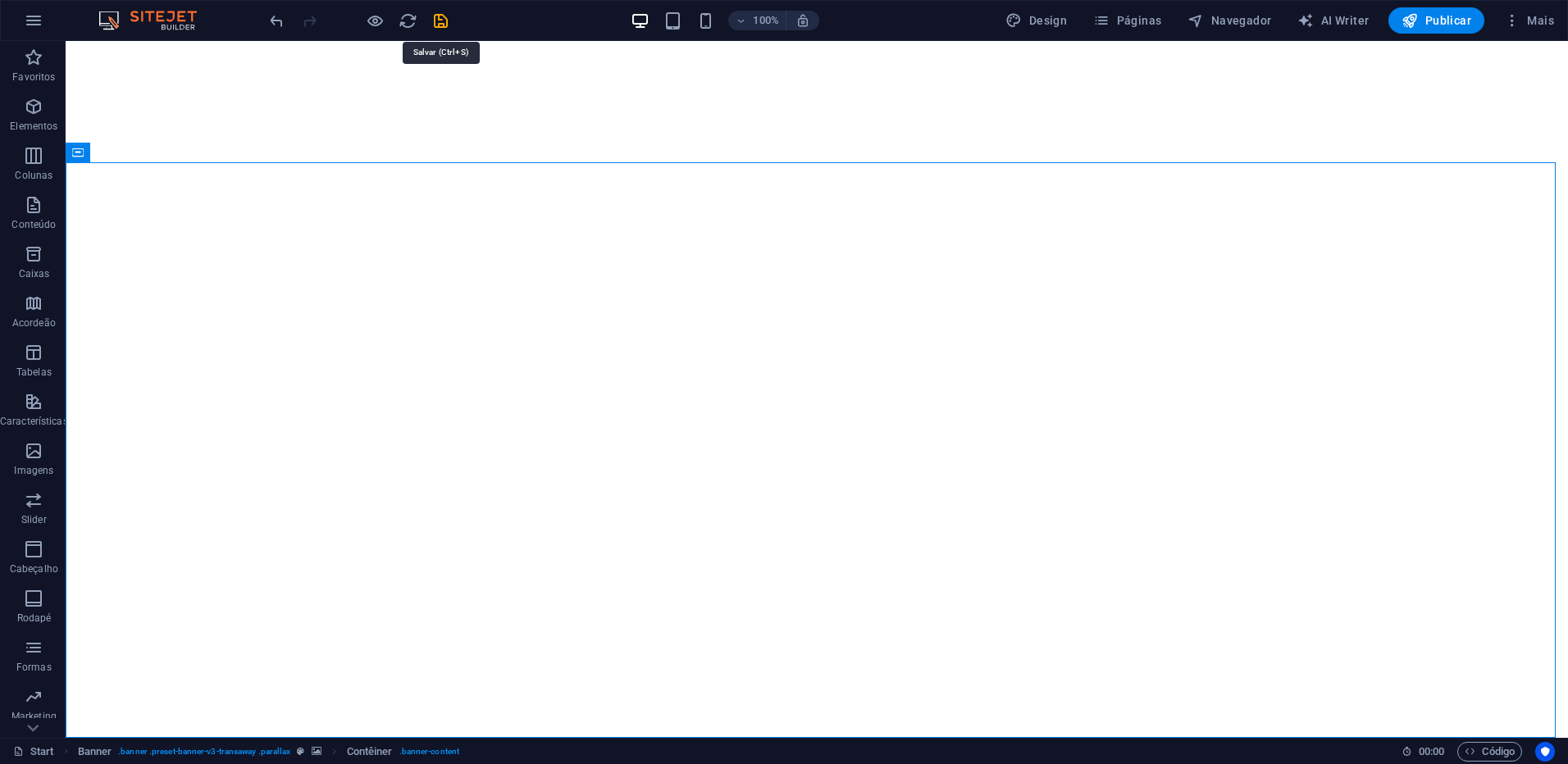
click at [445, 18] on icon "save" at bounding box center [441, 21] width 19 height 19
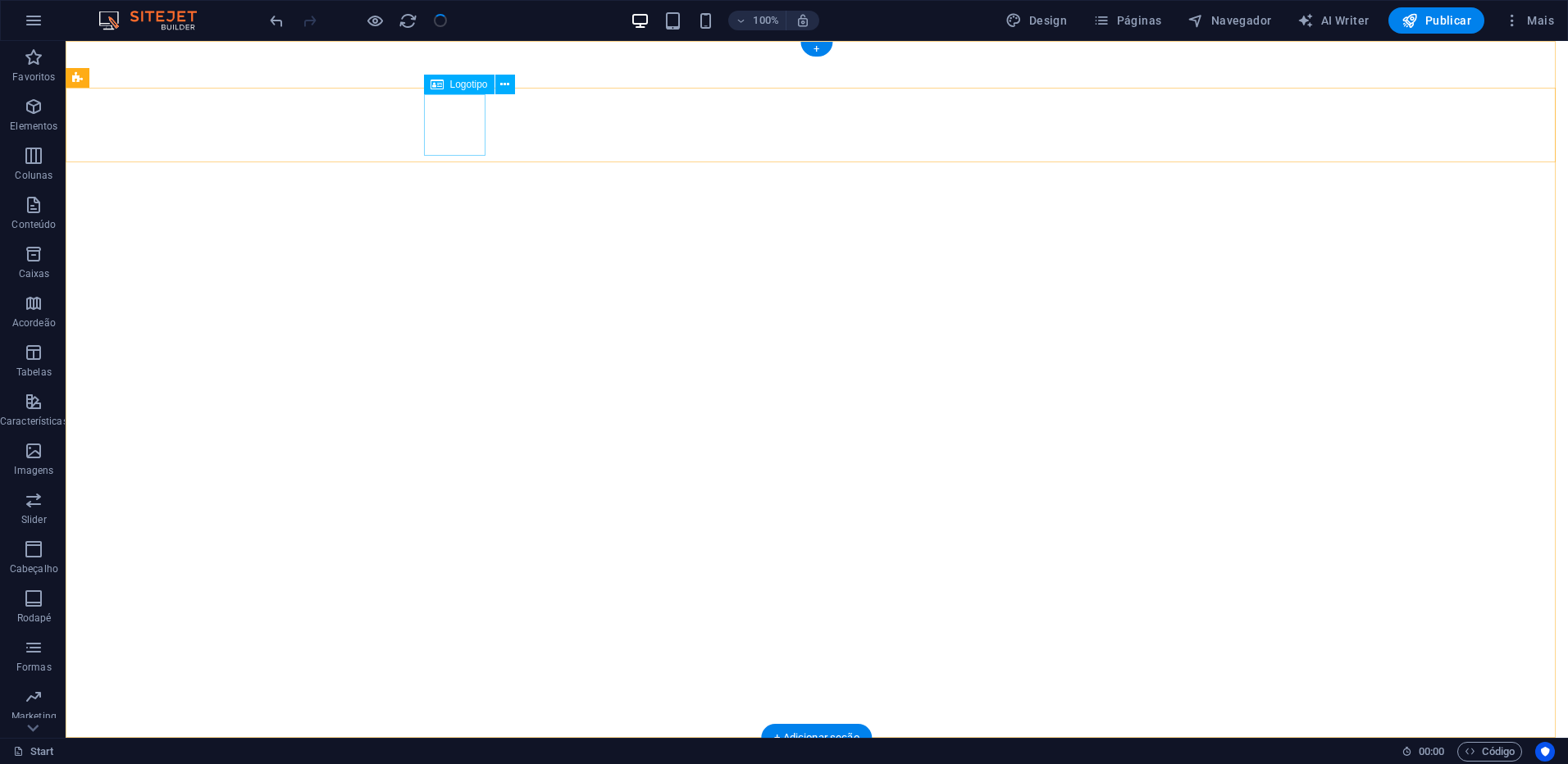
select select "px"
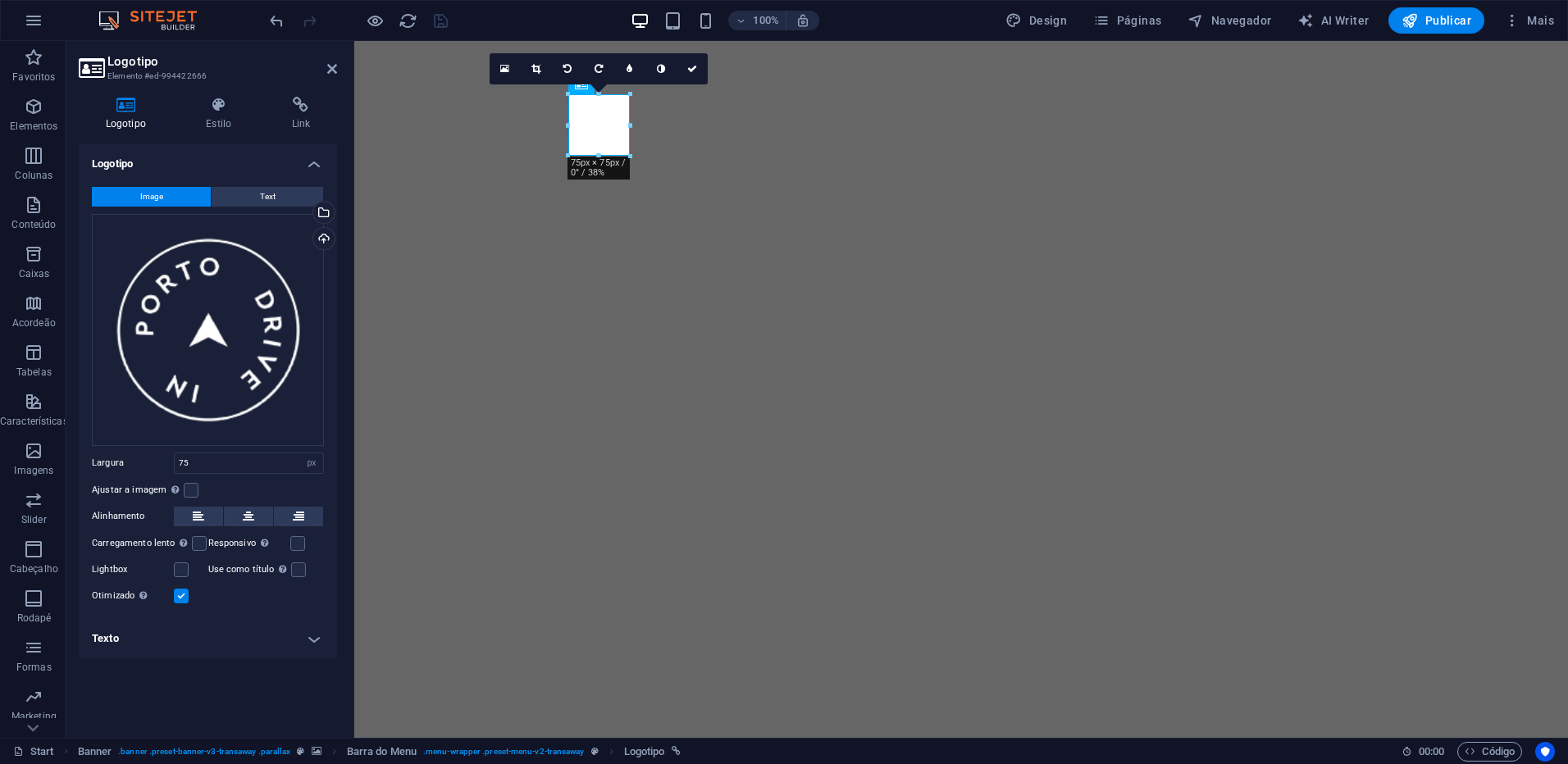
click at [180, 597] on label at bounding box center [181, 596] width 14 height 14
click at [0, 0] on input "Otimizado As imagens são compactadas para melhorar a velocidade da página." at bounding box center [0, 0] width 0 height 0
click at [434, 18] on icon "save" at bounding box center [441, 21] width 19 height 19
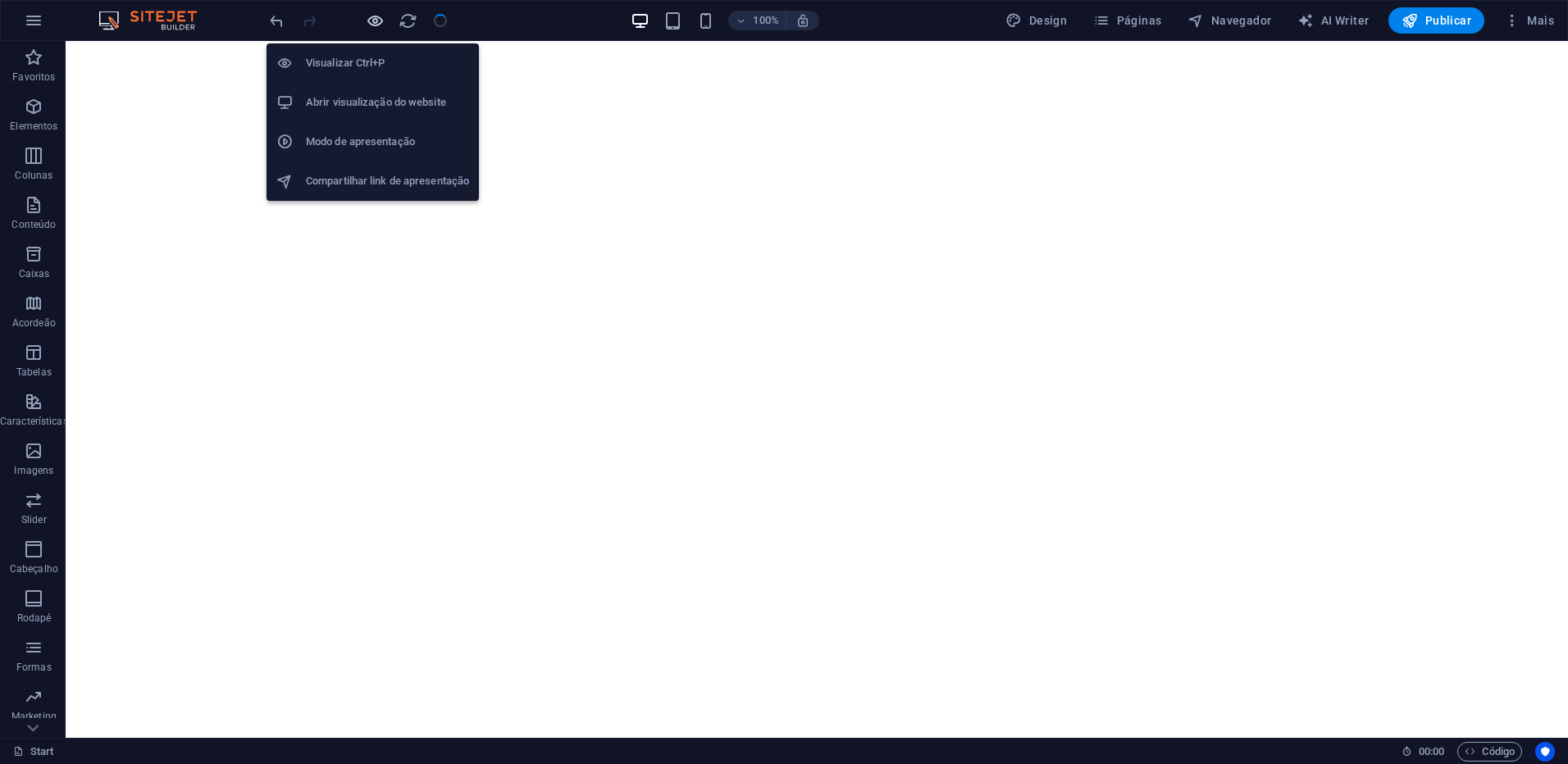
click at [374, 22] on icon "button" at bounding box center [375, 21] width 19 height 19
